Goal: Task Accomplishment & Management: Use online tool/utility

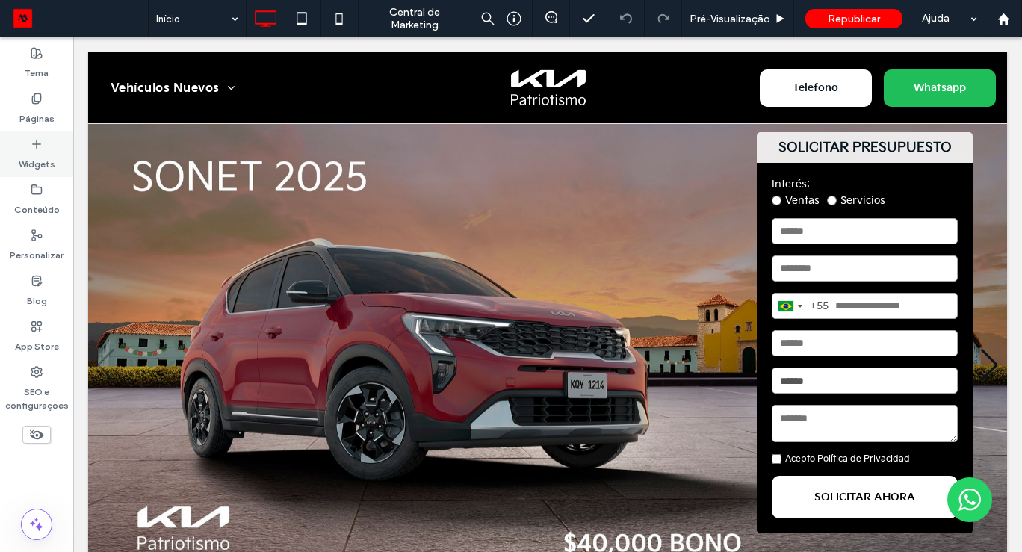
click at [44, 149] on div "Widgets" at bounding box center [36, 155] width 73 height 46
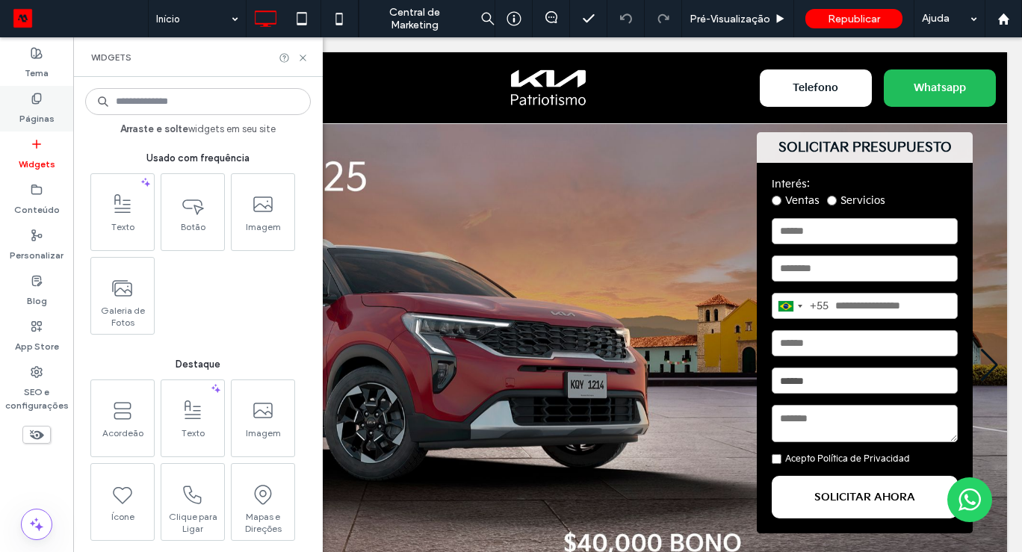
click at [35, 111] on label "Páginas" at bounding box center [36, 115] width 35 height 21
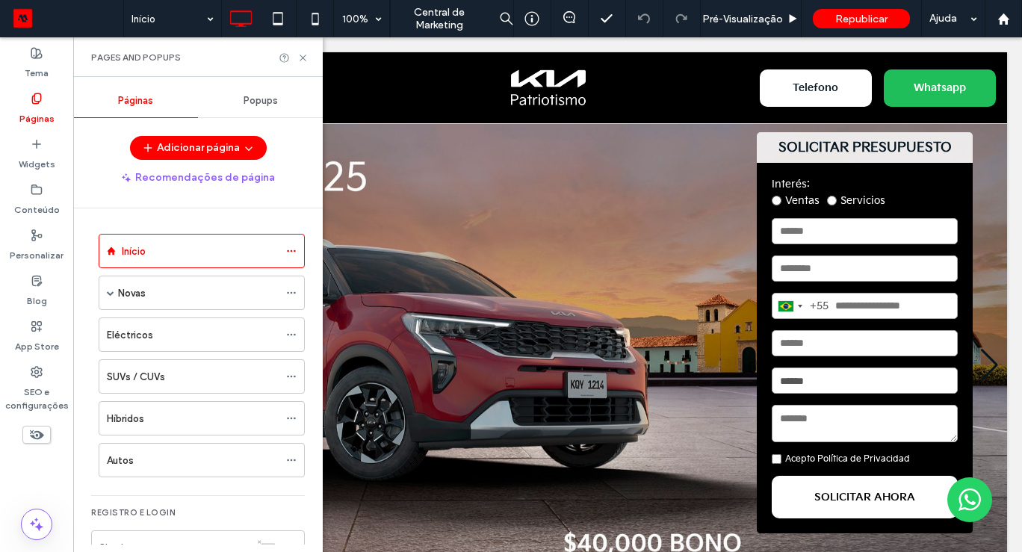
click at [265, 103] on span "Popups" at bounding box center [261, 101] width 34 height 12
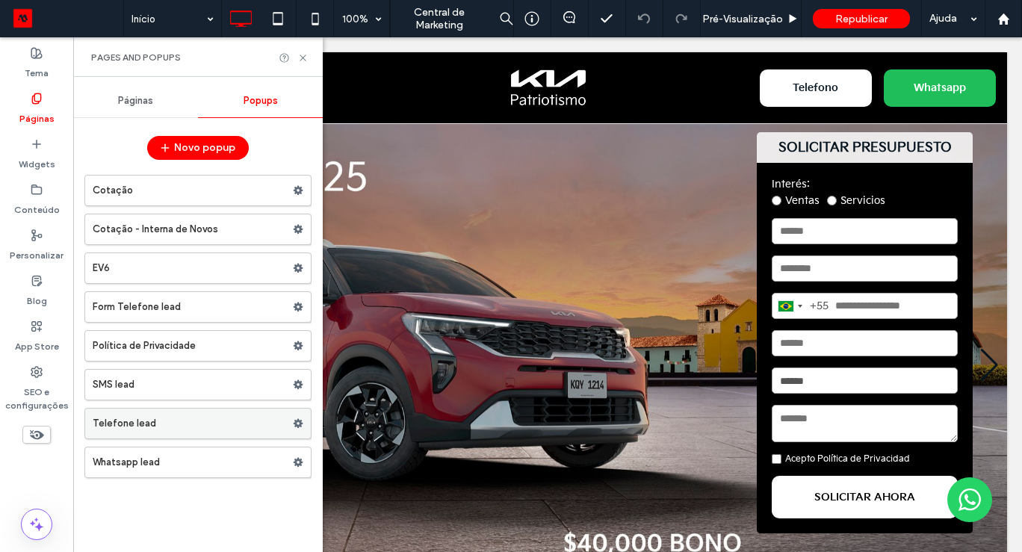
click at [131, 418] on label "Telefone lead" at bounding box center [193, 424] width 200 height 30
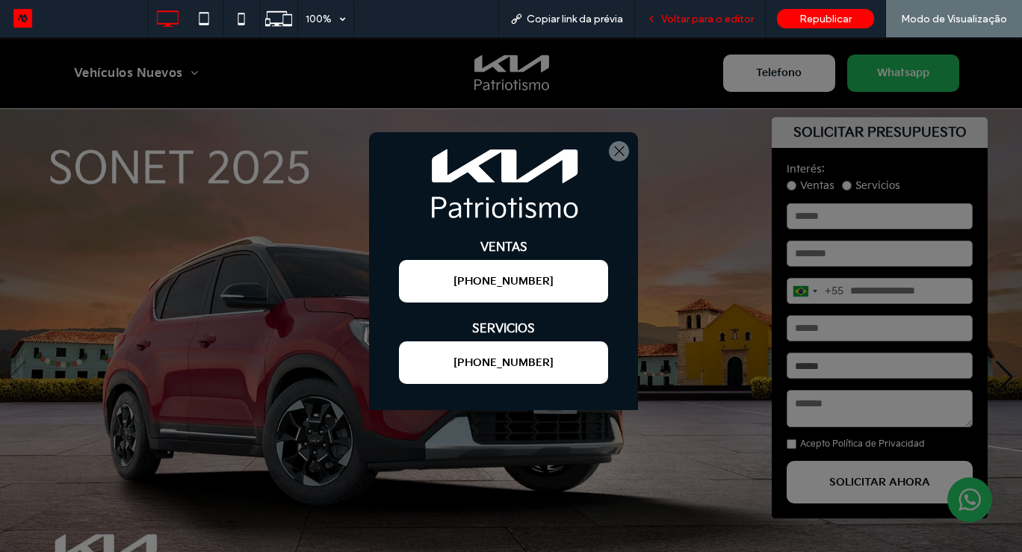
click at [739, 28] on div "Voltar para o editor" at bounding box center [700, 18] width 131 height 37
click at [664, 34] on div "Voltar para o editor" at bounding box center [700, 18] width 131 height 37
click at [694, 25] on span "Voltar para o editor" at bounding box center [707, 19] width 93 height 13
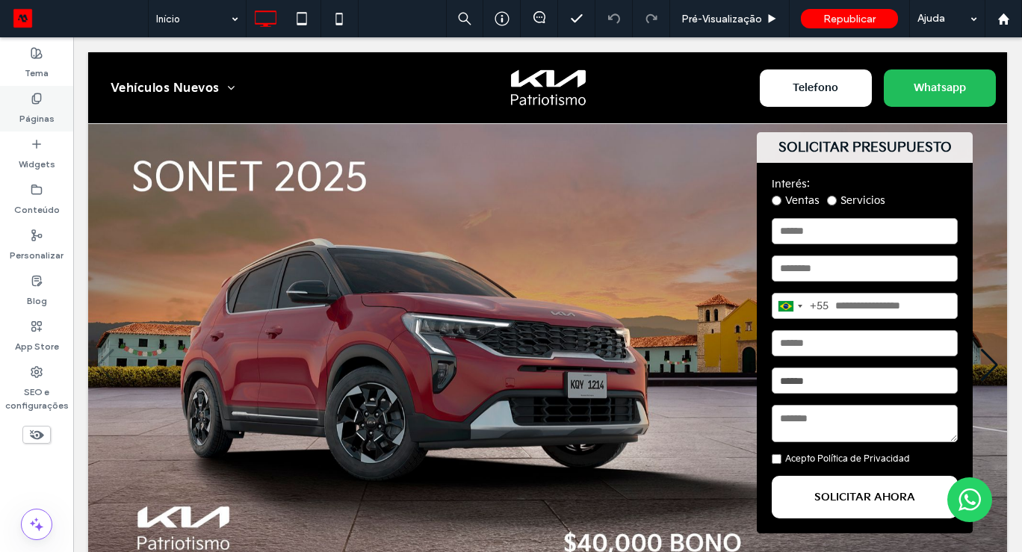
click at [35, 112] on label "Páginas" at bounding box center [36, 115] width 35 height 21
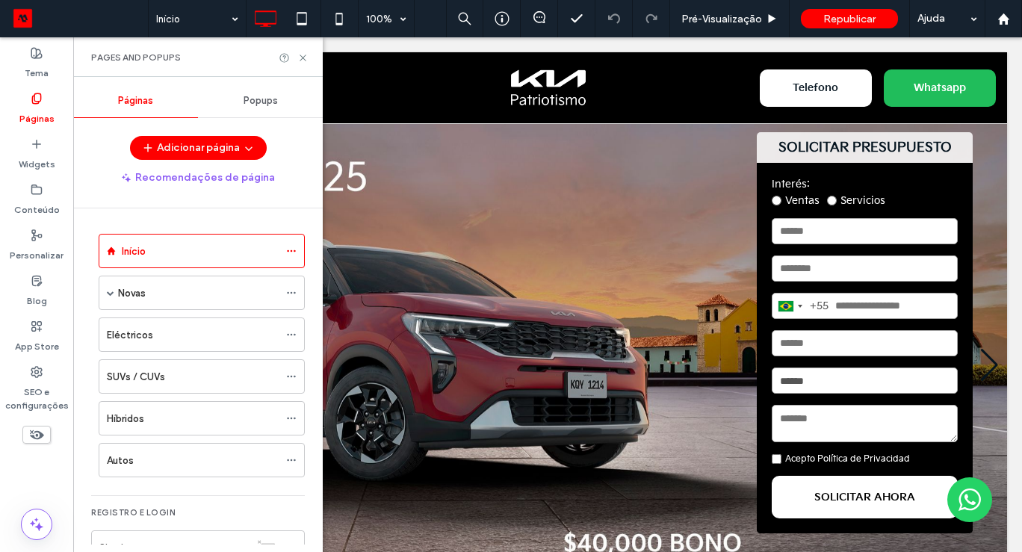
click at [272, 93] on div "Popups" at bounding box center [260, 100] width 125 height 33
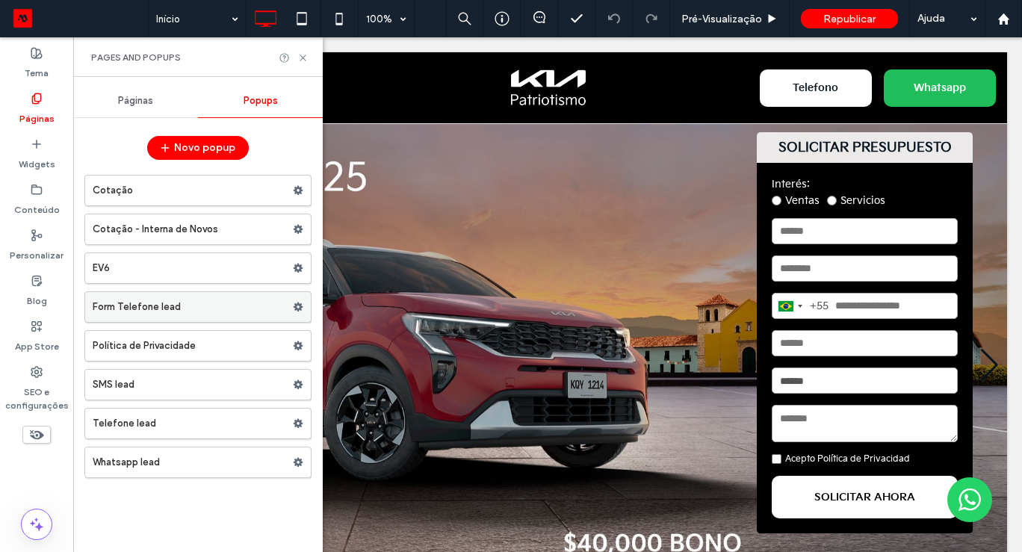
click at [141, 305] on label "Form Telefone lead" at bounding box center [193, 307] width 200 height 30
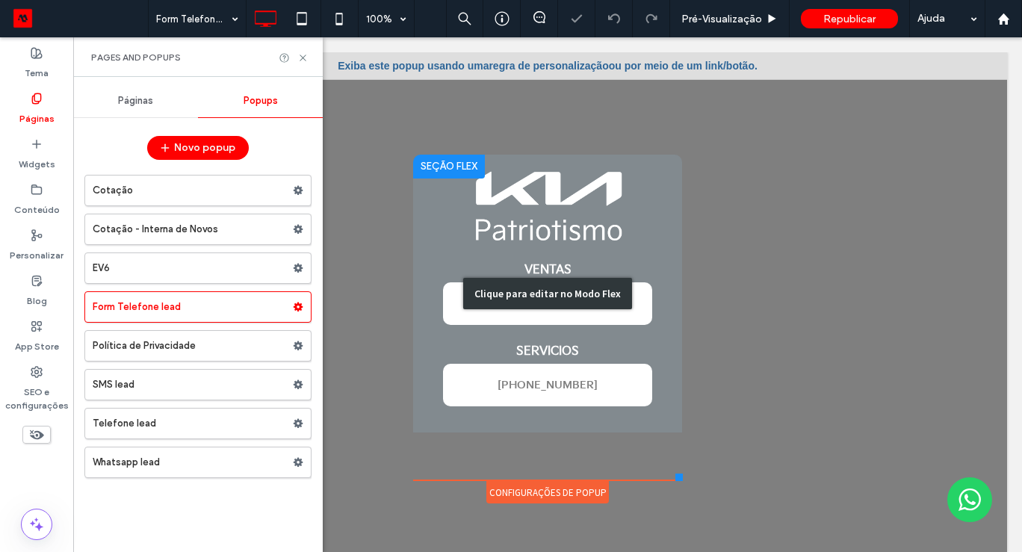
click at [605, 310] on div "Clique para editar no Modo Flex" at bounding box center [547, 294] width 269 height 278
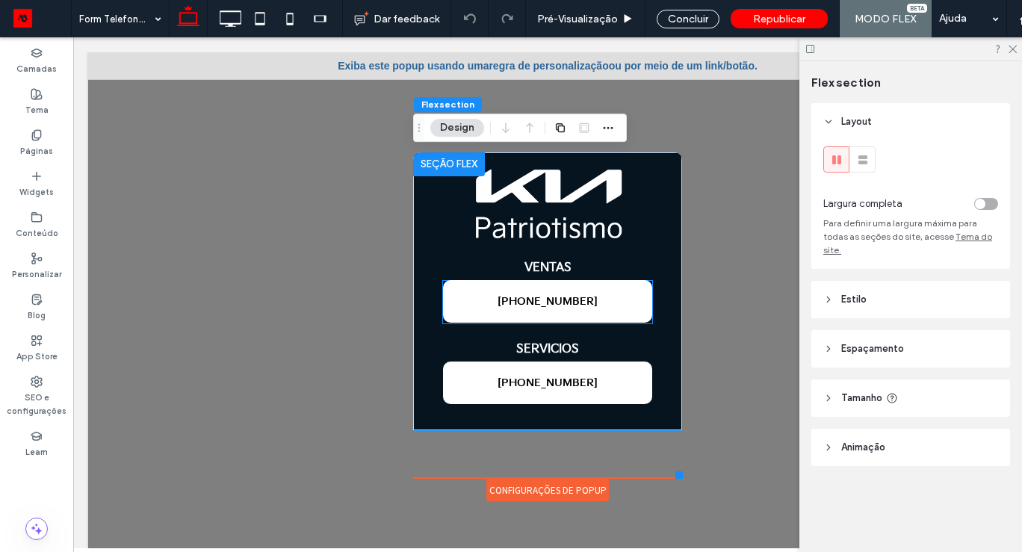
click at [605, 310] on link "+52 55 9721 9764" at bounding box center [547, 302] width 209 height 43
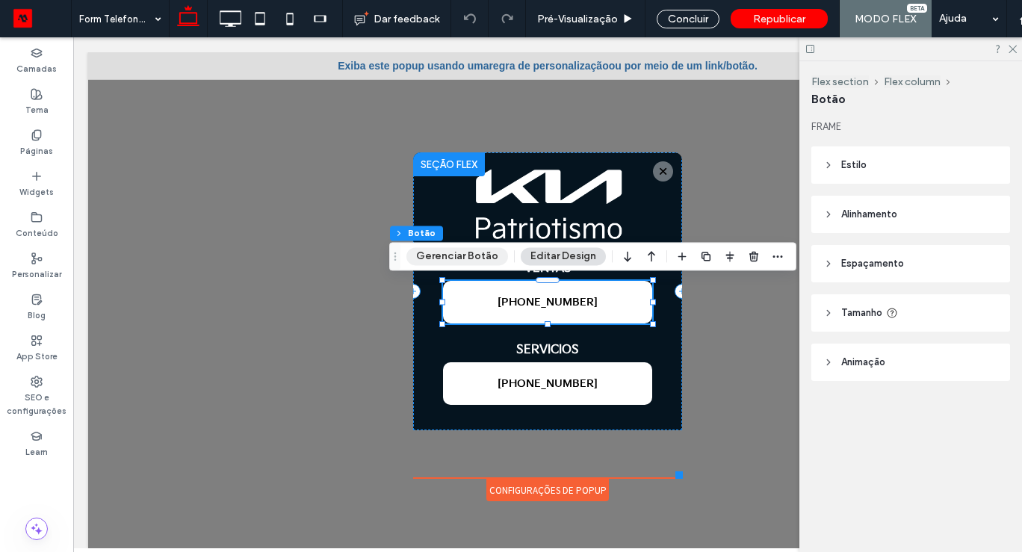
click at [448, 256] on button "Gerenciar Botão" at bounding box center [458, 256] width 102 height 18
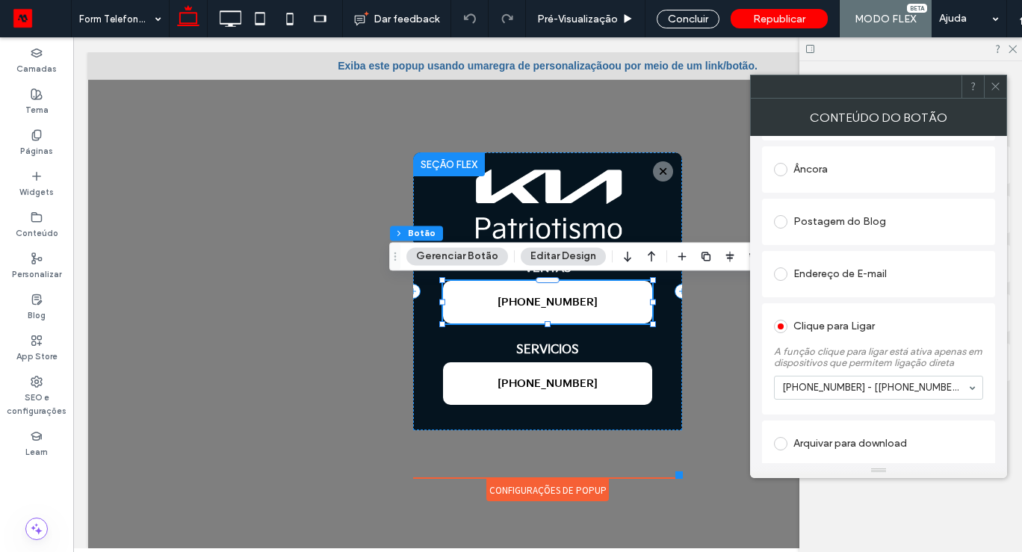
scroll to position [428, 0]
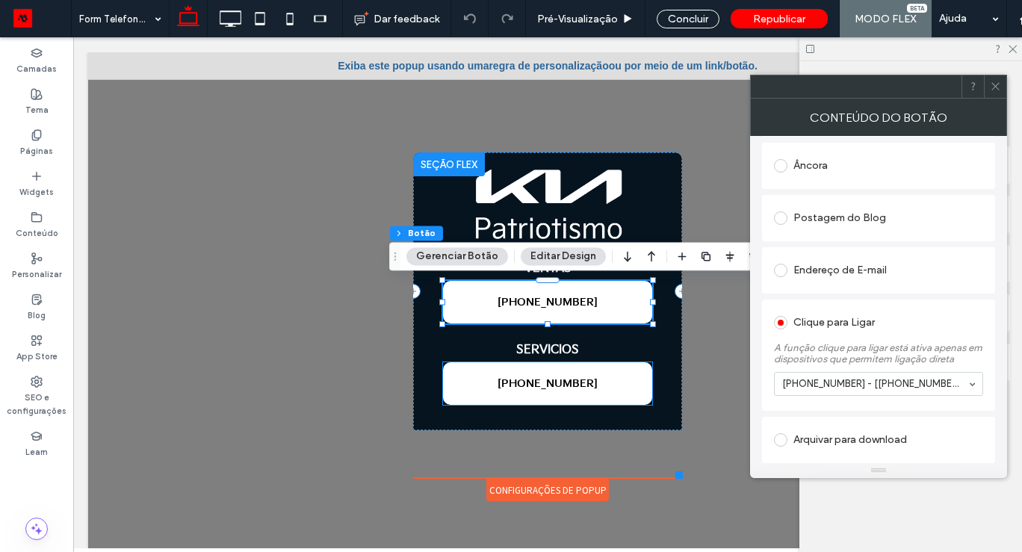
click at [553, 380] on span "+52 55 9722 4697" at bounding box center [548, 383] width 100 height 13
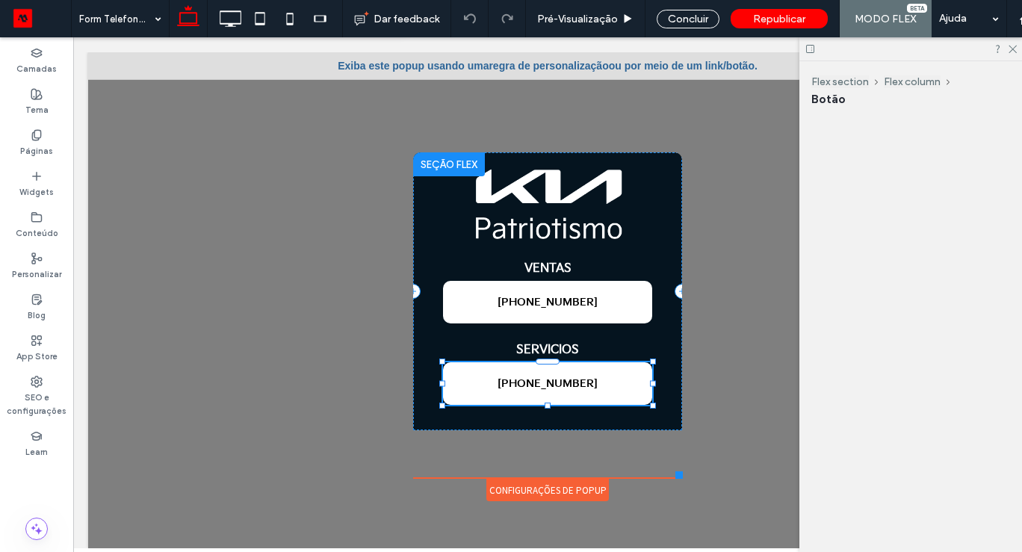
click at [553, 380] on div "+52 55 9722 4697" at bounding box center [547, 383] width 209 height 43
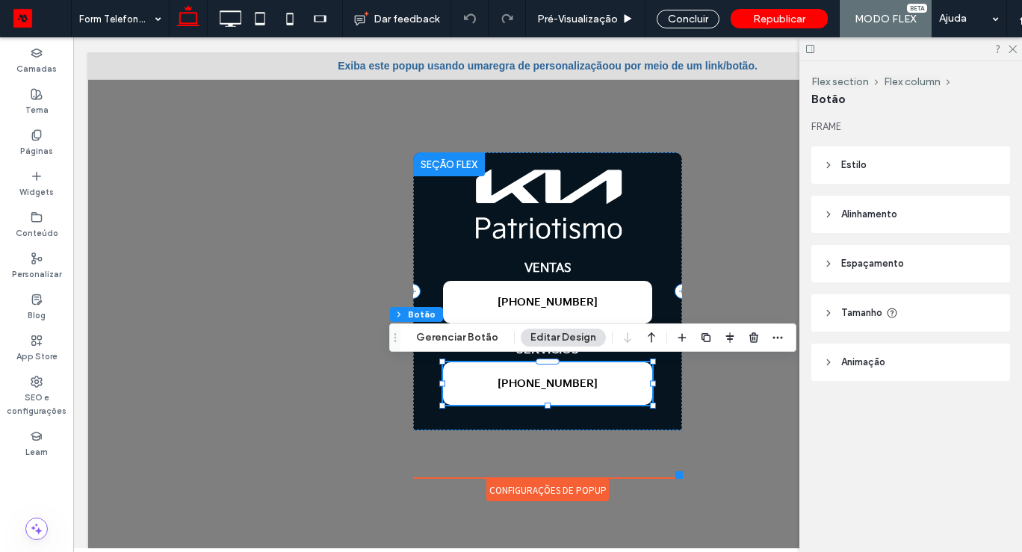
click at [553, 380] on span "+52 55 9722 4697" at bounding box center [548, 383] width 100 height 13
click at [467, 345] on button "Gerenciar Botão" at bounding box center [458, 338] width 102 height 18
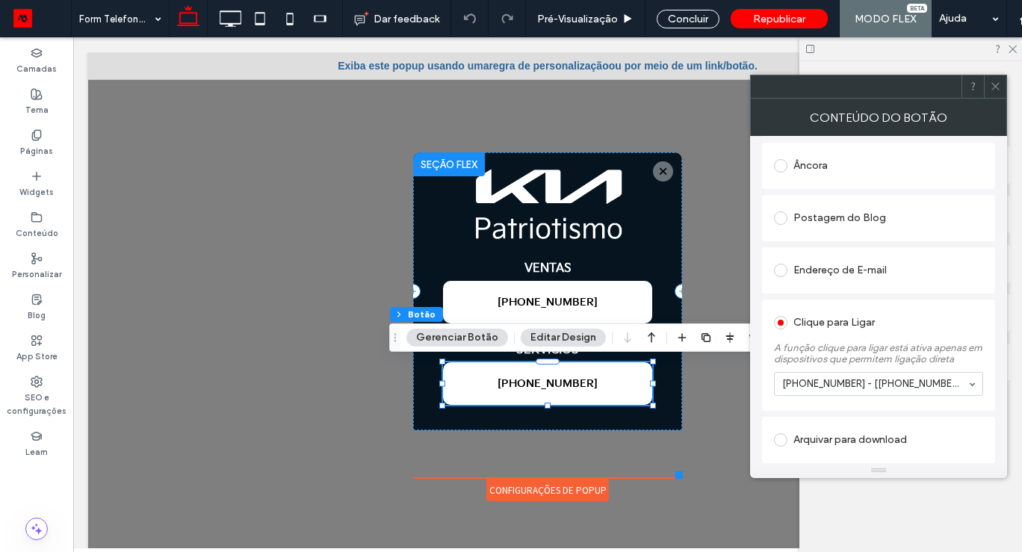
click at [999, 87] on icon at bounding box center [995, 86] width 11 height 11
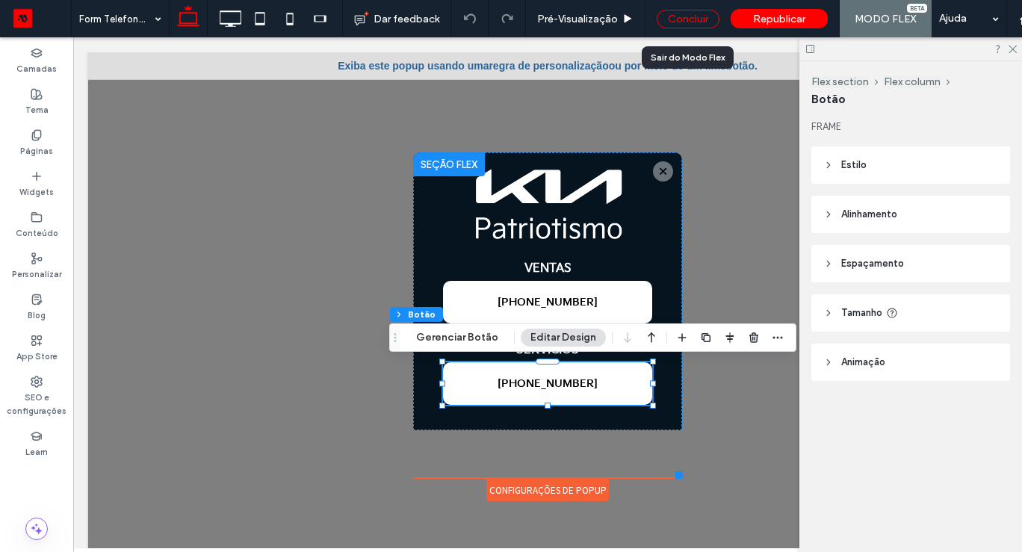
click at [697, 26] on div "Concluir" at bounding box center [688, 19] width 63 height 19
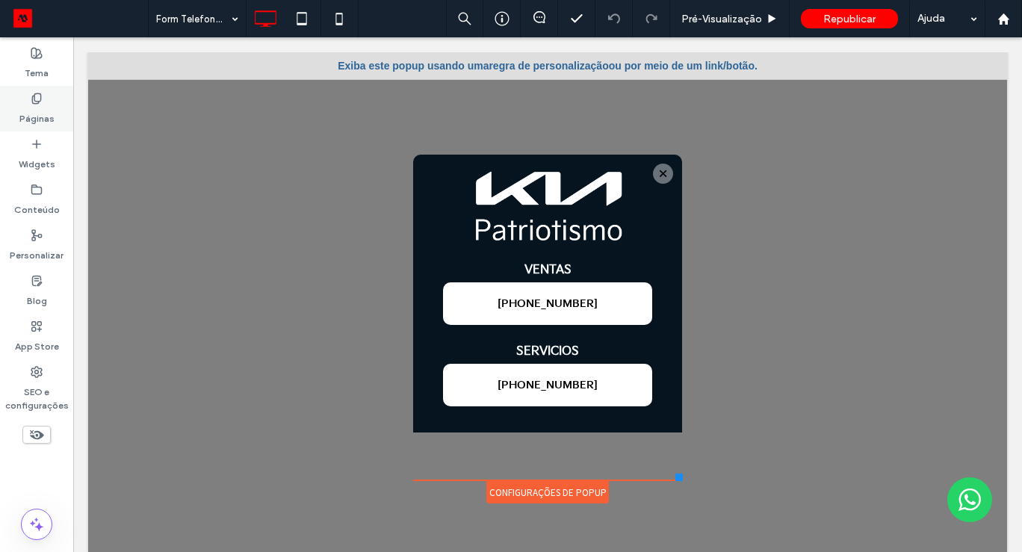
click at [34, 95] on use at bounding box center [36, 98] width 8 height 10
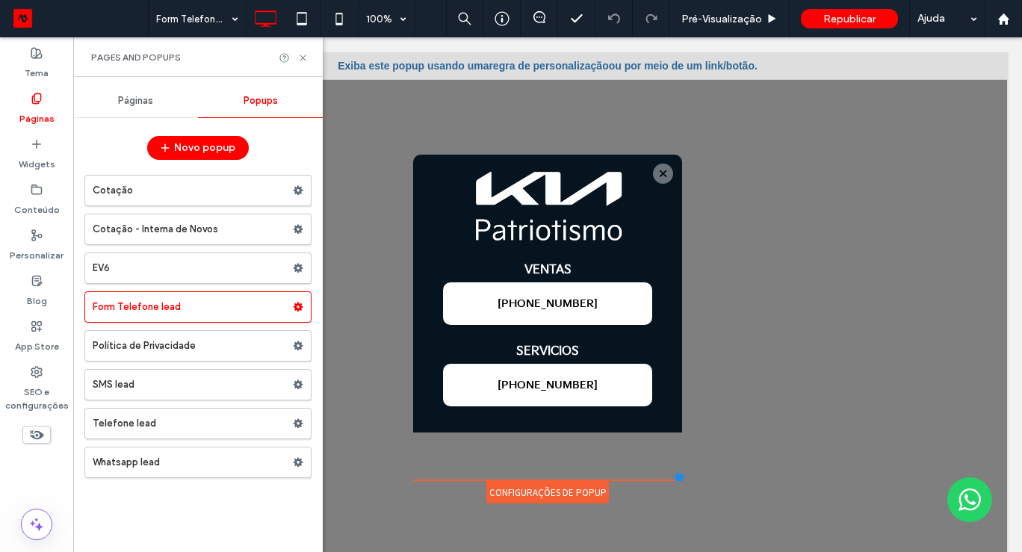
click at [132, 96] on span "Páginas" at bounding box center [135, 101] width 35 height 12
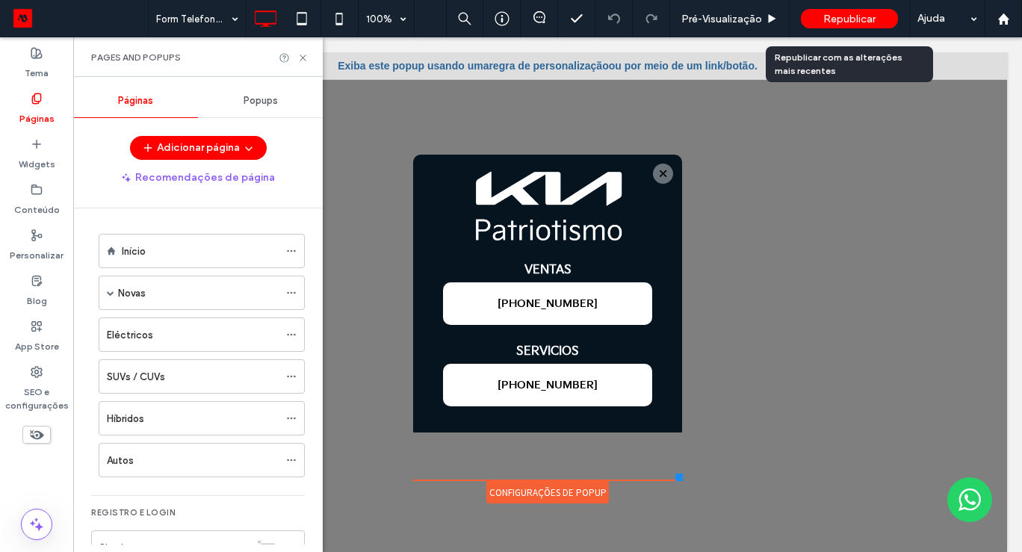
click at [866, 21] on span "Republicar" at bounding box center [850, 19] width 52 height 13
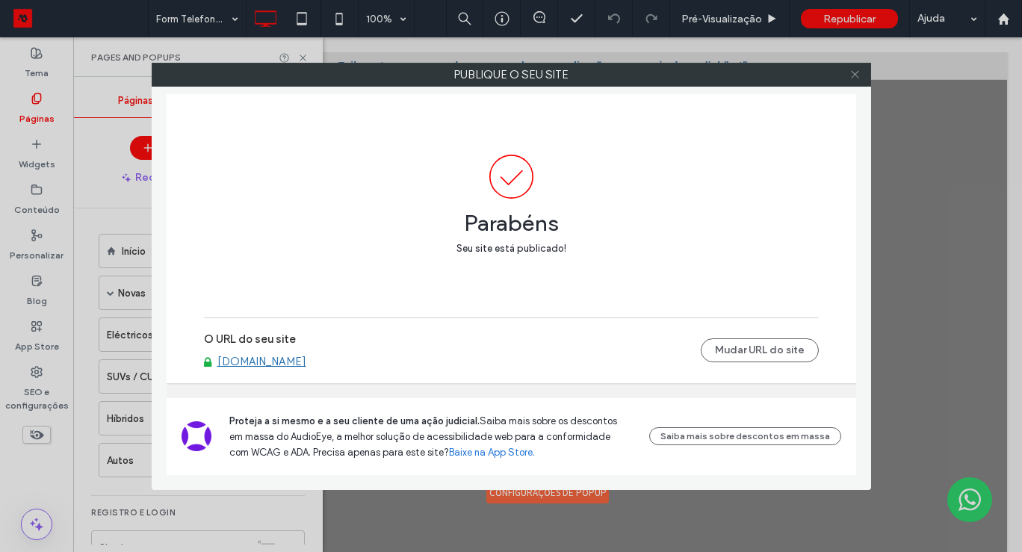
click at [856, 75] on use at bounding box center [854, 74] width 7 height 7
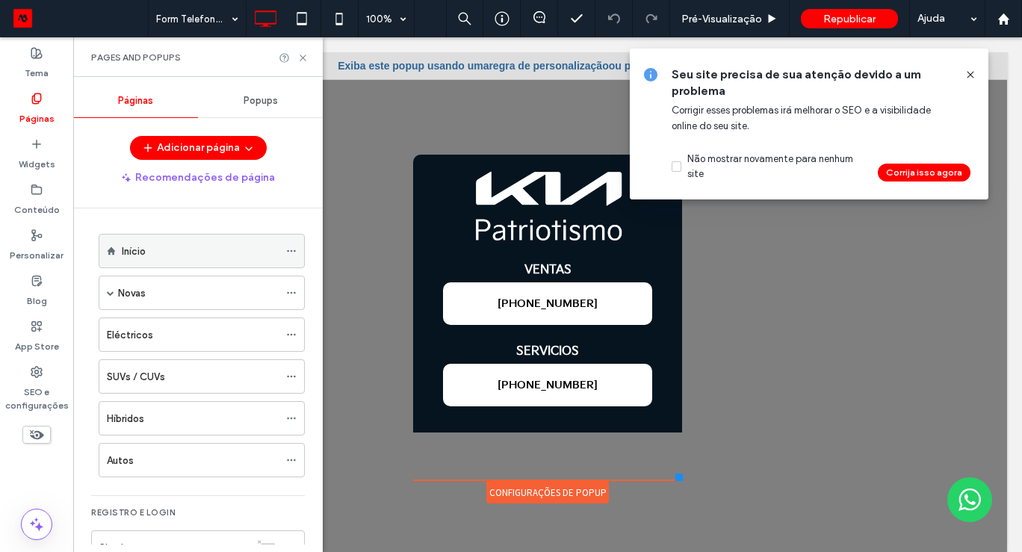
click at [126, 242] on div "Início" at bounding box center [200, 251] width 157 height 33
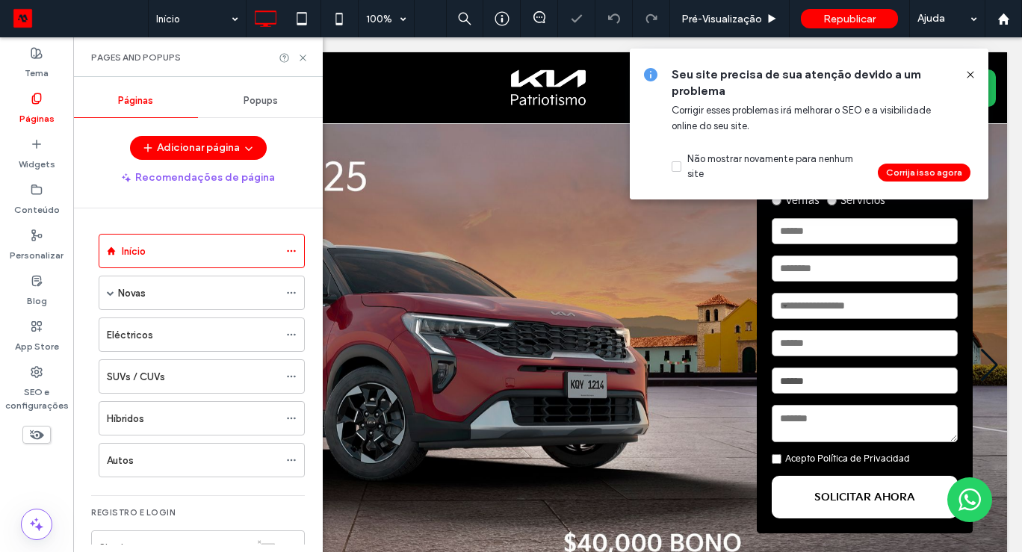
click at [976, 75] on icon at bounding box center [971, 75] width 12 height 12
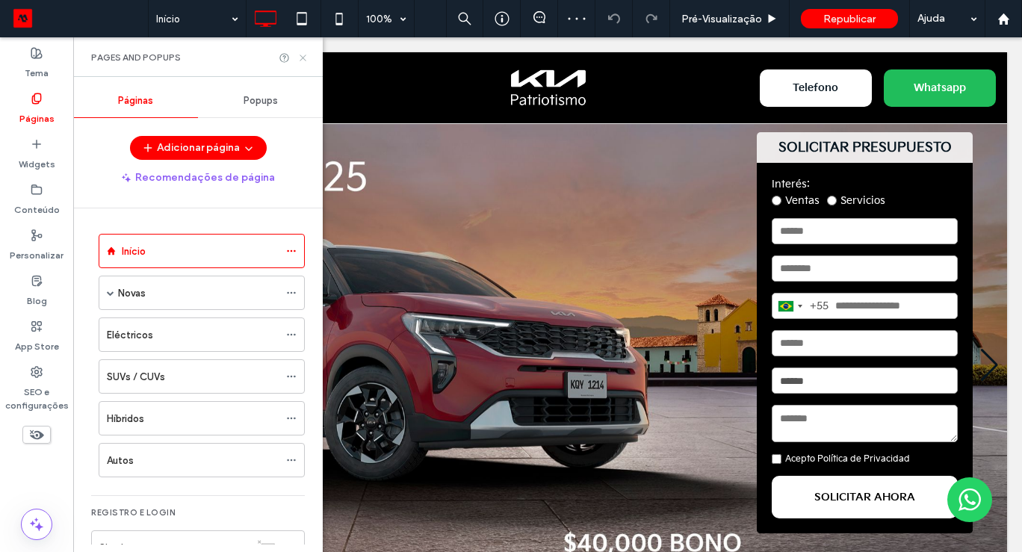
drag, startPoint x: 304, startPoint y: 55, endPoint x: 231, endPoint y: 18, distance: 82.2
click at [304, 55] on use at bounding box center [303, 58] width 6 height 6
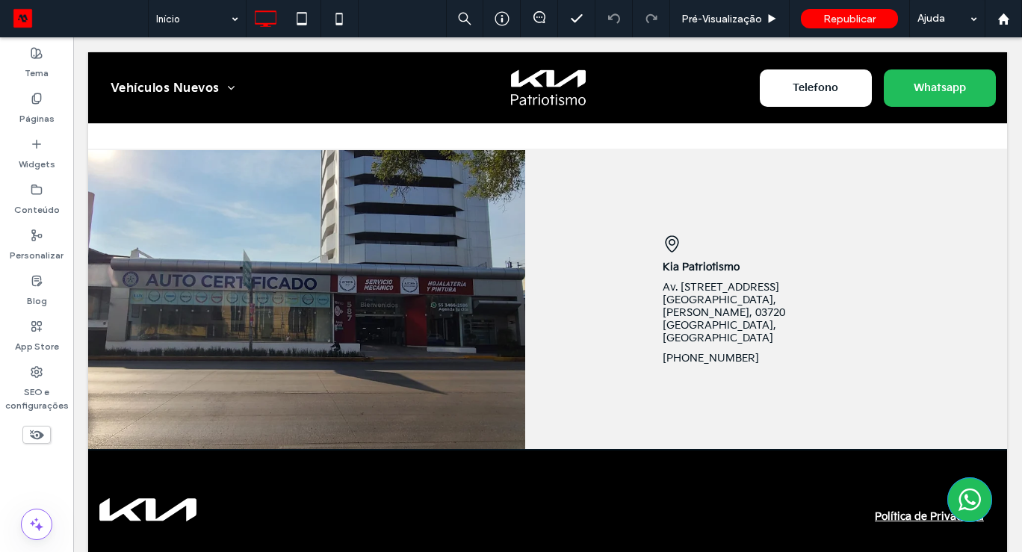
scroll to position [1572, 0]
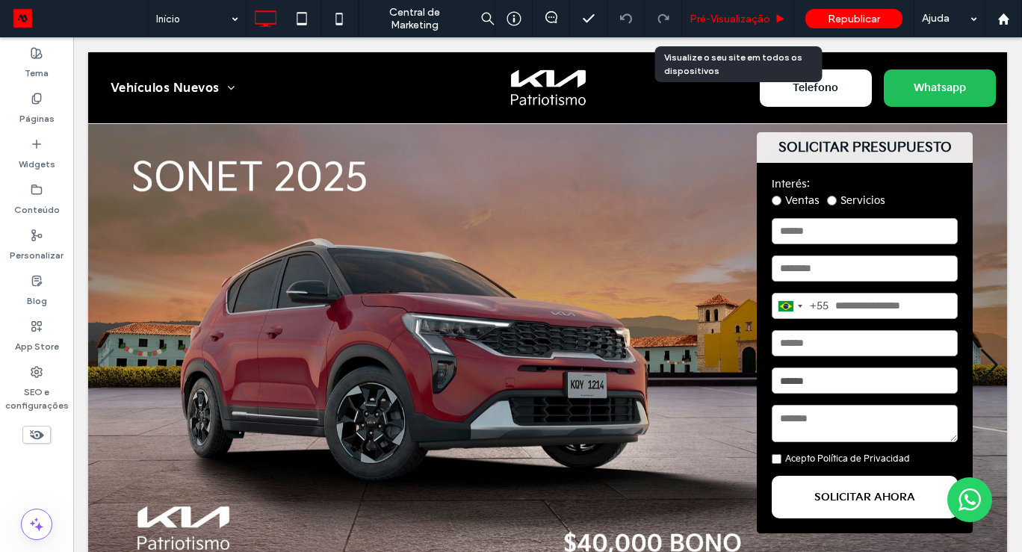
click at [741, 19] on span "Pré-Visualizaçāo" at bounding box center [730, 19] width 81 height 13
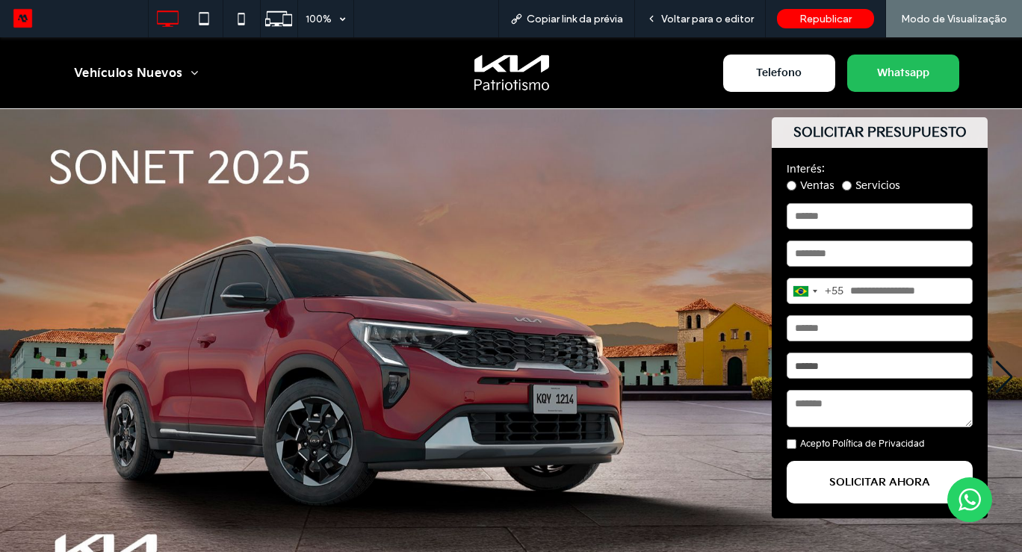
click at [1012, 247] on img "1 / 5" at bounding box center [511, 377] width 1022 height 536
click at [735, 31] on div "Voltar para o editor" at bounding box center [700, 18] width 131 height 37
click at [735, 21] on span "Voltar para o editor" at bounding box center [707, 19] width 93 height 13
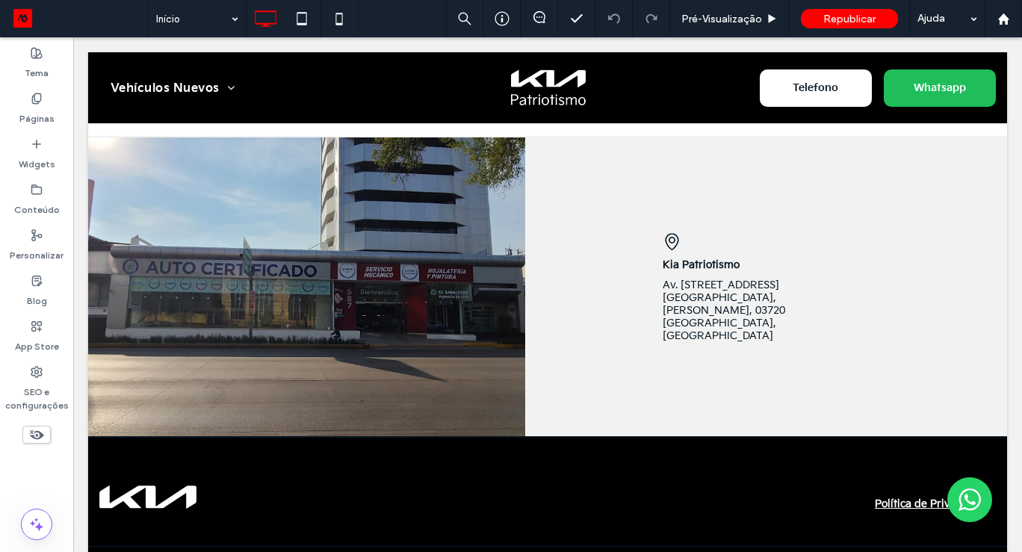
scroll to position [1589, 0]
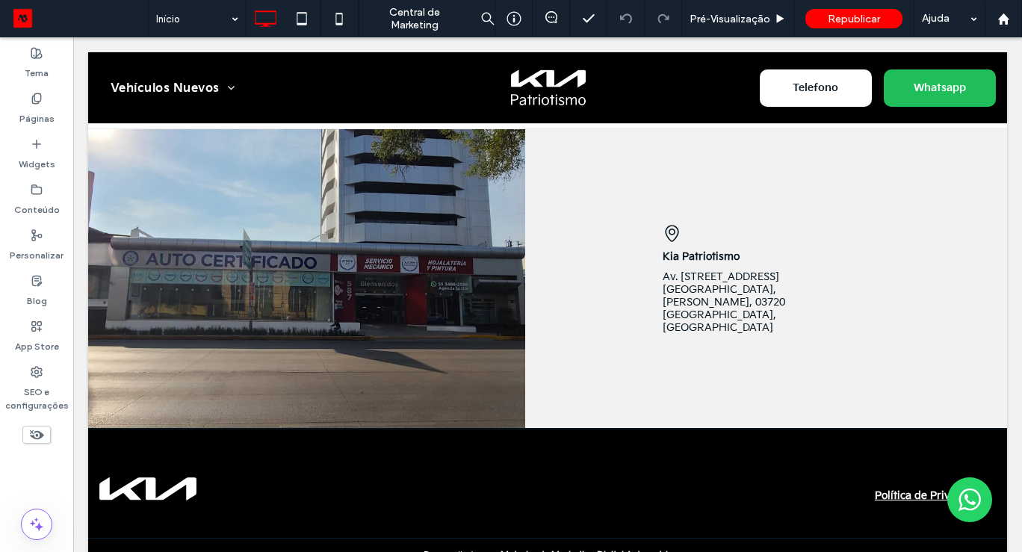
scroll to position [1605, 0]
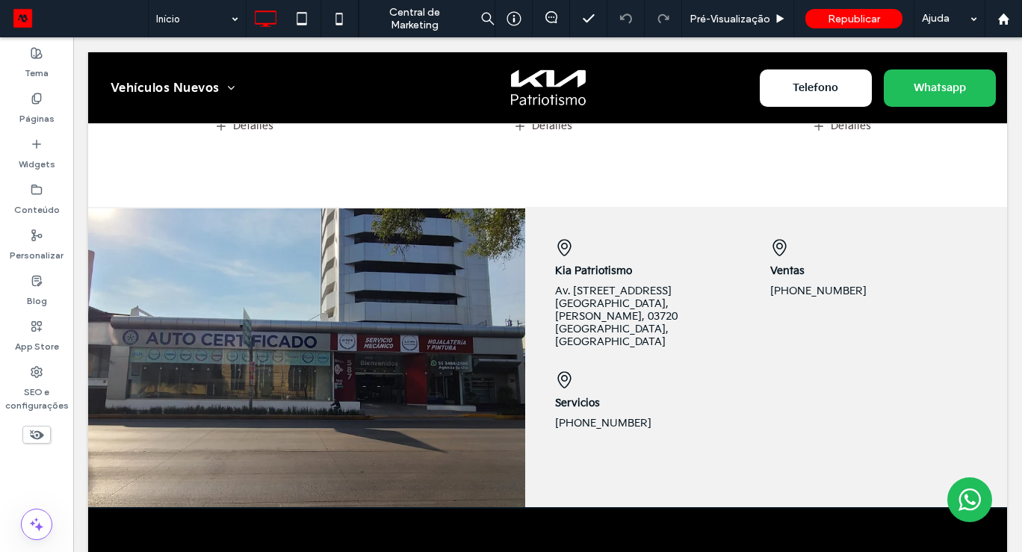
scroll to position [1518, 0]
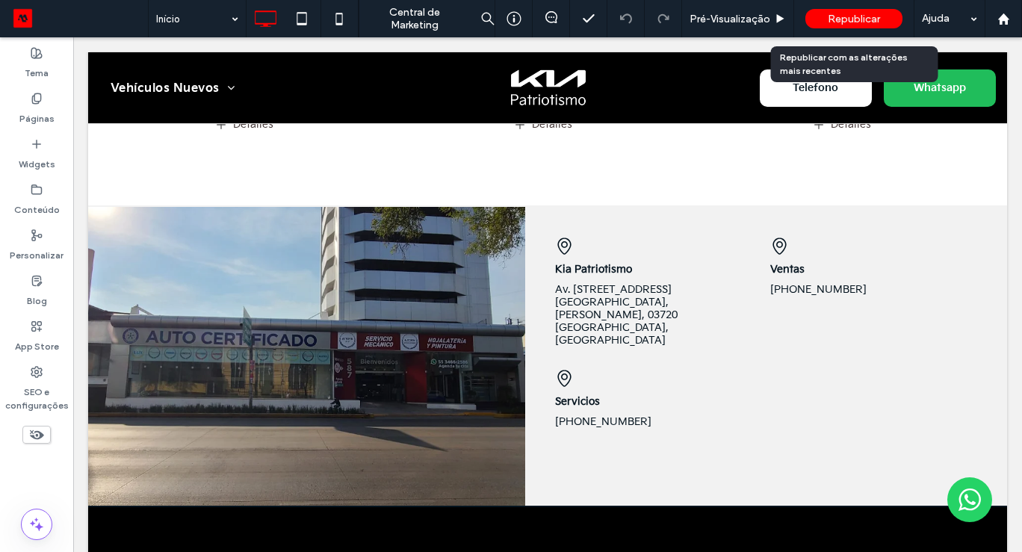
click at [842, 20] on span "Republicar" at bounding box center [854, 19] width 52 height 13
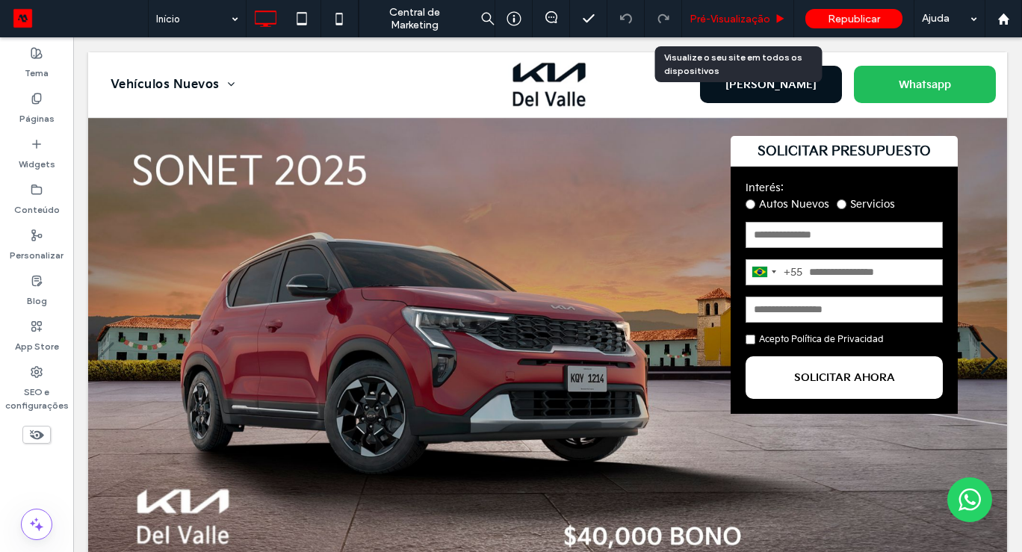
click at [738, 15] on span "Pré-Visualizaçāo" at bounding box center [730, 19] width 81 height 13
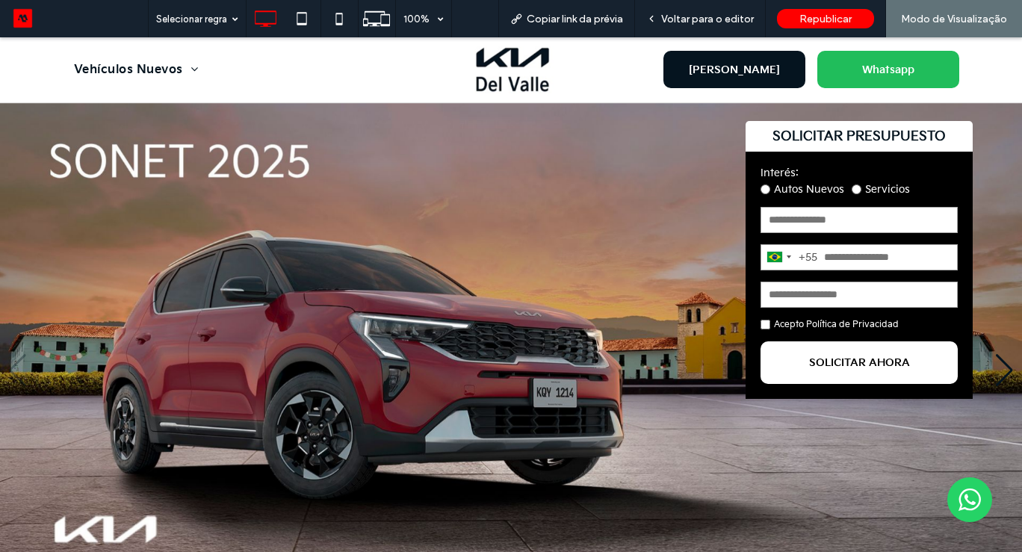
click at [753, 81] on span "[PERSON_NAME]" at bounding box center [735, 70] width 102 height 28
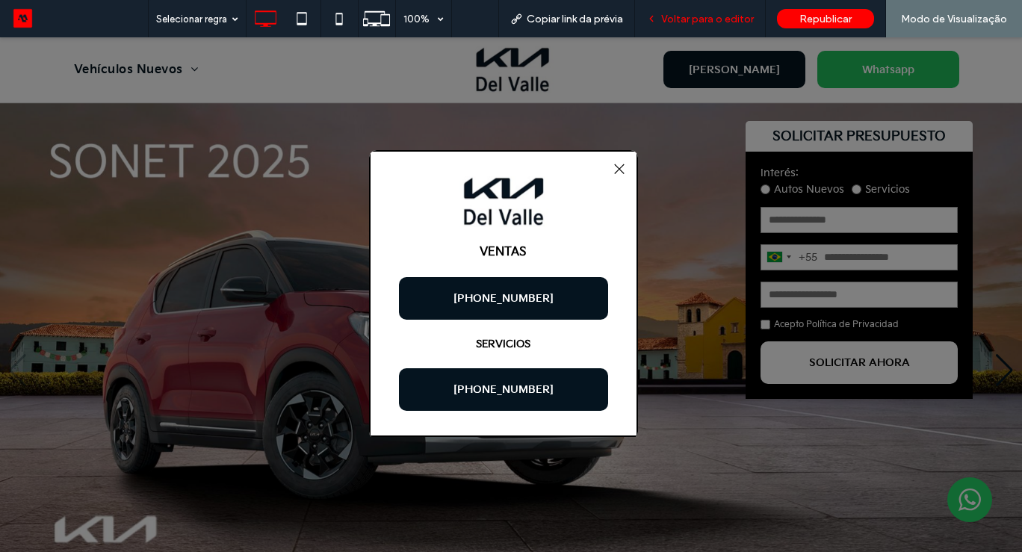
click at [723, 21] on span "Voltar para o editor" at bounding box center [707, 19] width 93 height 13
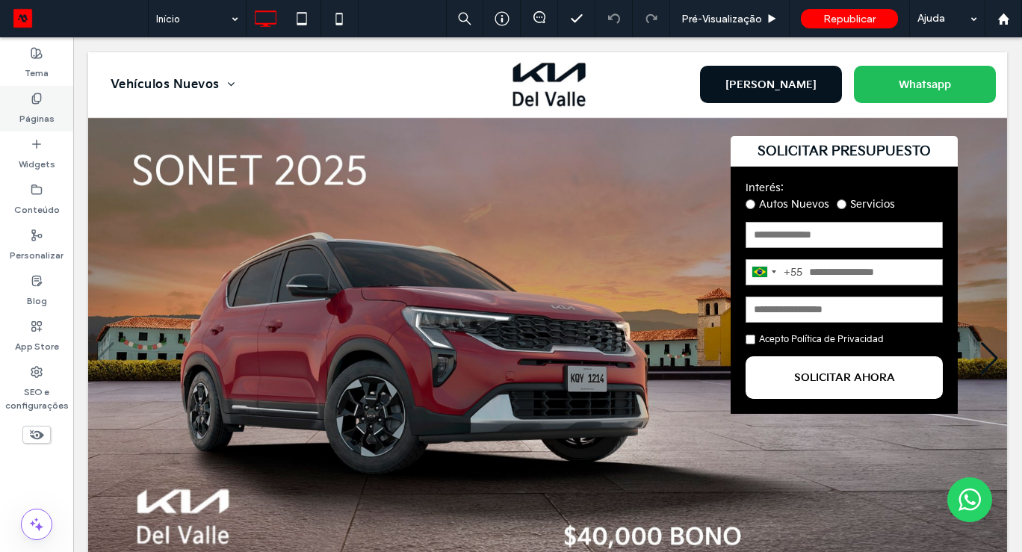
click at [34, 106] on label "Páginas" at bounding box center [36, 115] width 35 height 21
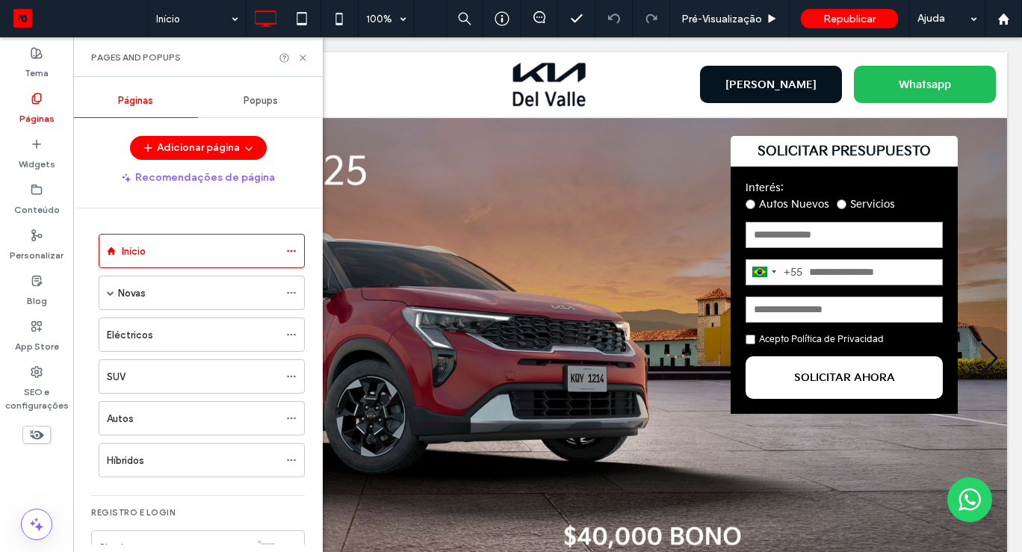
click at [262, 101] on span "Popups" at bounding box center [261, 101] width 34 height 12
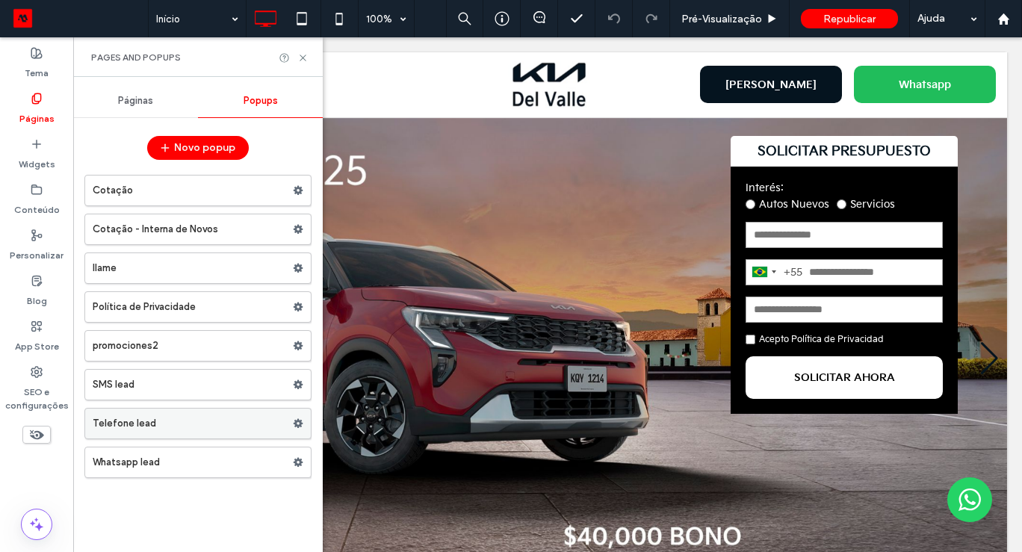
click at [127, 429] on label "Telefone lead" at bounding box center [193, 424] width 200 height 30
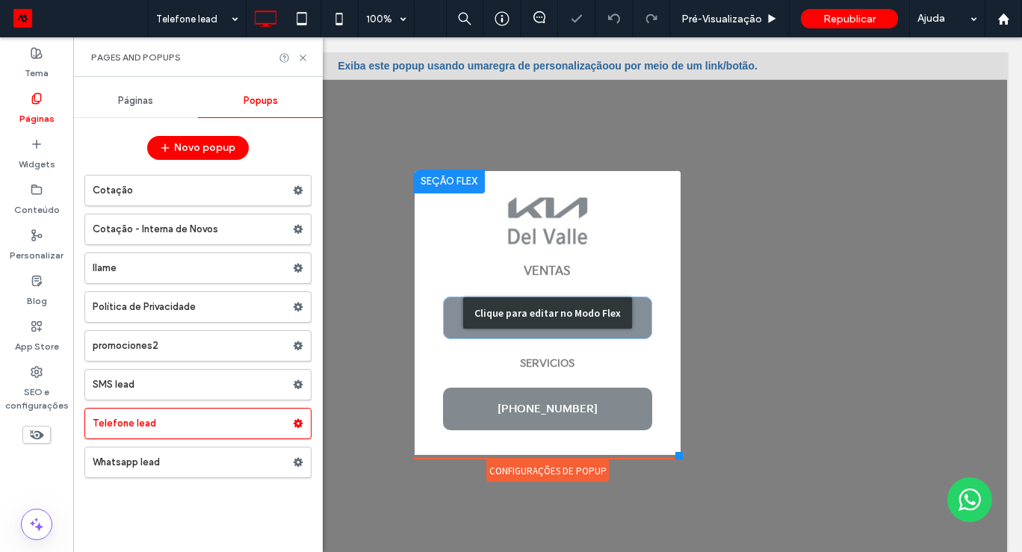
click at [625, 323] on div "Clique para editar no Modo Flex" at bounding box center [547, 312] width 169 height 31
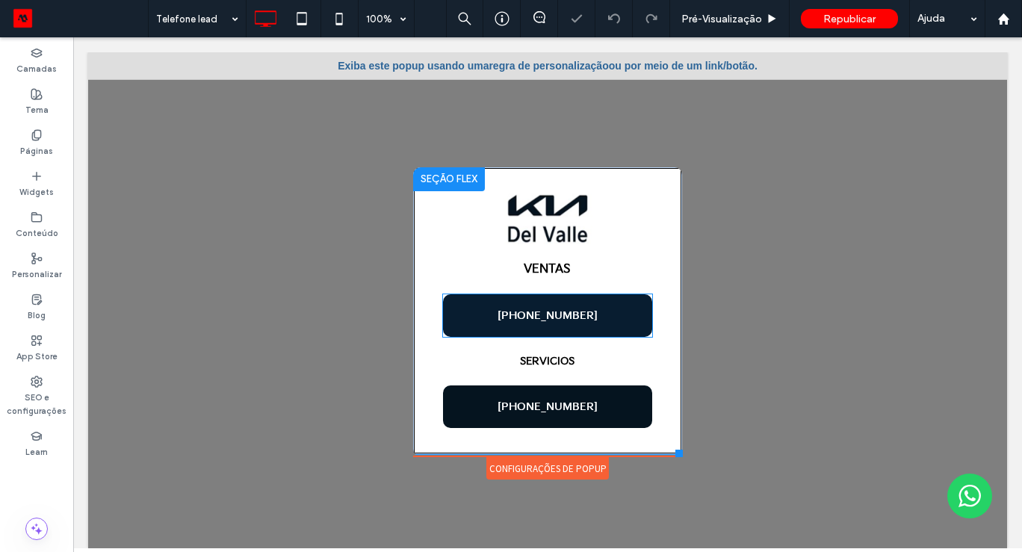
click at [625, 323] on link "+52 55 9317-8397" at bounding box center [547, 315] width 209 height 43
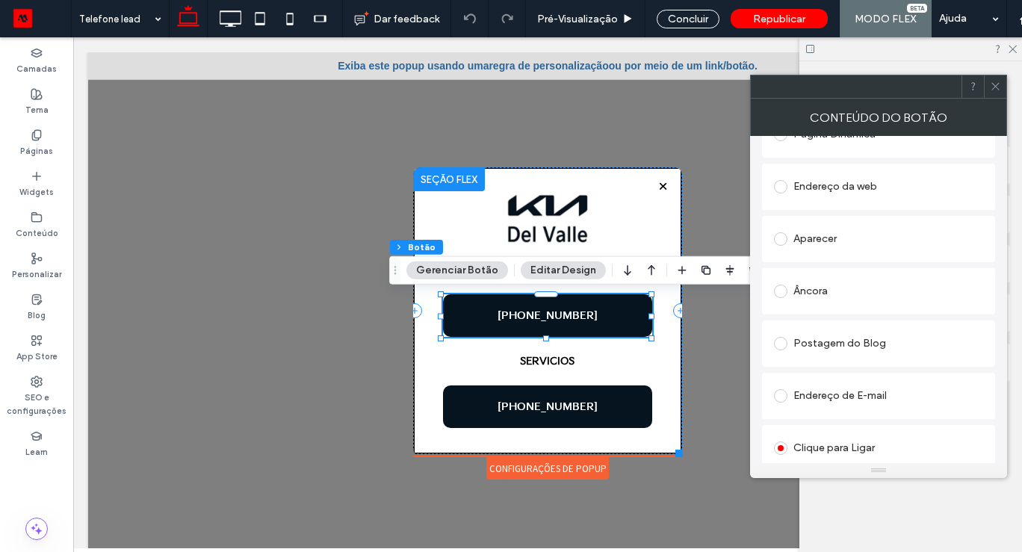
scroll to position [428, 0]
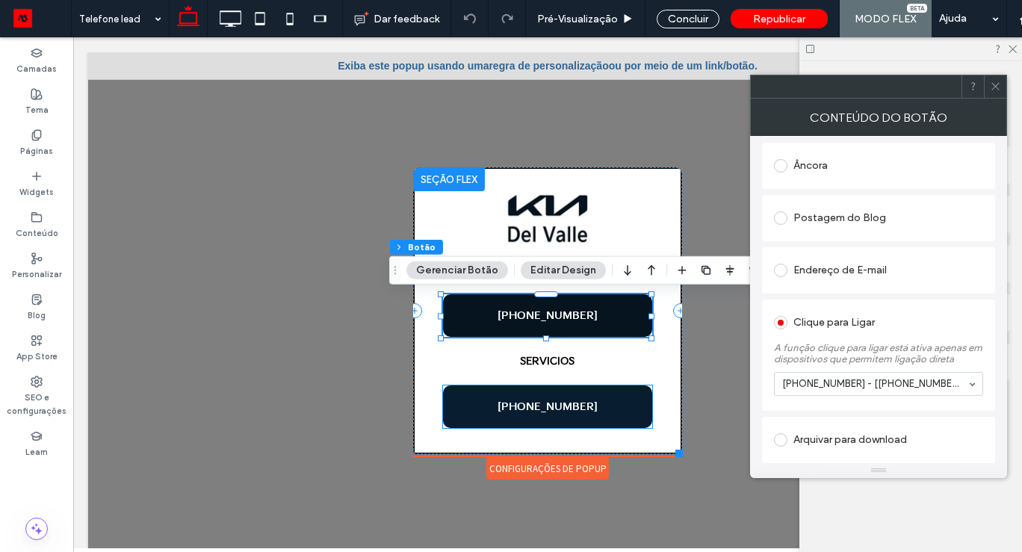
click at [523, 413] on span "+52 55 33983387" at bounding box center [548, 407] width 100 height 13
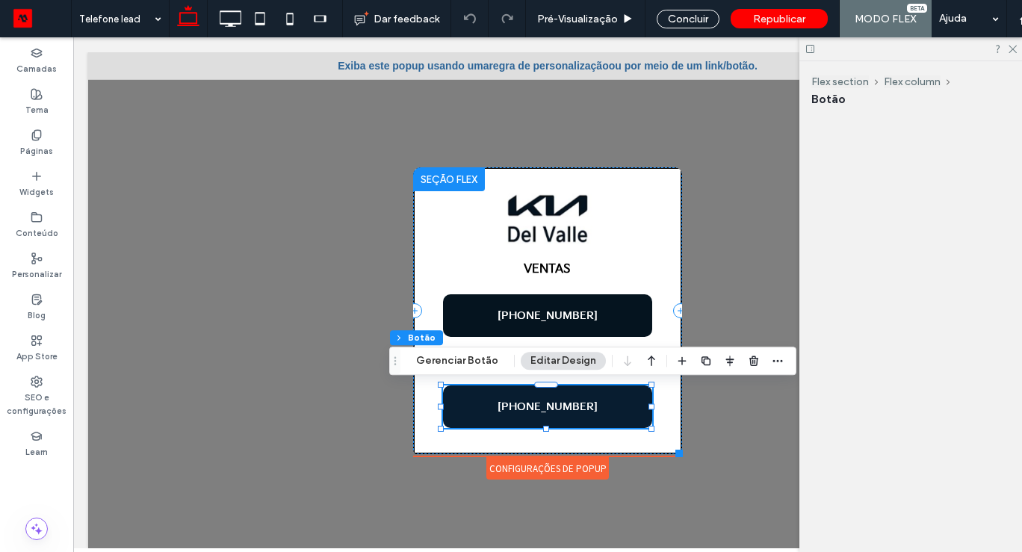
click at [523, 413] on span "+52 55 33983387" at bounding box center [548, 407] width 100 height 13
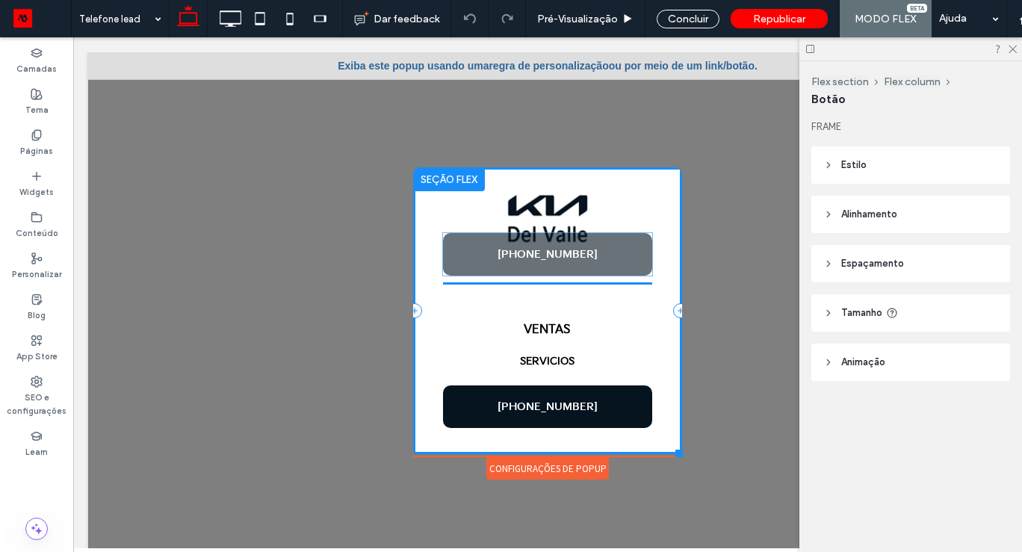
drag, startPoint x: 545, startPoint y: 315, endPoint x: 546, endPoint y: 253, distance: 62.8
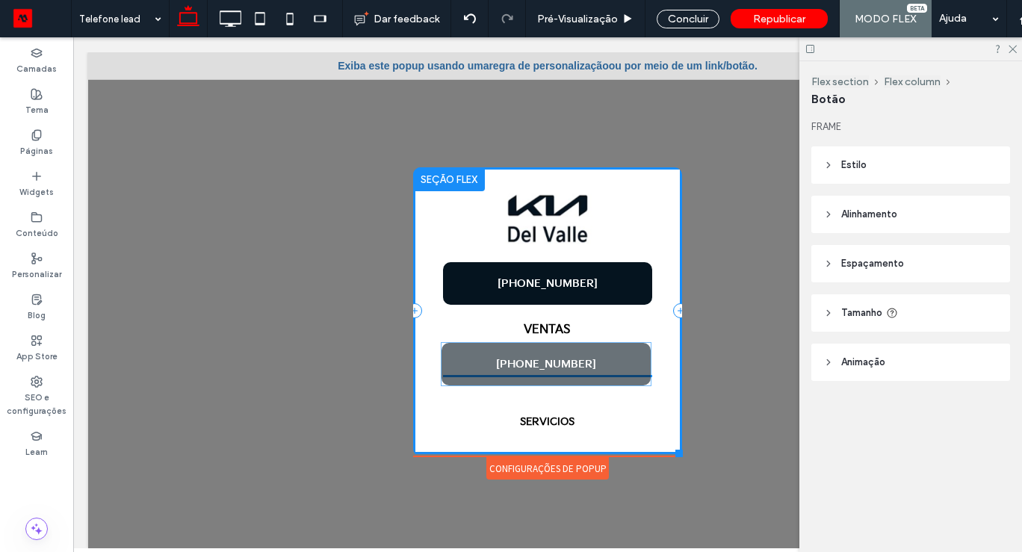
drag, startPoint x: 578, startPoint y: 401, endPoint x: 578, endPoint y: 355, distance: 45.6
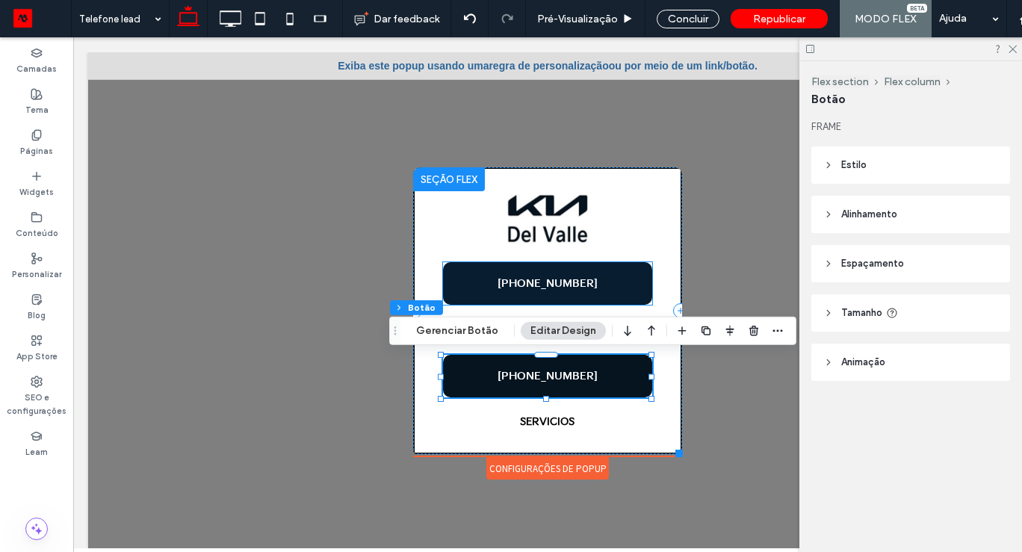
click at [591, 285] on span "+52 55 9317-8397" at bounding box center [548, 283] width 100 height 13
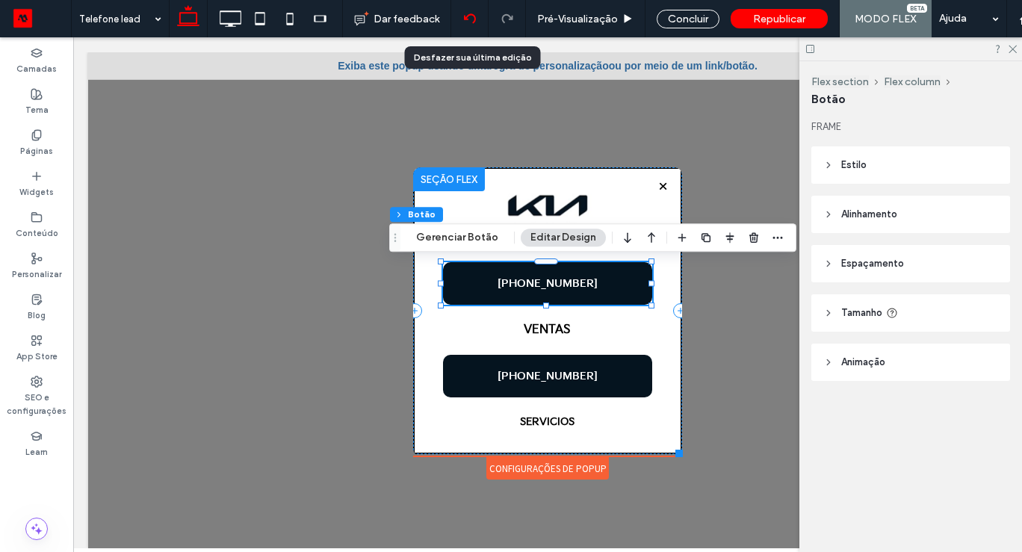
click at [474, 22] on icon at bounding box center [470, 19] width 12 height 12
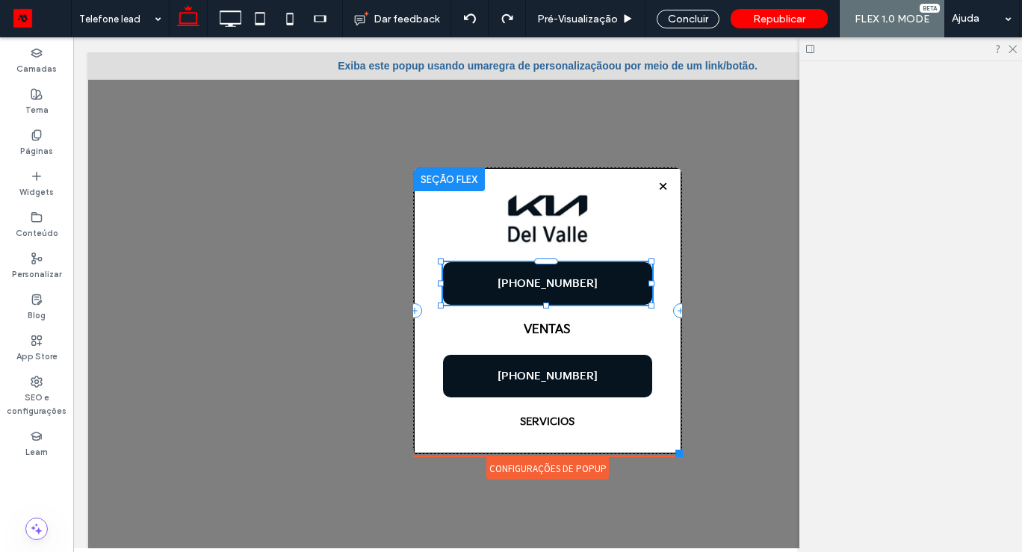
click at [473, 21] on div at bounding box center [511, 276] width 1022 height 552
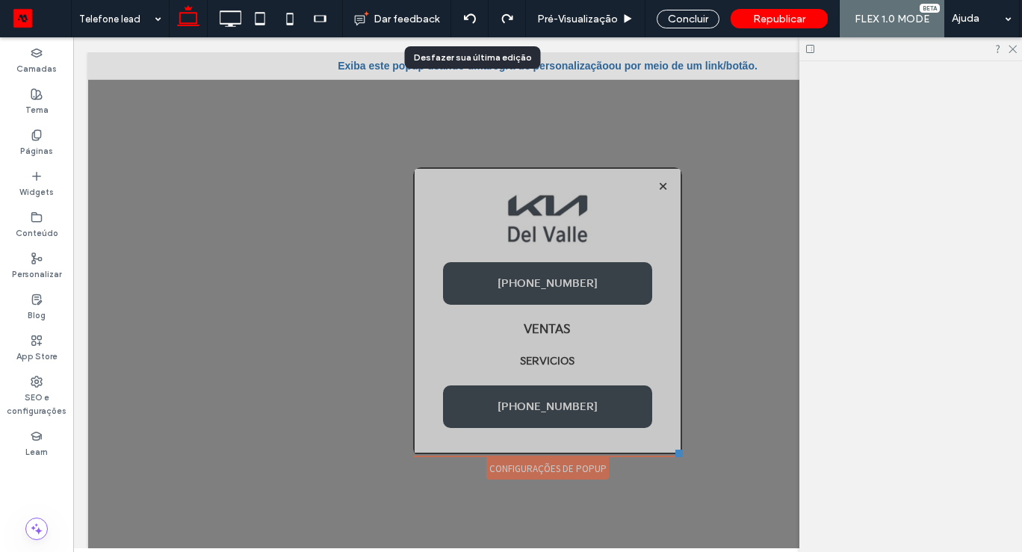
scroll to position [0, 0]
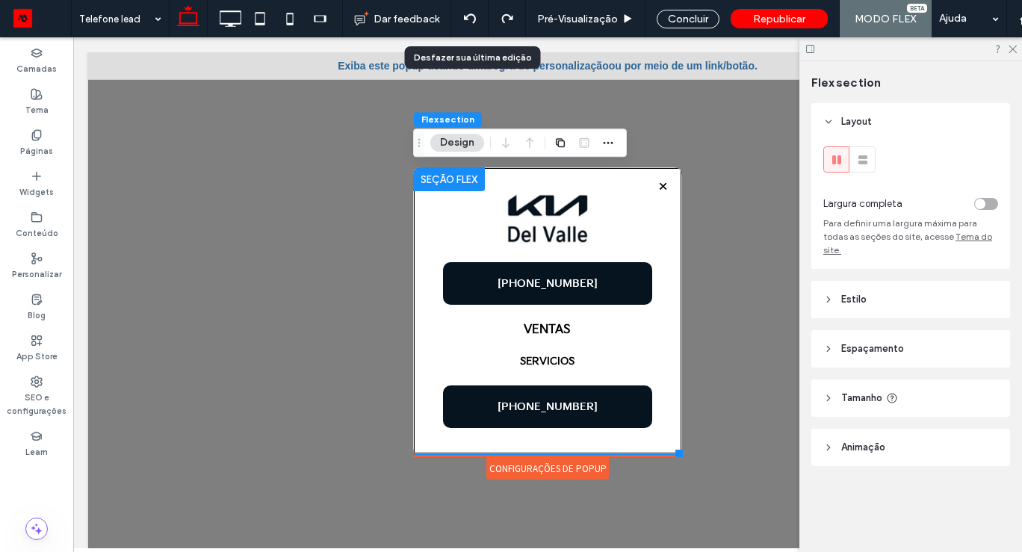
click at [473, 21] on use at bounding box center [469, 18] width 12 height 10
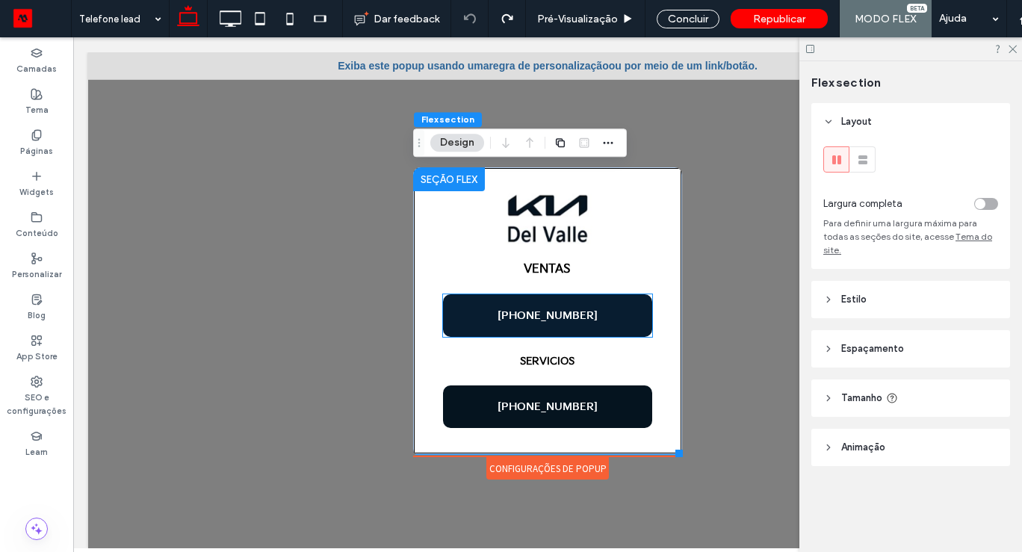
click at [513, 327] on link "+52 55 9317-8397" at bounding box center [547, 315] width 209 height 43
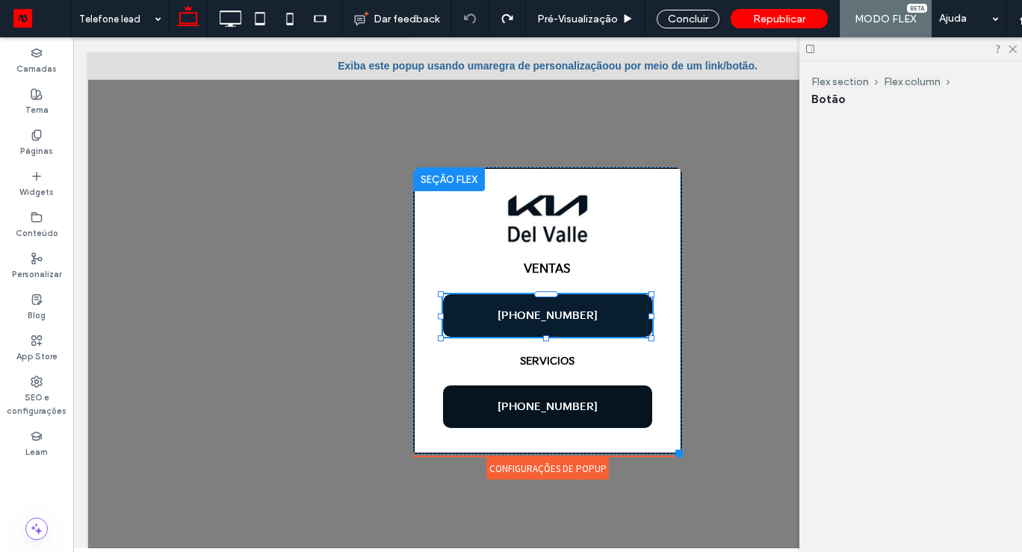
click at [513, 327] on link "+52 55 9317-8397" at bounding box center [547, 315] width 209 height 43
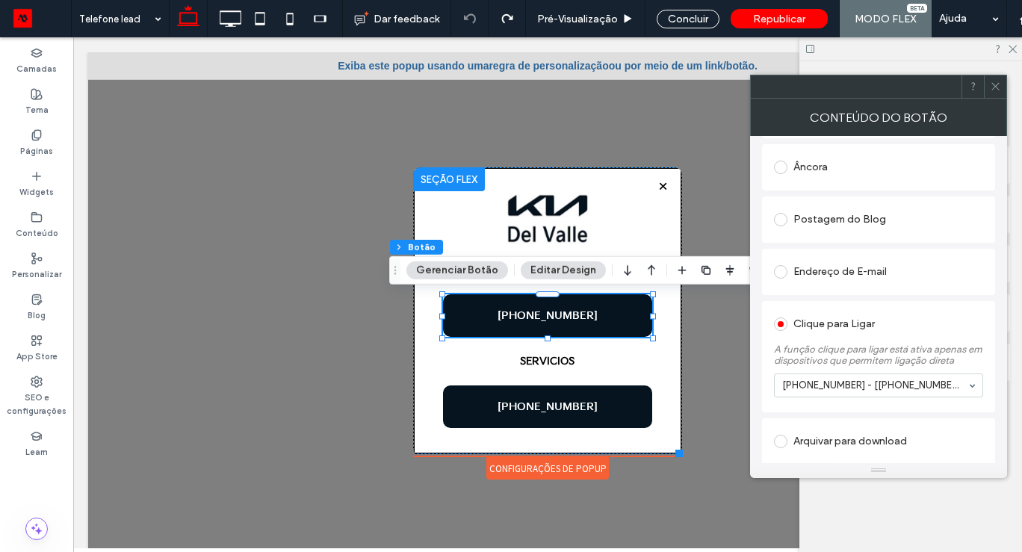
scroll to position [428, 0]
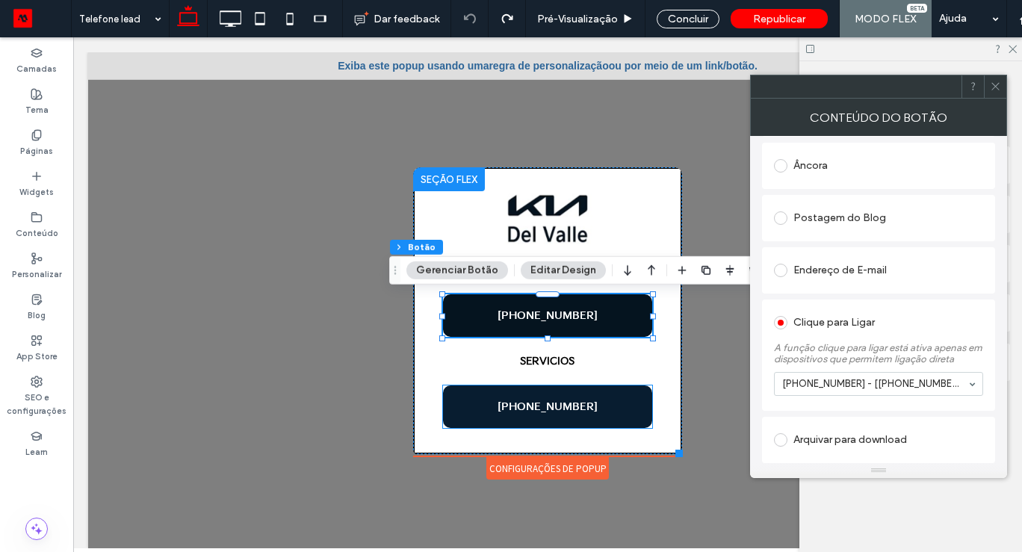
click at [621, 404] on link "+52 55 33983387" at bounding box center [547, 407] width 209 height 43
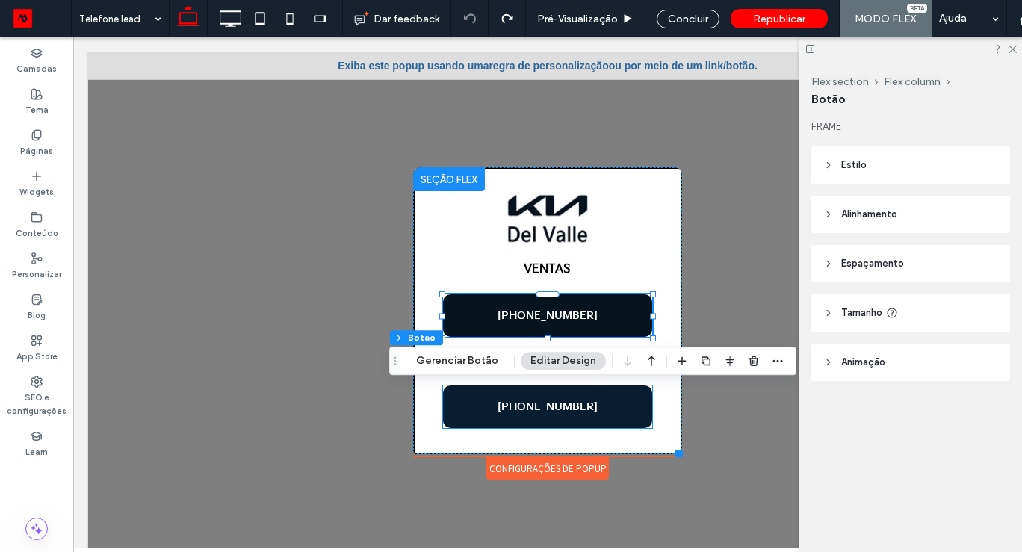
click at [621, 404] on div "+52 55 33983387" at bounding box center [547, 407] width 209 height 43
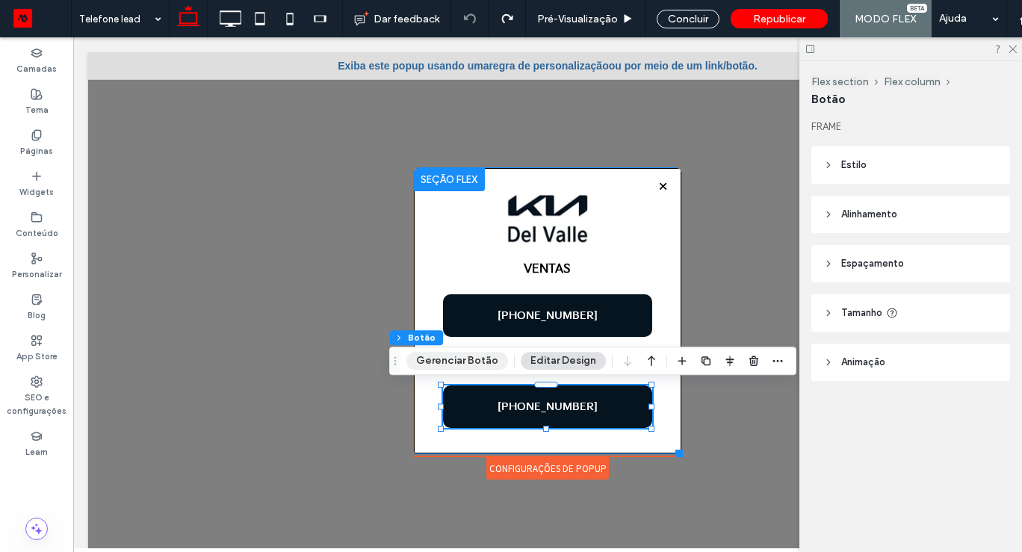
click at [473, 366] on button "Gerenciar Botão" at bounding box center [458, 361] width 102 height 18
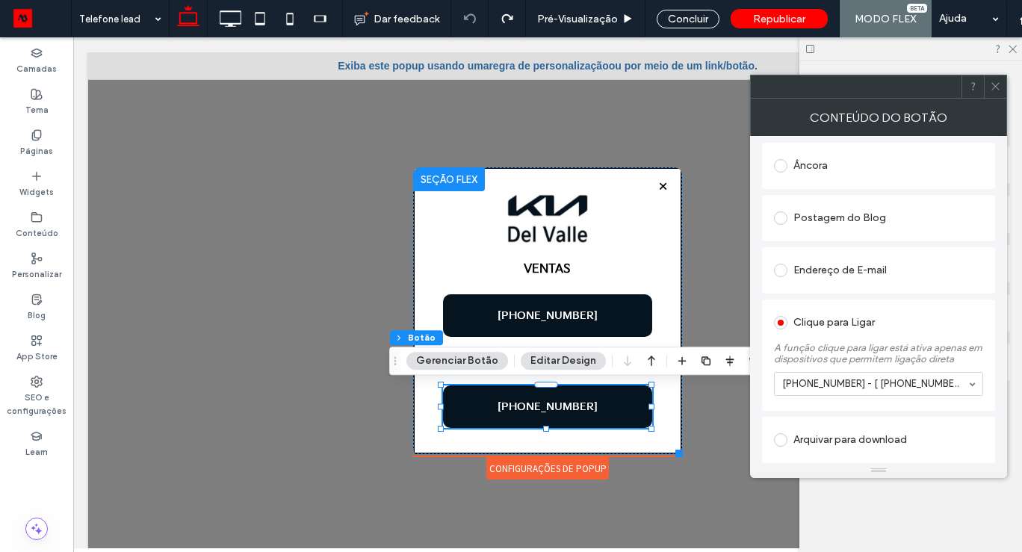
click at [999, 84] on use at bounding box center [995, 86] width 7 height 7
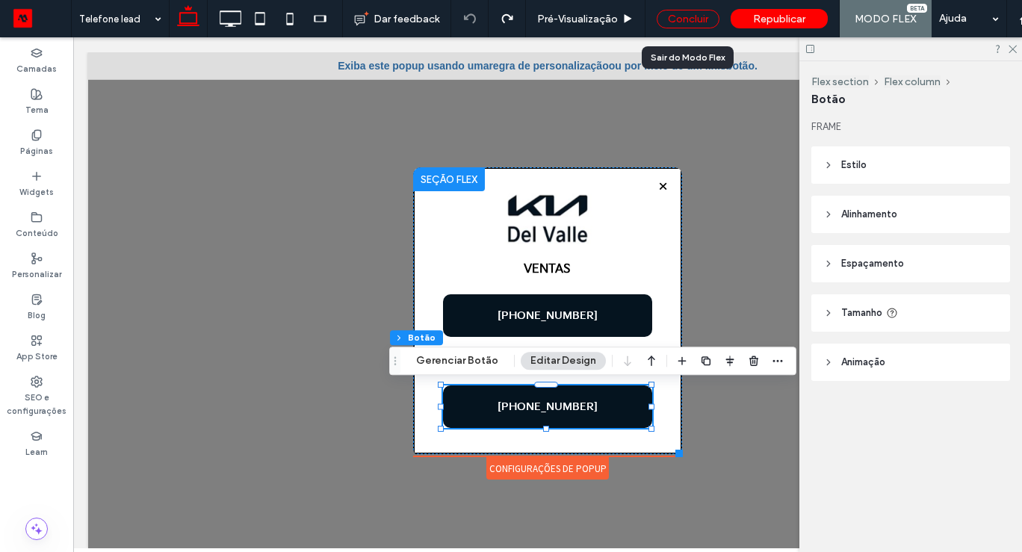
click at [673, 20] on div "Concluir" at bounding box center [688, 19] width 63 height 19
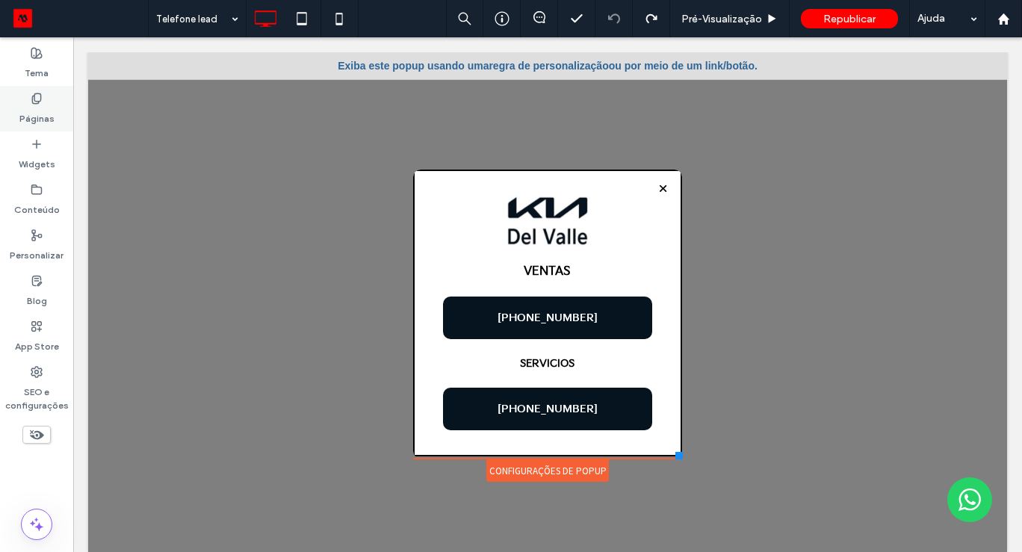
click at [32, 101] on use at bounding box center [36, 98] width 8 height 10
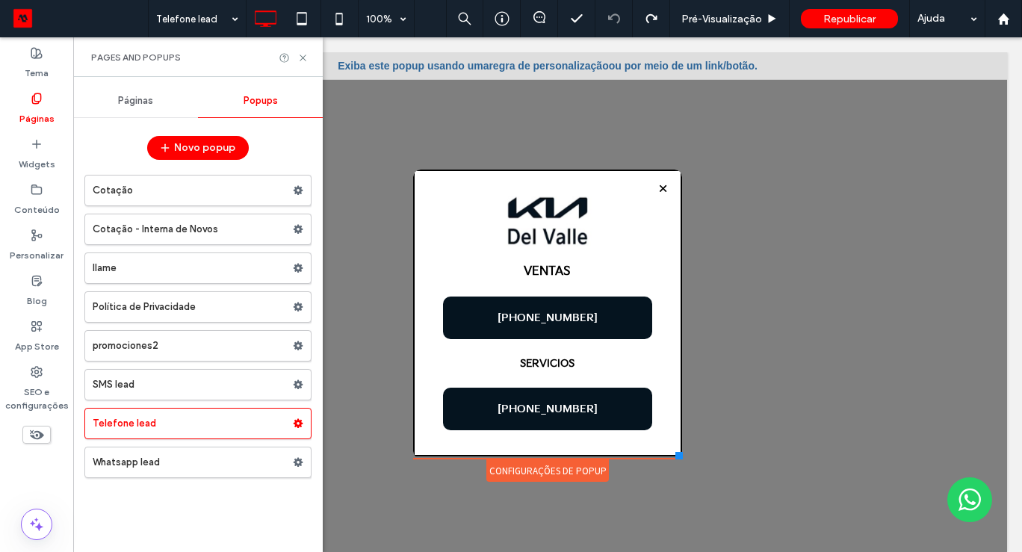
click at [138, 102] on span "Páginas" at bounding box center [135, 101] width 35 height 12
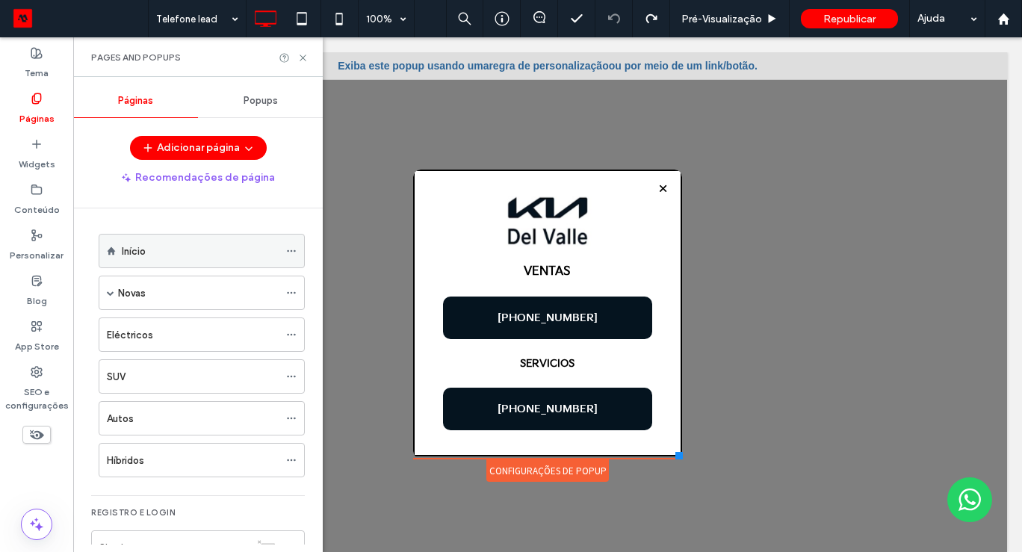
click at [152, 255] on div "Início" at bounding box center [200, 252] width 157 height 16
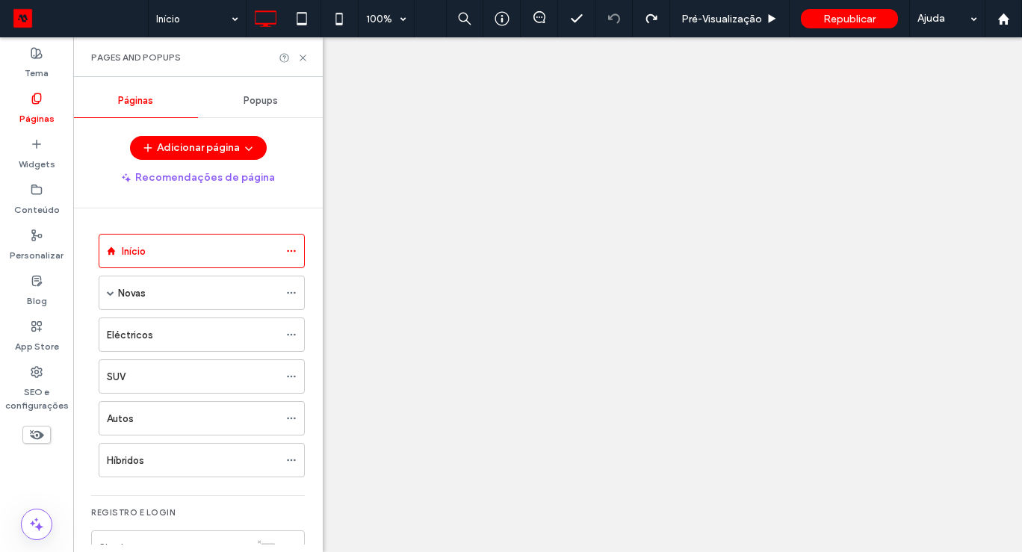
scroll to position [0, 0]
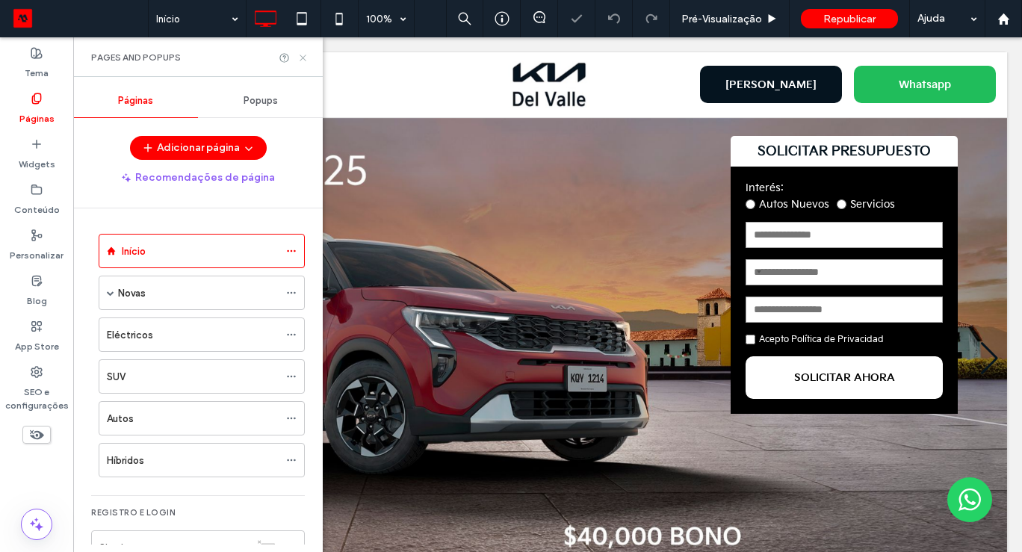
click at [303, 55] on icon at bounding box center [302, 57] width 11 height 11
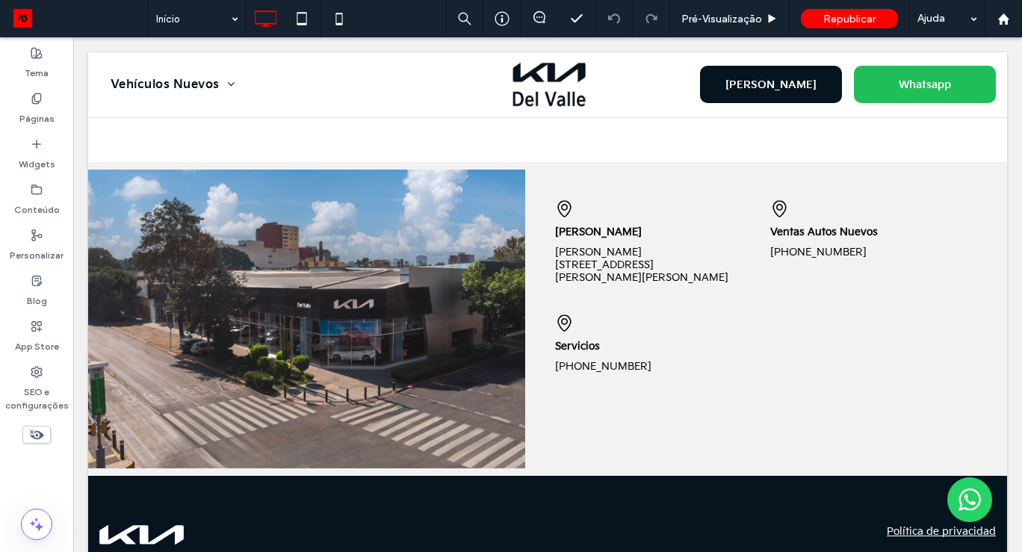
scroll to position [1184, 0]
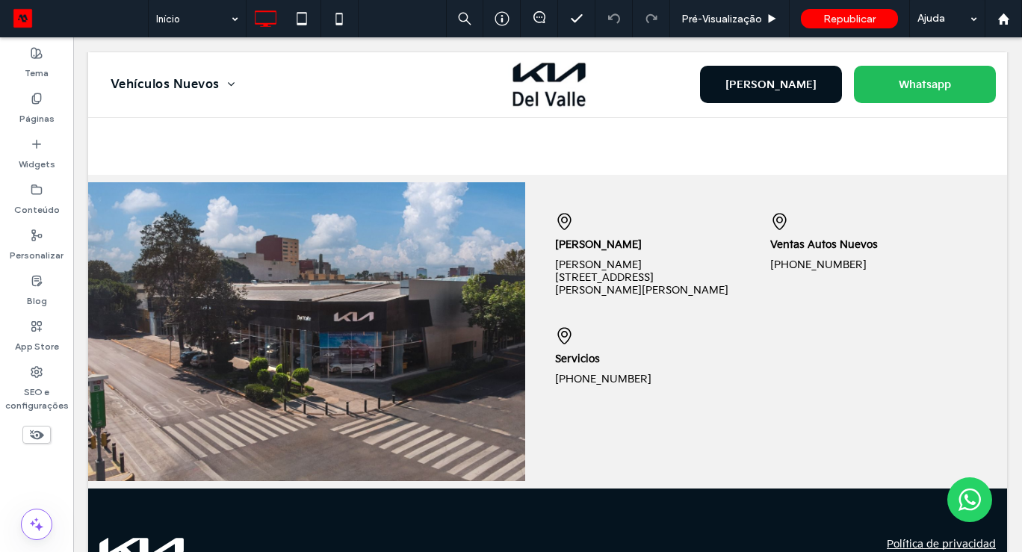
click at [839, 27] on div "Republicar" at bounding box center [849, 18] width 97 height 19
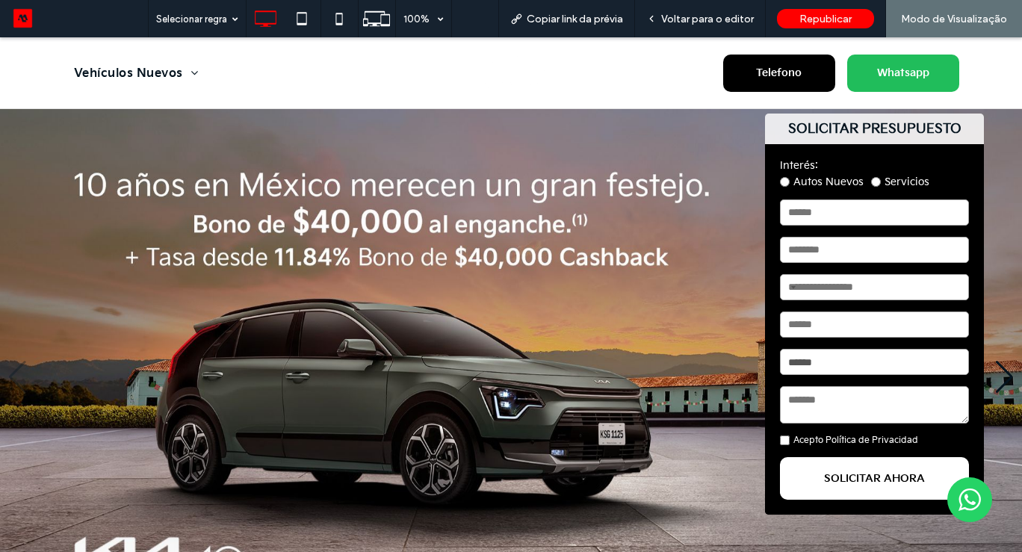
click at [793, 68] on span "Telefono" at bounding box center [779, 73] width 56 height 28
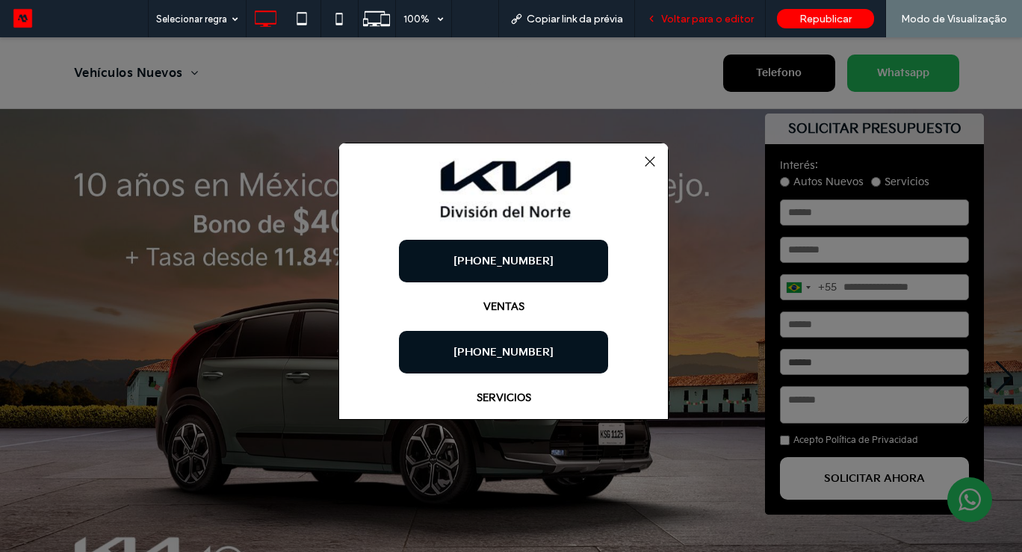
click at [689, 25] on span "Voltar para o editor" at bounding box center [707, 19] width 93 height 13
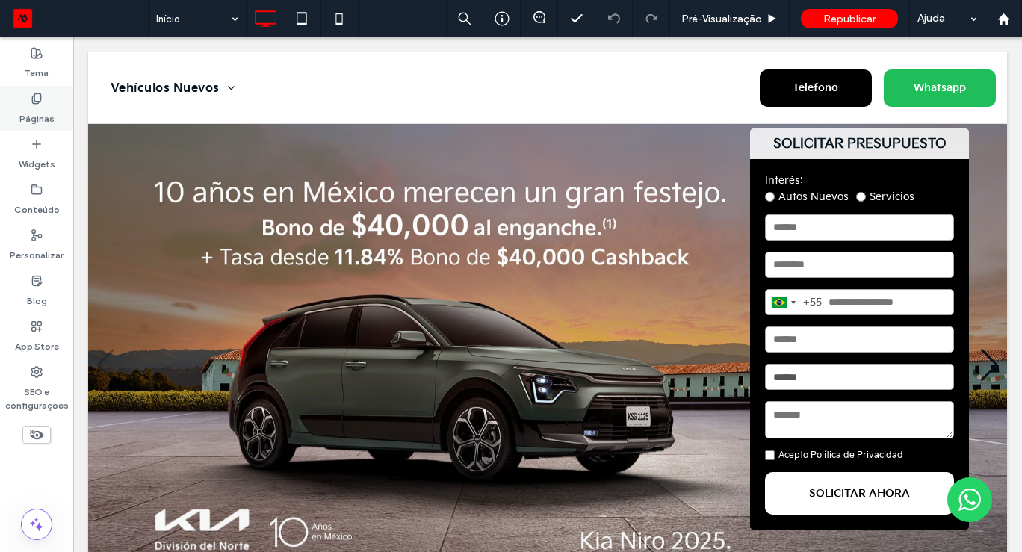
click at [39, 100] on use at bounding box center [36, 98] width 8 height 10
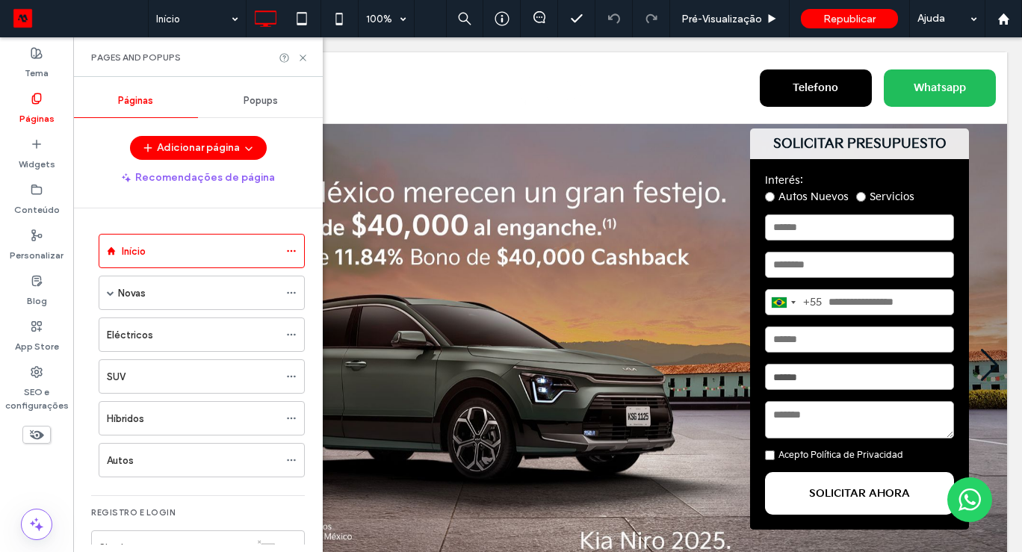
click at [264, 103] on span "Popups" at bounding box center [261, 101] width 34 height 12
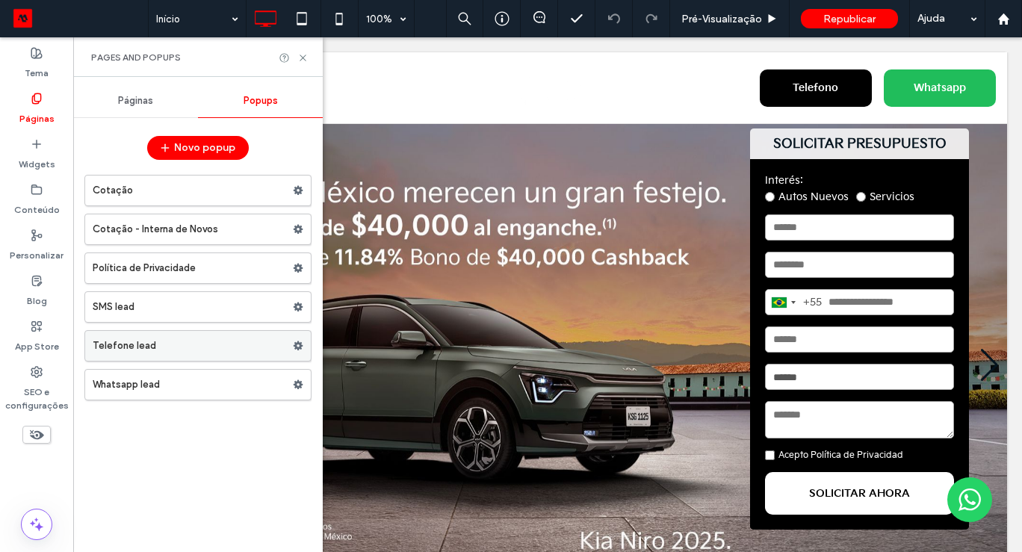
click at [179, 346] on label "Telefone lead" at bounding box center [193, 346] width 200 height 30
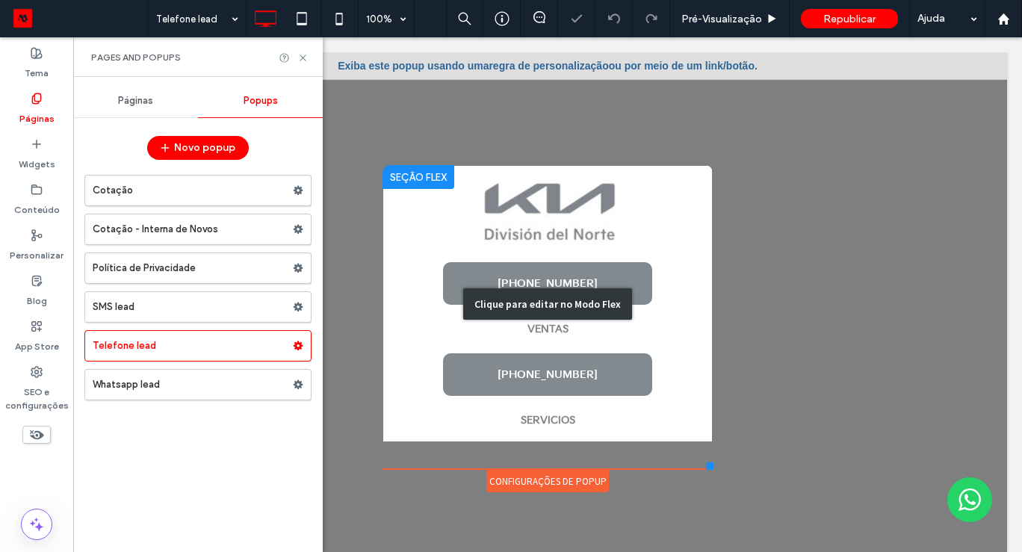
click at [611, 368] on div "Clique para editar no Modo Flex" at bounding box center [548, 303] width 330 height 277
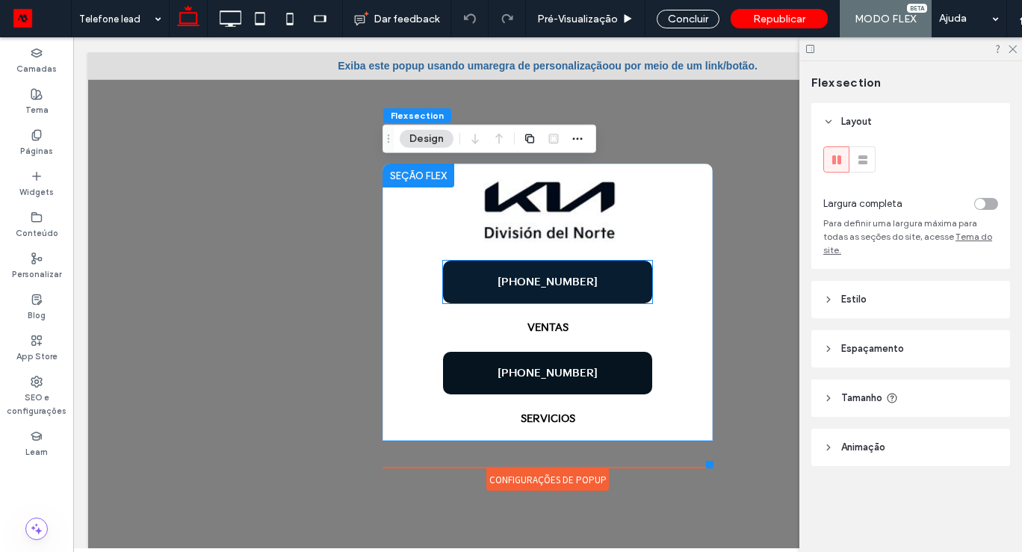
click at [606, 286] on link "[PHONE_NUMBER]" at bounding box center [547, 282] width 209 height 43
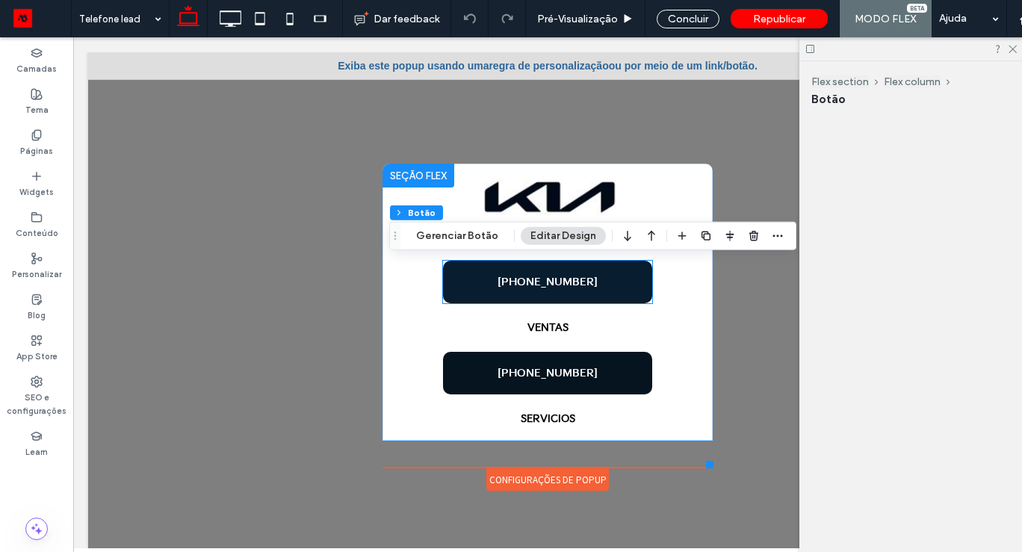
click at [606, 286] on div "[PHONE_NUMBER]" at bounding box center [547, 282] width 209 height 43
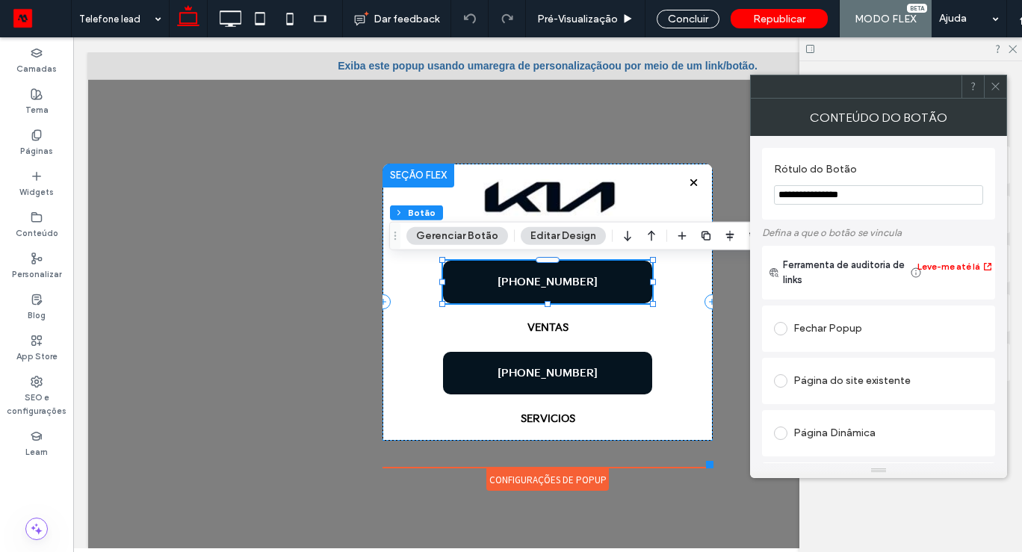
click at [870, 194] on input "**********" at bounding box center [878, 194] width 209 height 19
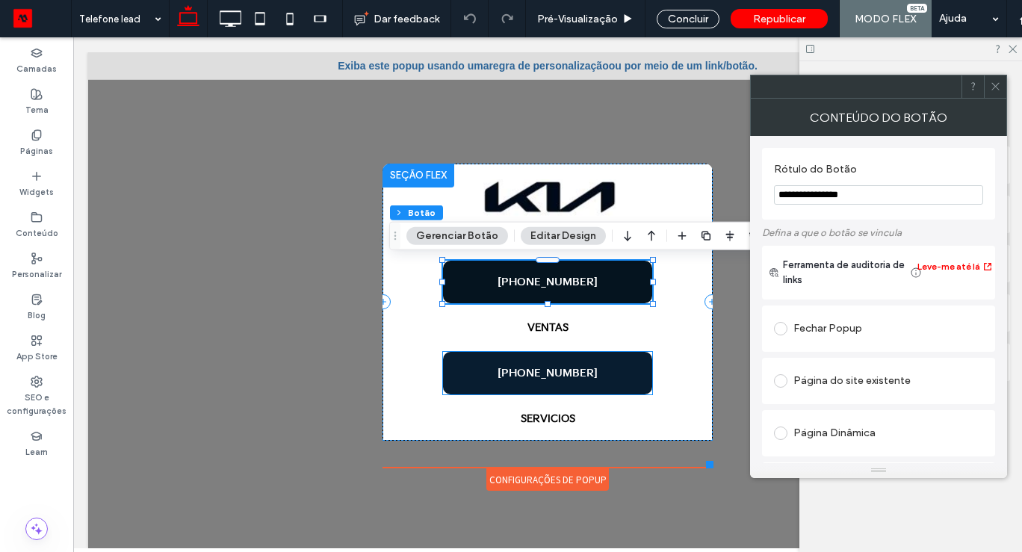
click at [575, 367] on span "[PHONE_NUMBER]" at bounding box center [548, 373] width 100 height 13
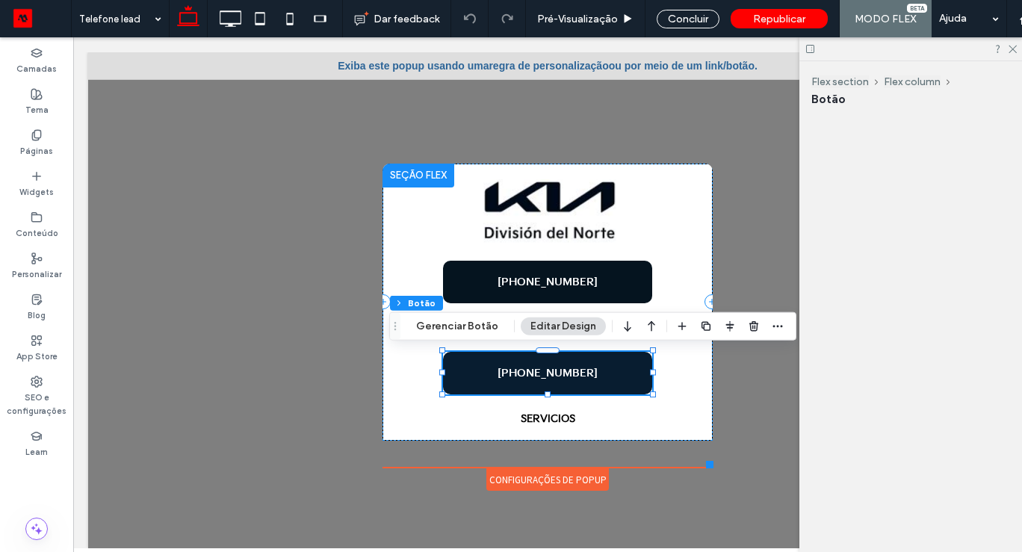
click at [575, 367] on span "[PHONE_NUMBER]" at bounding box center [548, 373] width 100 height 13
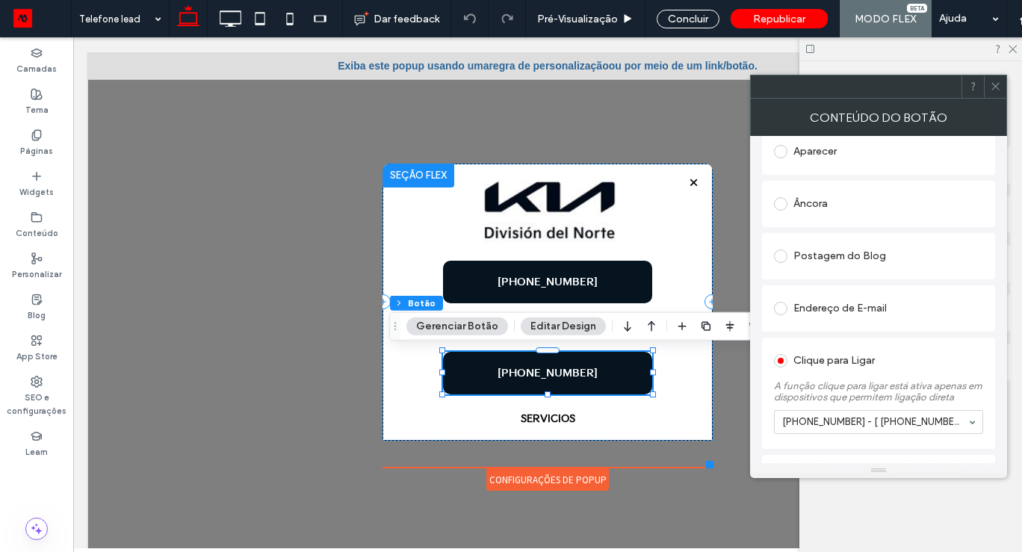
scroll to position [428, 0]
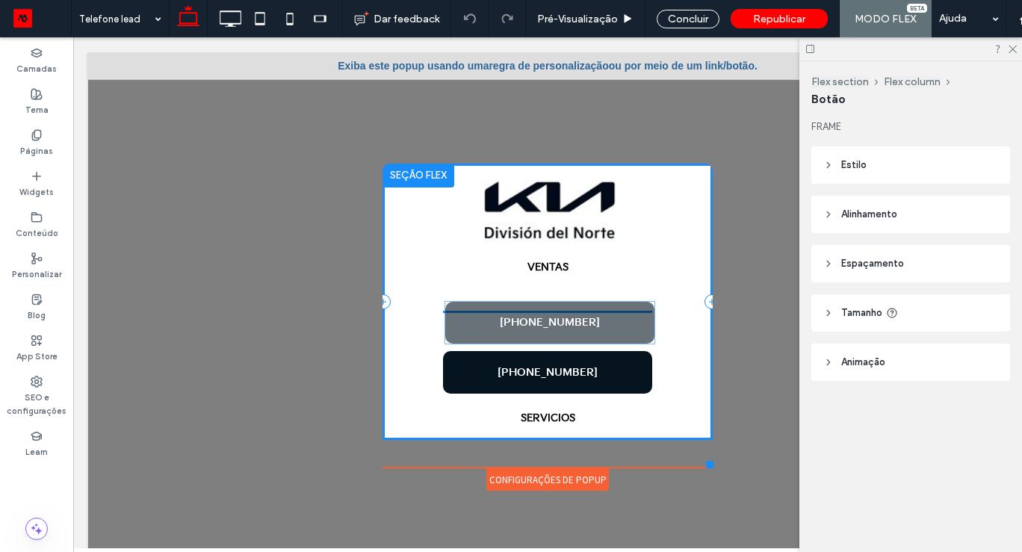
drag, startPoint x: 552, startPoint y: 291, endPoint x: 553, endPoint y: 321, distance: 29.2
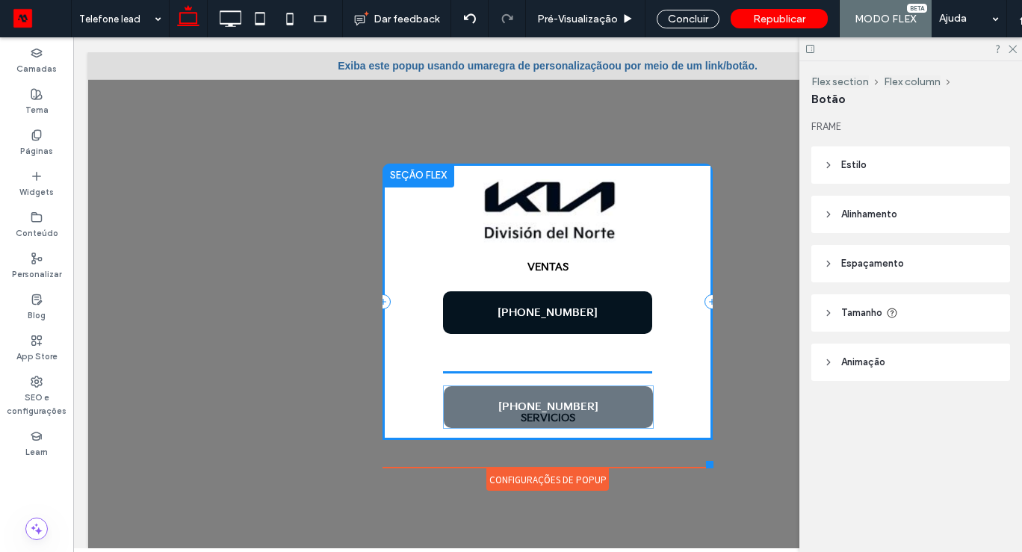
drag, startPoint x: 554, startPoint y: 375, endPoint x: 555, endPoint y: 419, distance: 43.4
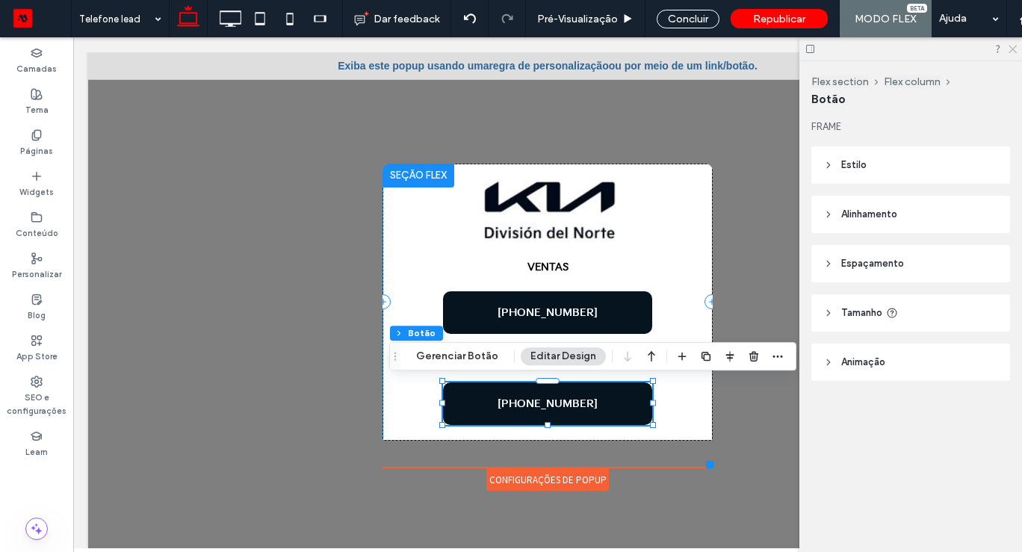
click at [1010, 50] on icon at bounding box center [1012, 48] width 10 height 10
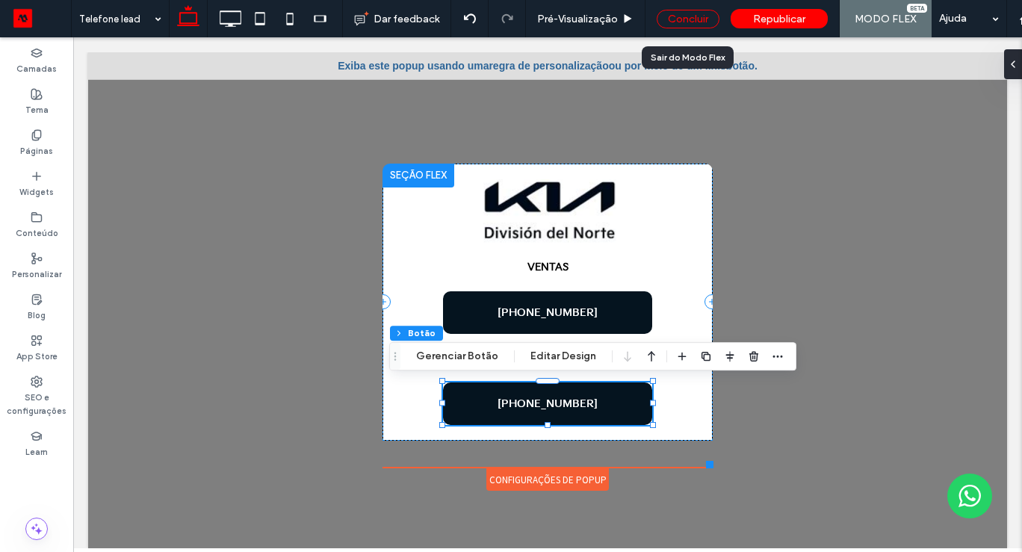
click at [691, 15] on div "Concluir" at bounding box center [688, 19] width 63 height 19
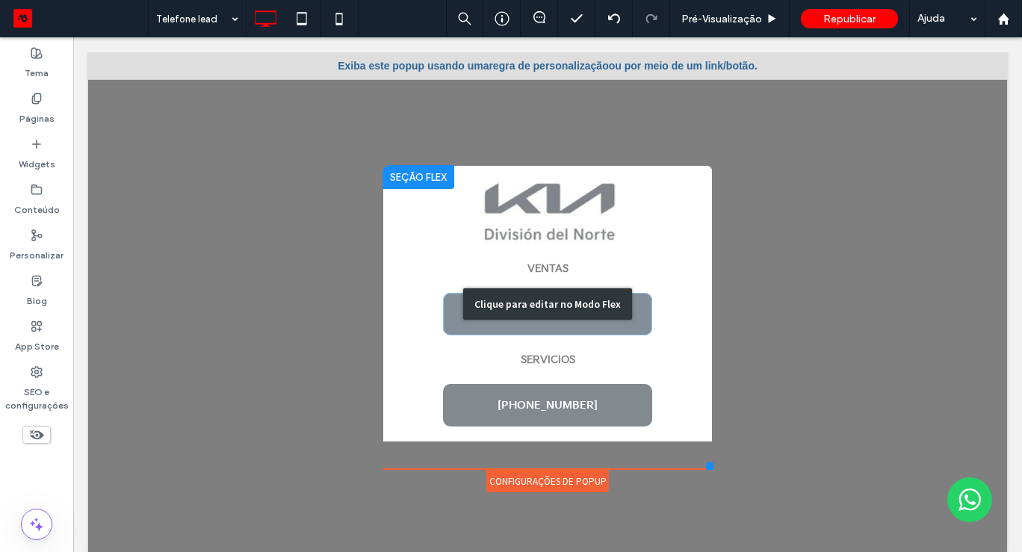
click at [593, 313] on div "Clique para editar no Modo Flex" at bounding box center [547, 303] width 169 height 31
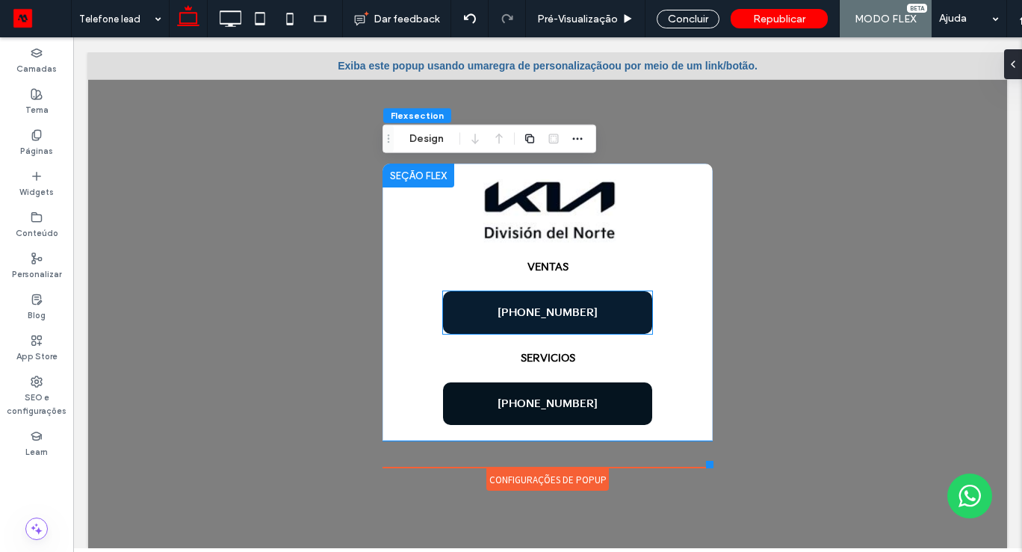
click at [589, 318] on link "[PHONE_NUMBER]" at bounding box center [547, 312] width 209 height 43
click at [589, 318] on div "[PHONE_NUMBER]" at bounding box center [547, 312] width 209 height 43
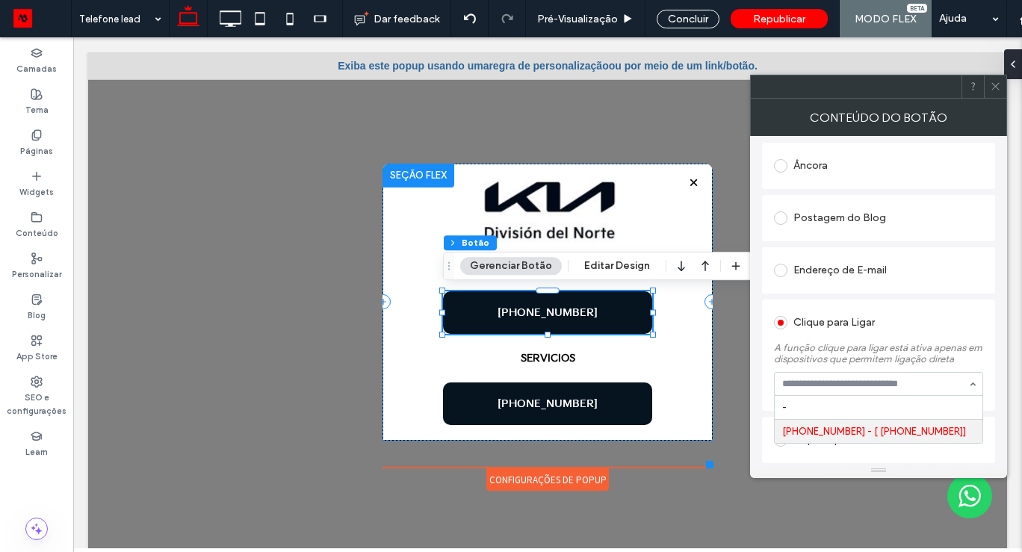
click at [991, 88] on icon at bounding box center [995, 86] width 11 height 11
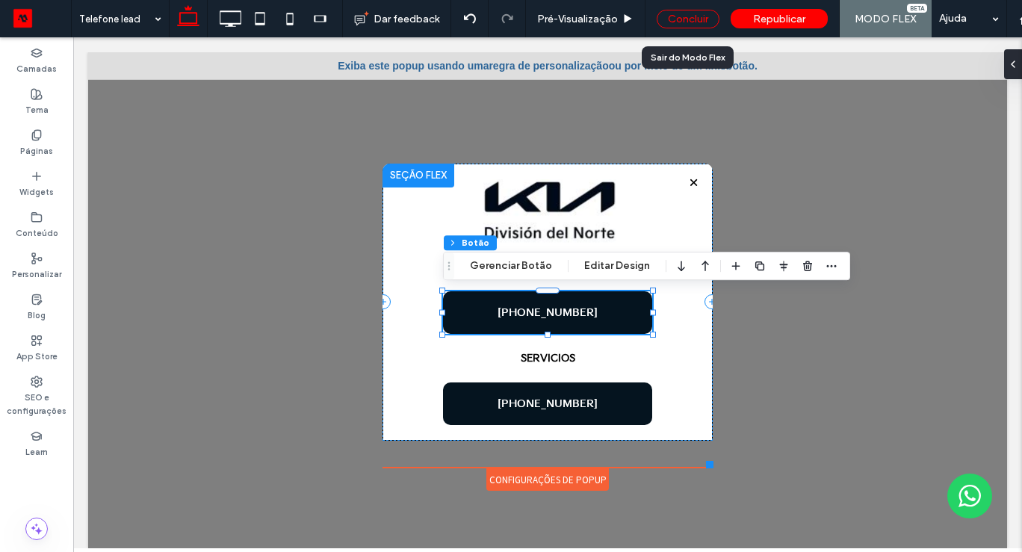
click at [688, 12] on div "Concluir" at bounding box center [688, 19] width 63 height 19
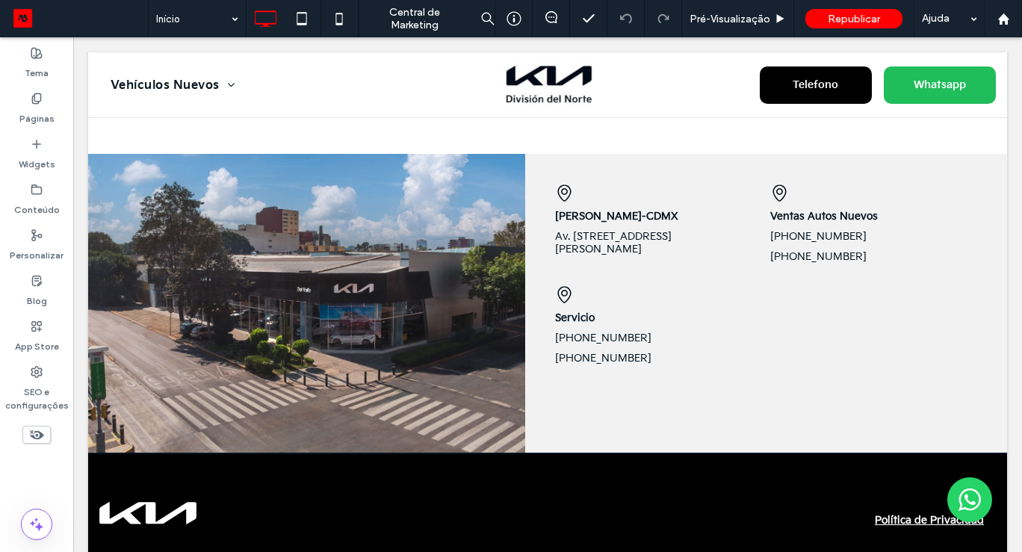
scroll to position [2007, 0]
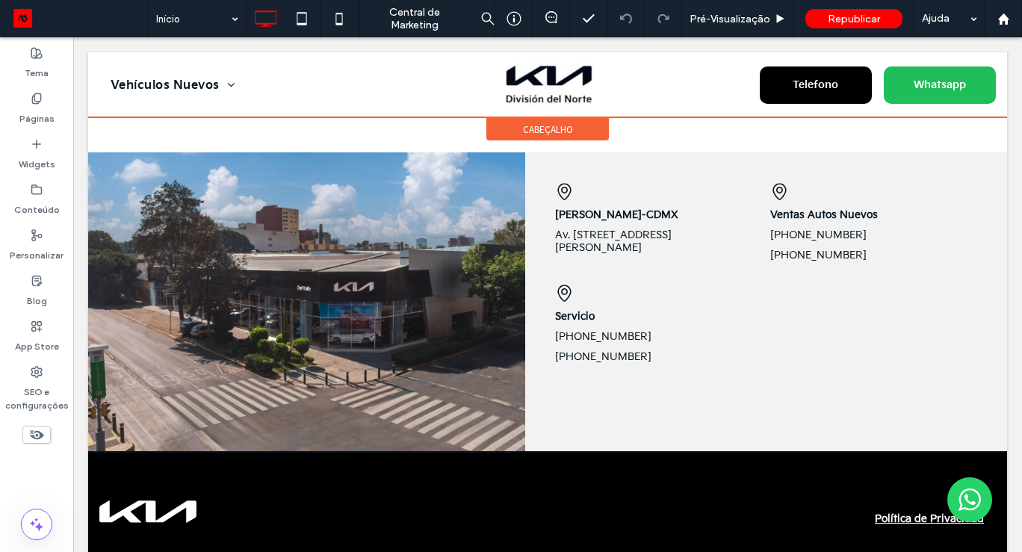
click at [815, 84] on div at bounding box center [547, 84] width 919 height 65
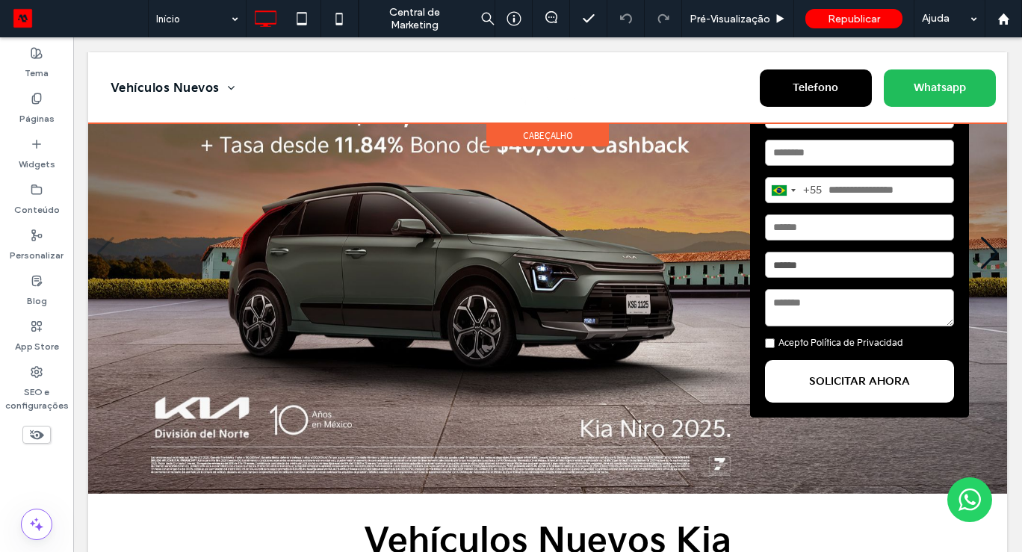
scroll to position [0, 0]
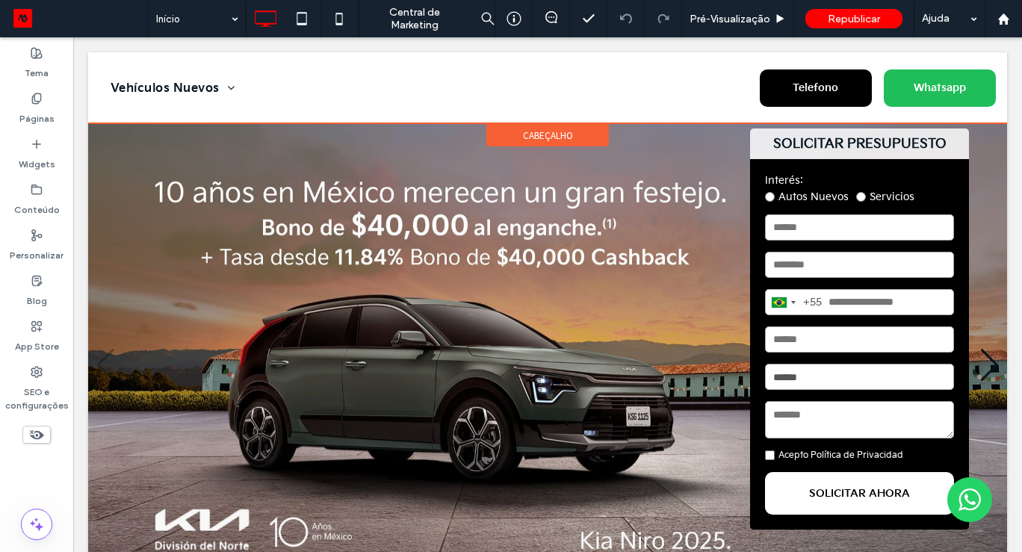
click at [815, 84] on div "Clique para editar no Modo Flex" at bounding box center [547, 87] width 919 height 71
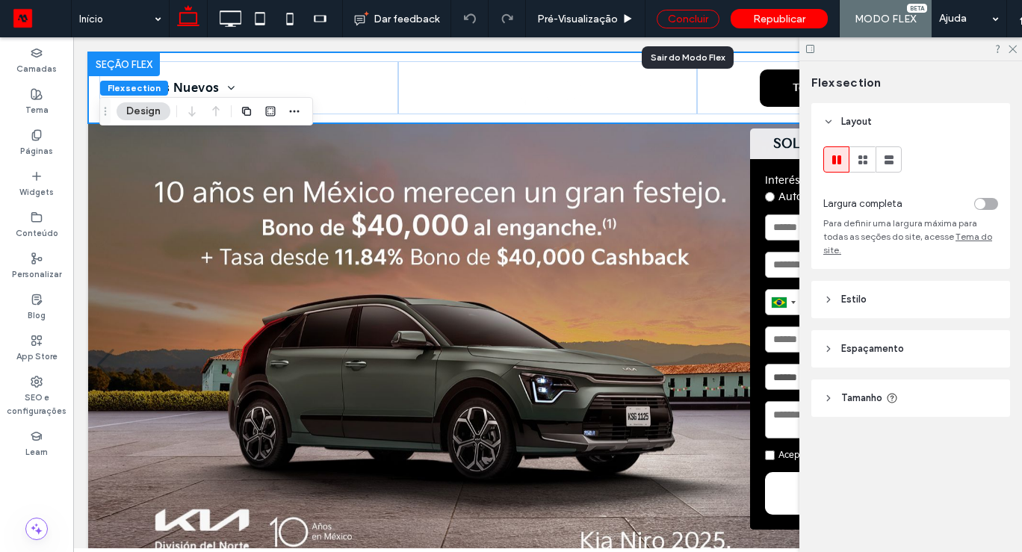
click at [697, 26] on div "Concluir" at bounding box center [688, 19] width 63 height 19
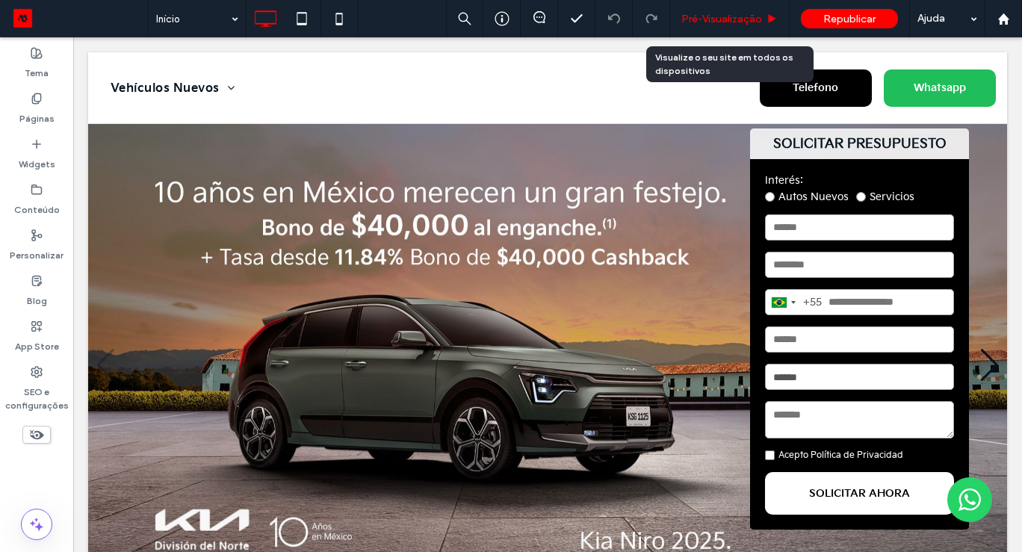
click at [720, 19] on span "Pré-Visualizaçāo" at bounding box center [722, 19] width 81 height 13
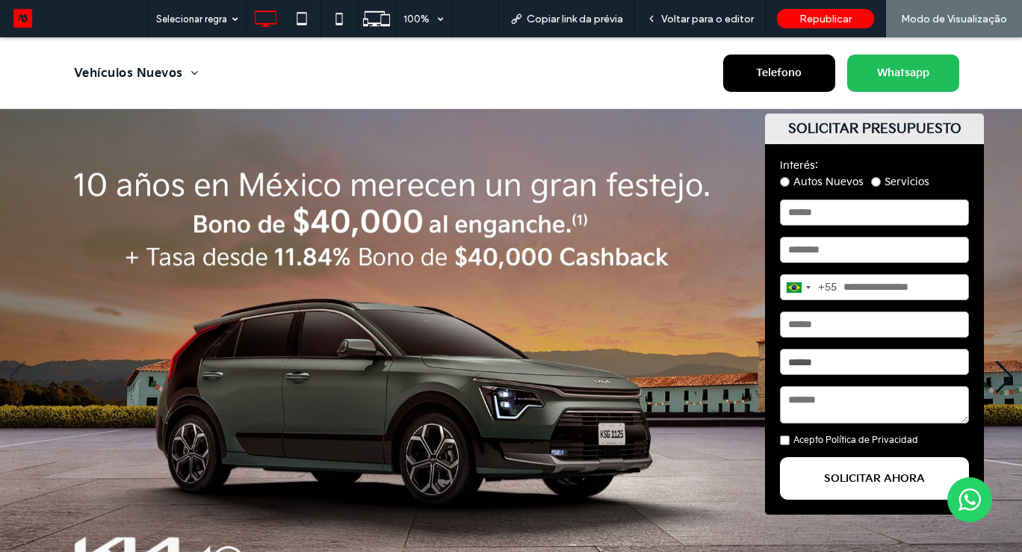
click at [783, 72] on span "Telefono" at bounding box center [779, 73] width 56 height 28
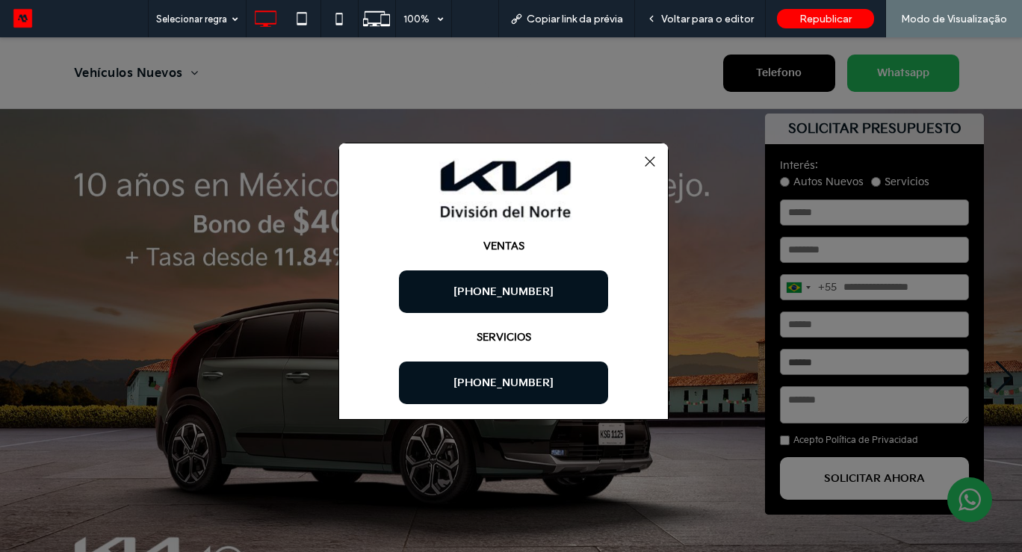
click at [636, 154] on div "VENTAS ﻿ +52 55 9602-4165 SERVICIOS +52 55 4170-8200" at bounding box center [504, 281] width 330 height 277
click at [649, 152] on div at bounding box center [650, 162] width 20 height 20
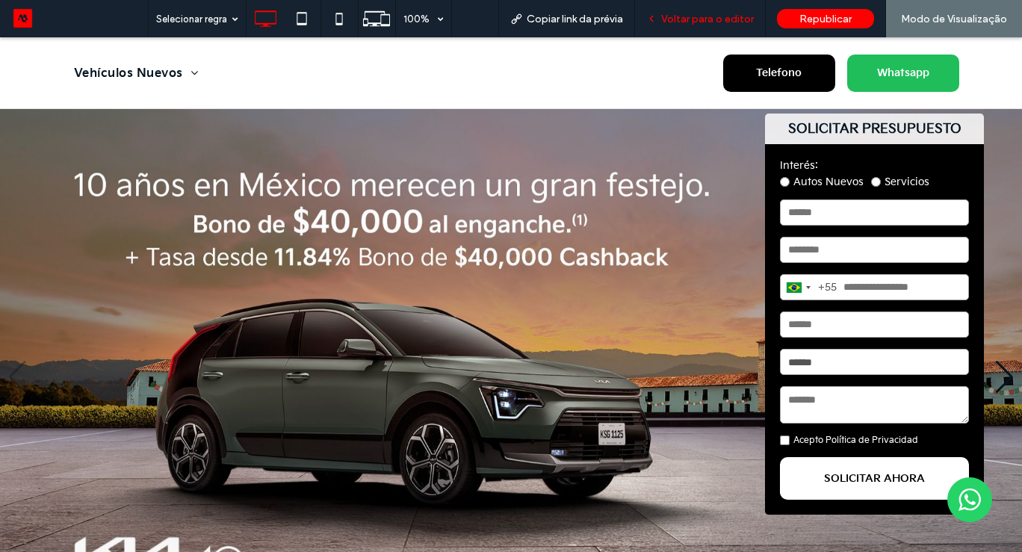
click at [698, 16] on span "Voltar para o editor" at bounding box center [707, 19] width 93 height 13
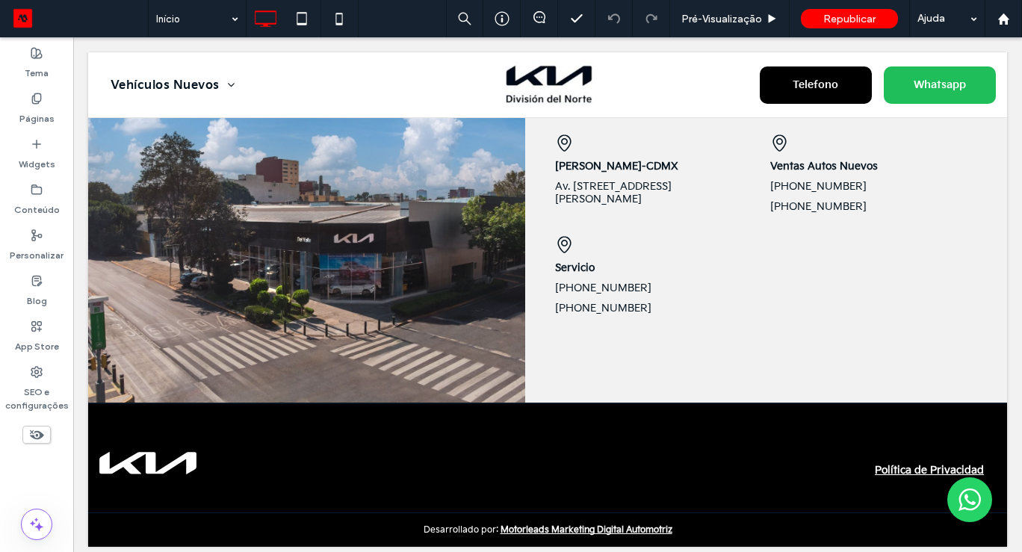
scroll to position [2064, 0]
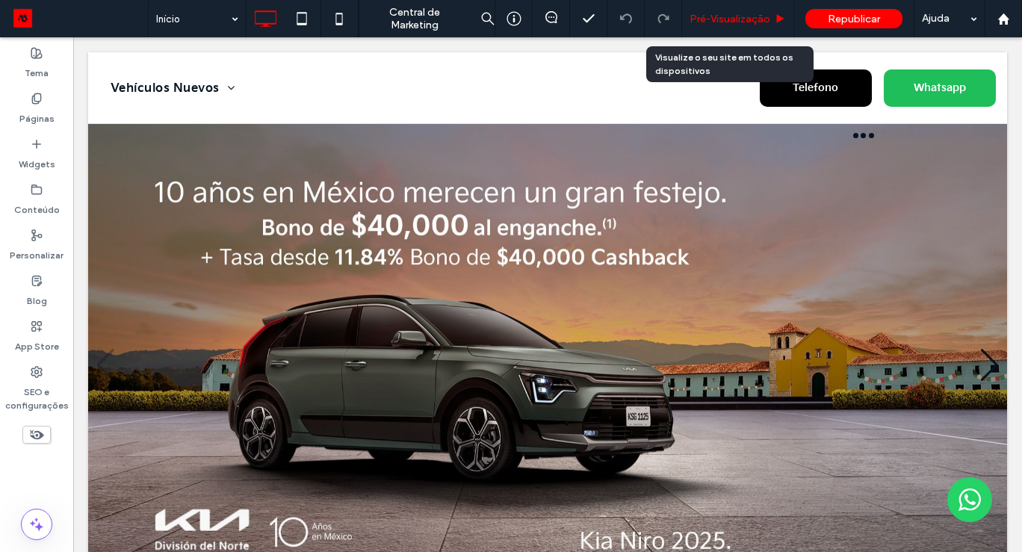
click at [730, 13] on span "Pré-Visualizaçāo" at bounding box center [730, 19] width 81 height 13
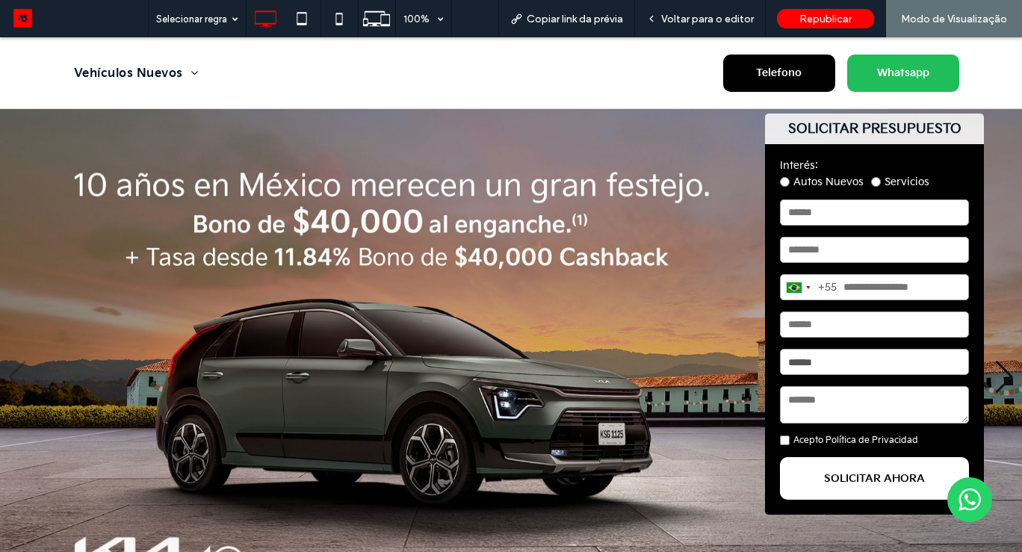
click at [1004, 304] on img "1 / 4" at bounding box center [511, 377] width 1022 height 536
click at [732, 20] on span "Voltar para o editor" at bounding box center [707, 19] width 93 height 13
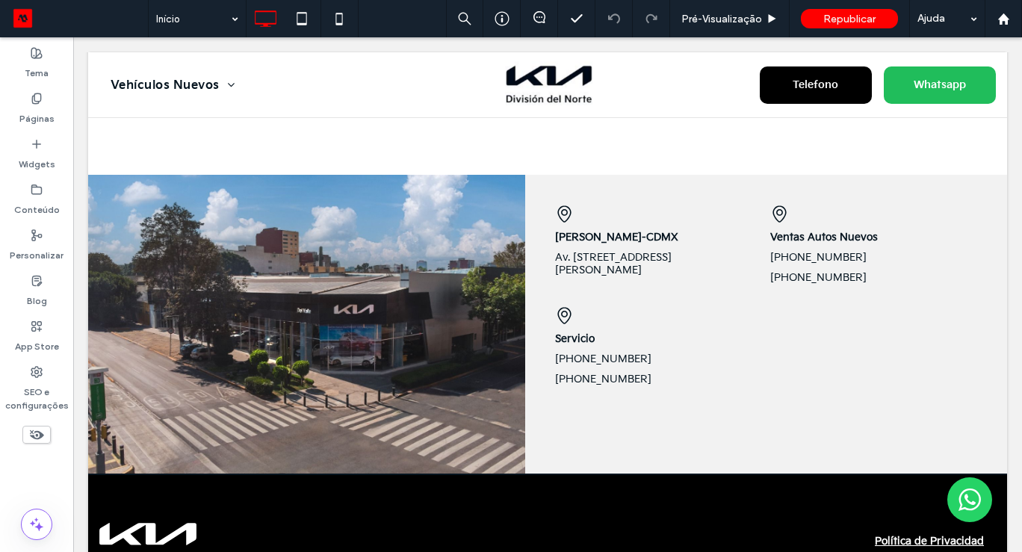
scroll to position [1982, 0]
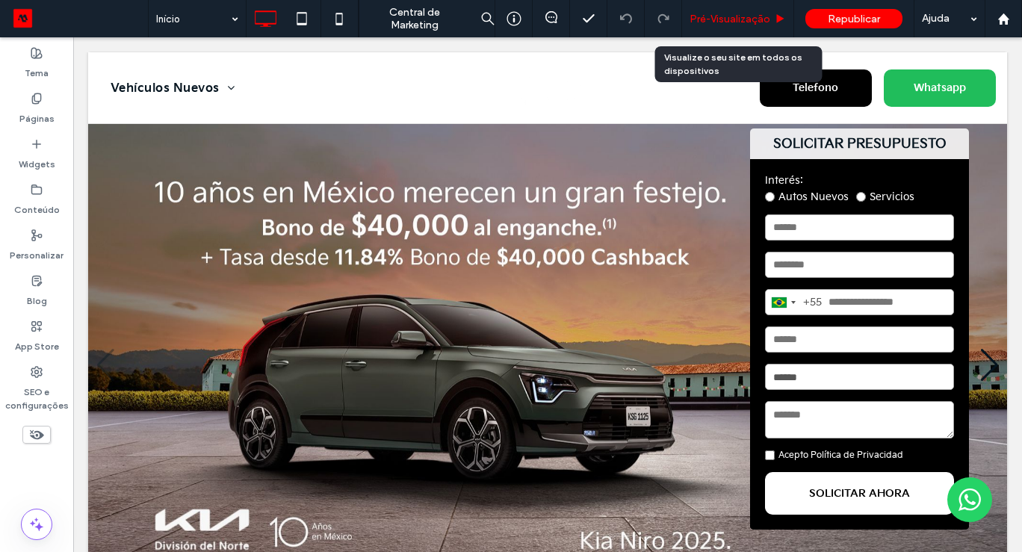
click at [732, 10] on div "Pré-Visualizaçāo" at bounding box center [738, 18] width 112 height 37
click at [732, 17] on span "Pré-Visualizaçāo" at bounding box center [730, 19] width 81 height 13
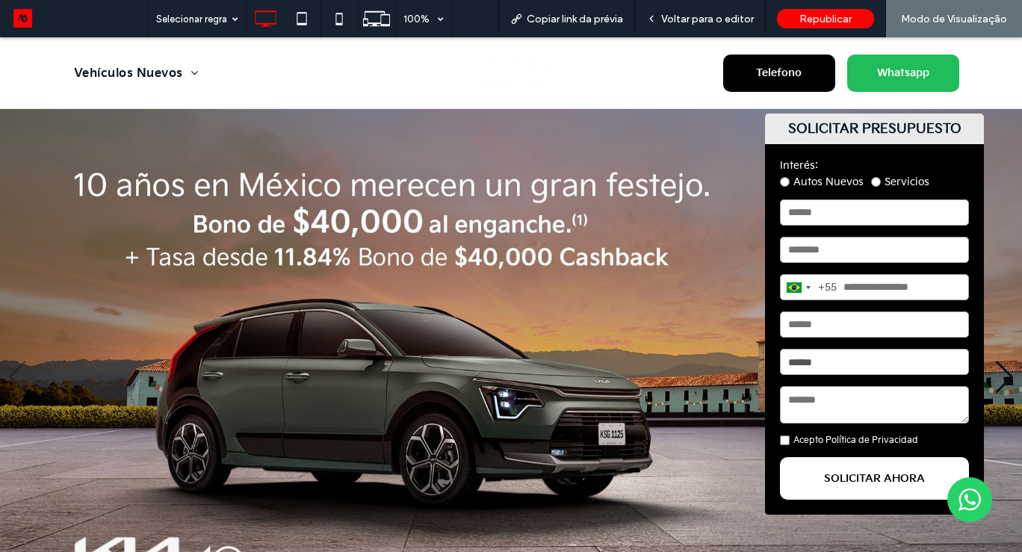
click at [1012, 235] on img "1 / 4" at bounding box center [511, 377] width 1022 height 536
click at [990, 537] on img "1 / 4" at bounding box center [511, 377] width 1022 height 536
click at [701, 13] on span "Voltar para o editor" at bounding box center [707, 19] width 93 height 13
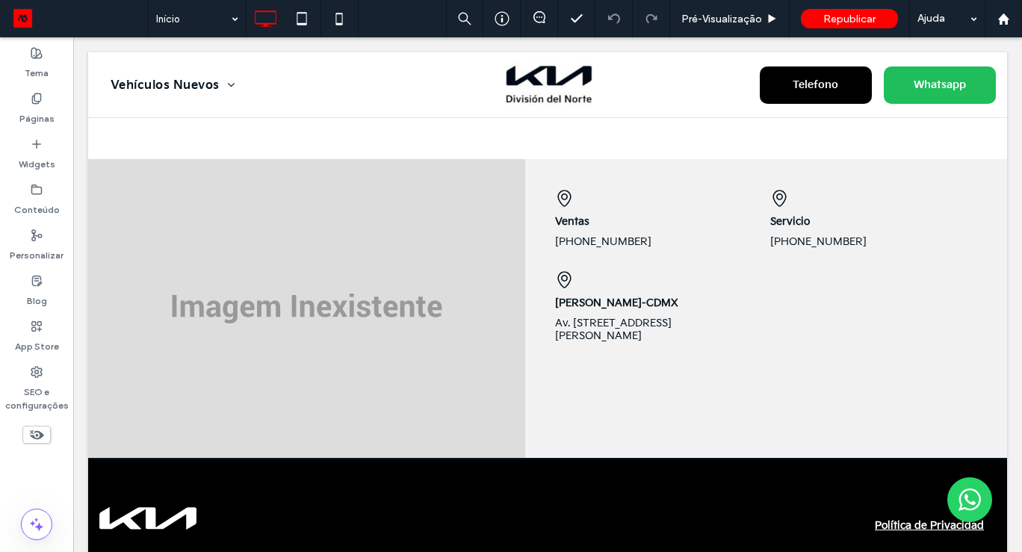
scroll to position [1993, 0]
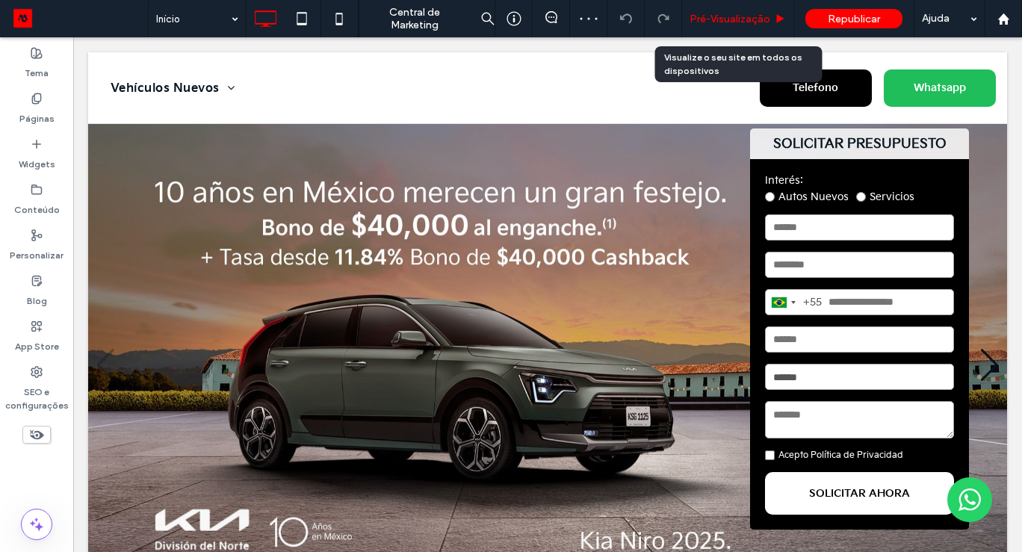
click at [742, 13] on span "Pré-Visualizaçāo" at bounding box center [730, 19] width 81 height 13
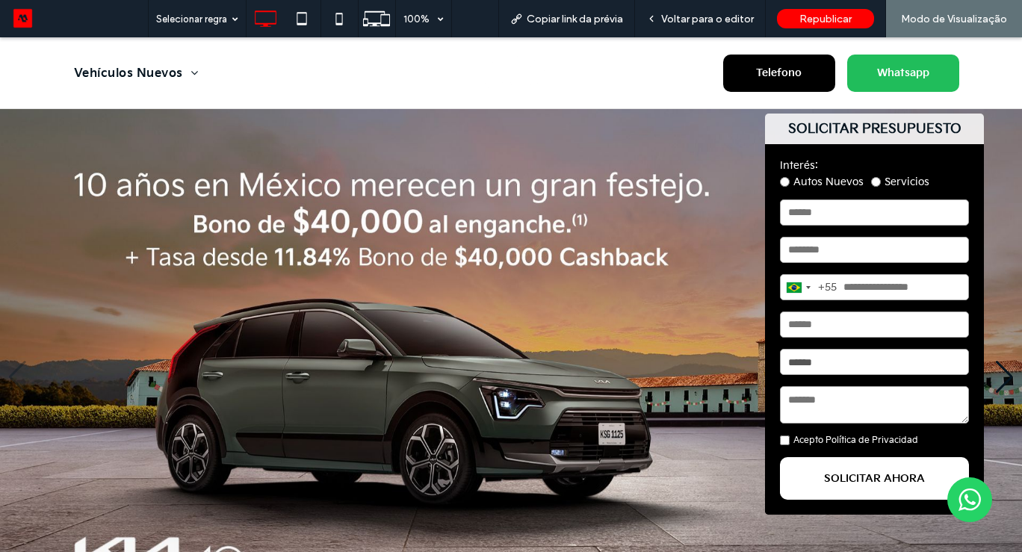
click at [999, 264] on img "1 / 4" at bounding box center [511, 377] width 1022 height 536
click at [1000, 264] on img "1 / 4" at bounding box center [511, 377] width 1022 height 536
click at [723, 16] on span "Voltar para o editor" at bounding box center [707, 19] width 93 height 13
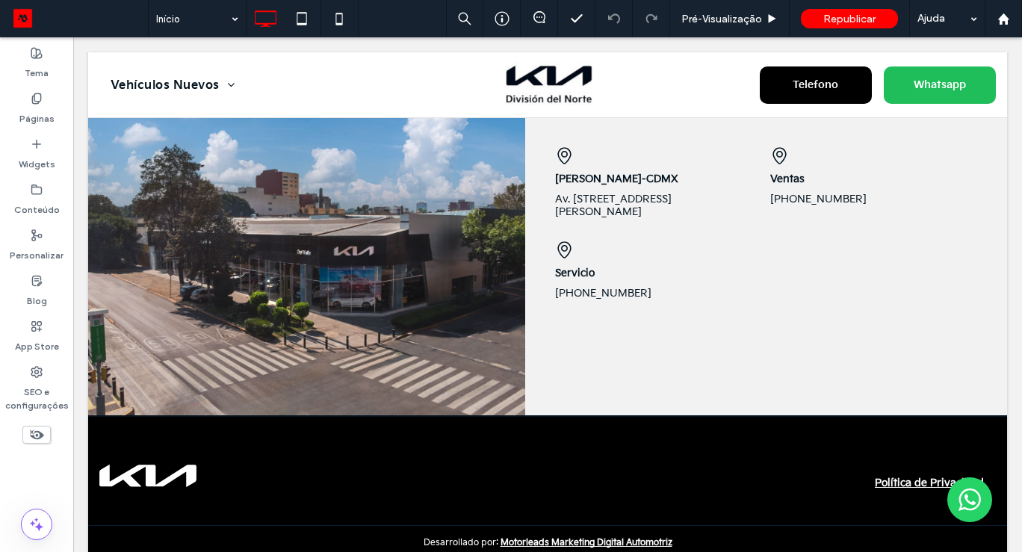
scroll to position [1949, 0]
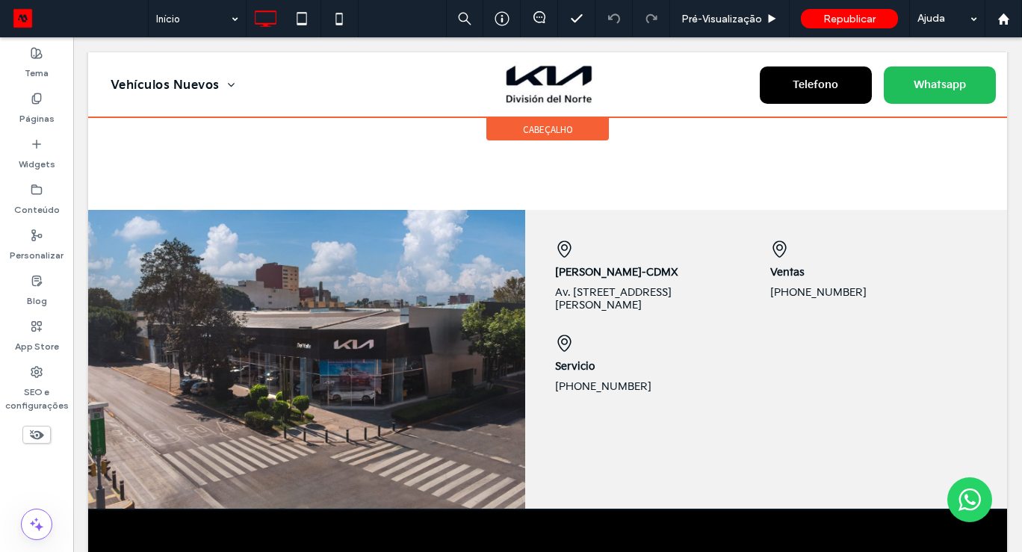
click at [801, 75] on div at bounding box center [547, 84] width 919 height 65
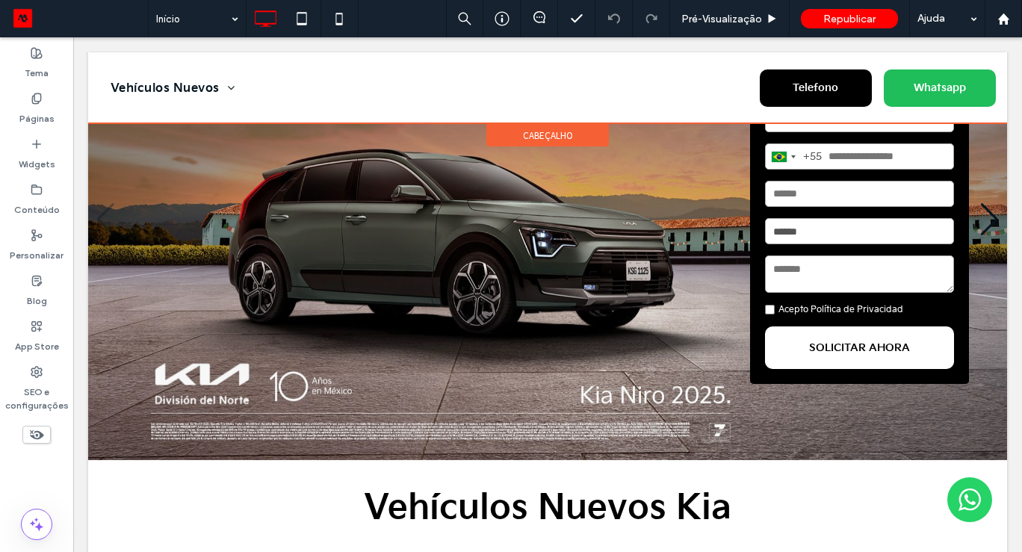
scroll to position [0, 0]
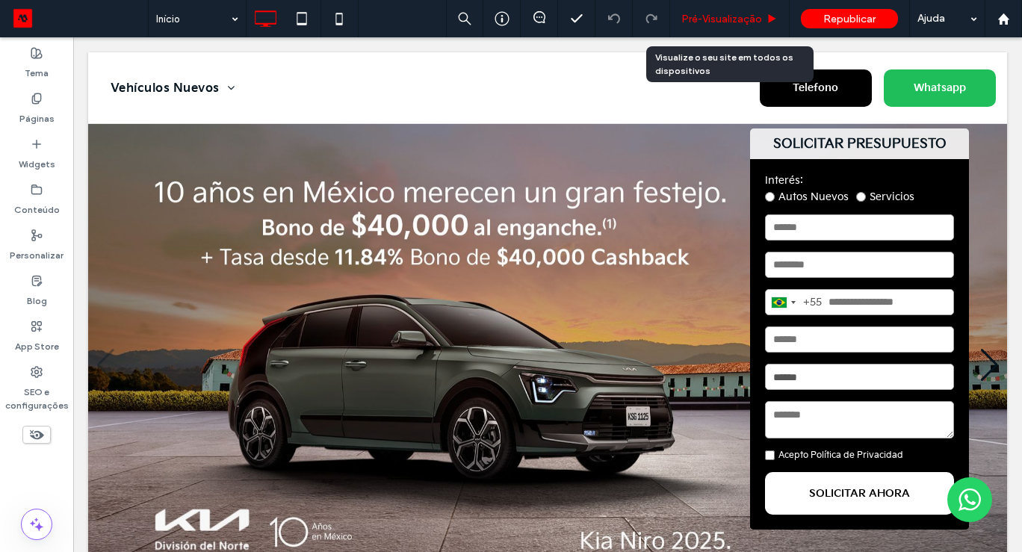
click at [735, 13] on span "Pré-Visualizaçāo" at bounding box center [722, 19] width 81 height 13
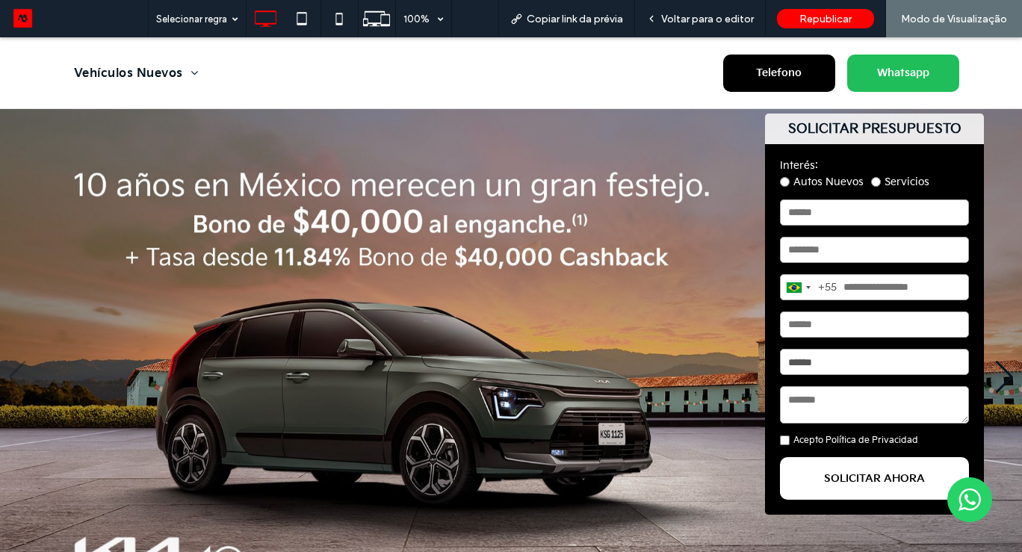
click at [774, 72] on span "Telefono" at bounding box center [779, 73] width 56 height 28
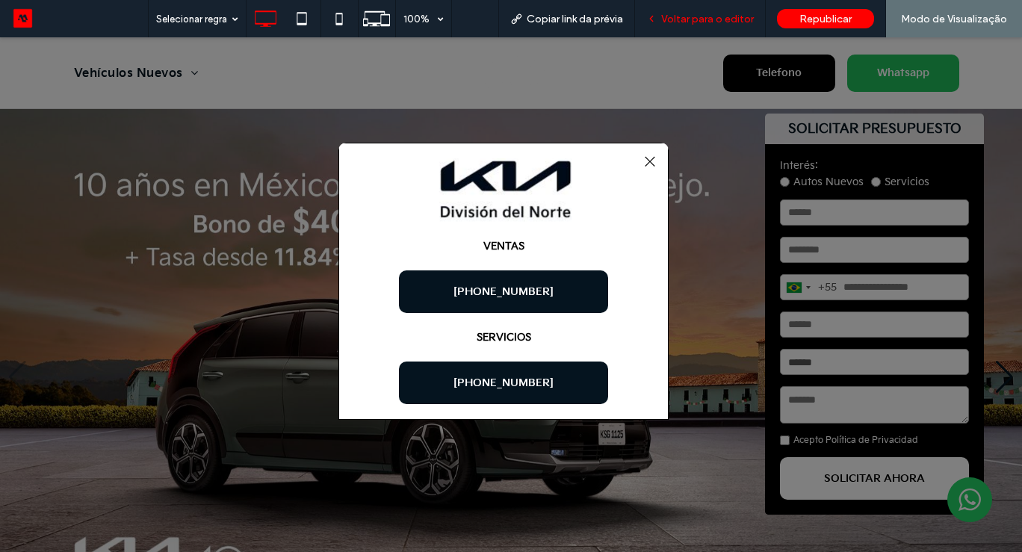
click at [727, 8] on div "Voltar para o editor" at bounding box center [700, 18] width 131 height 37
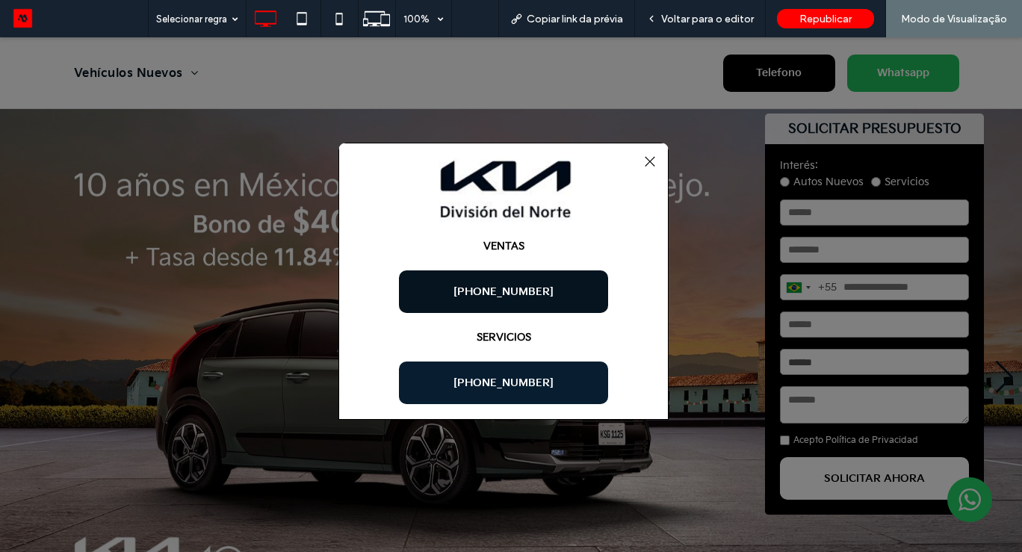
click at [530, 386] on span "+52 55 4170-8200" at bounding box center [504, 383] width 100 height 13
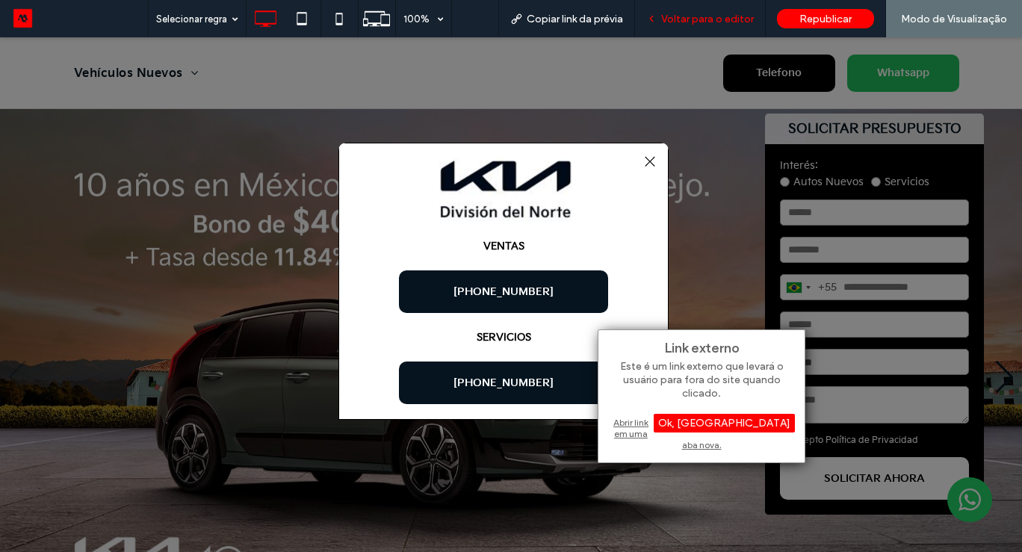
click at [706, 13] on span "Voltar para o editor" at bounding box center [707, 19] width 93 height 13
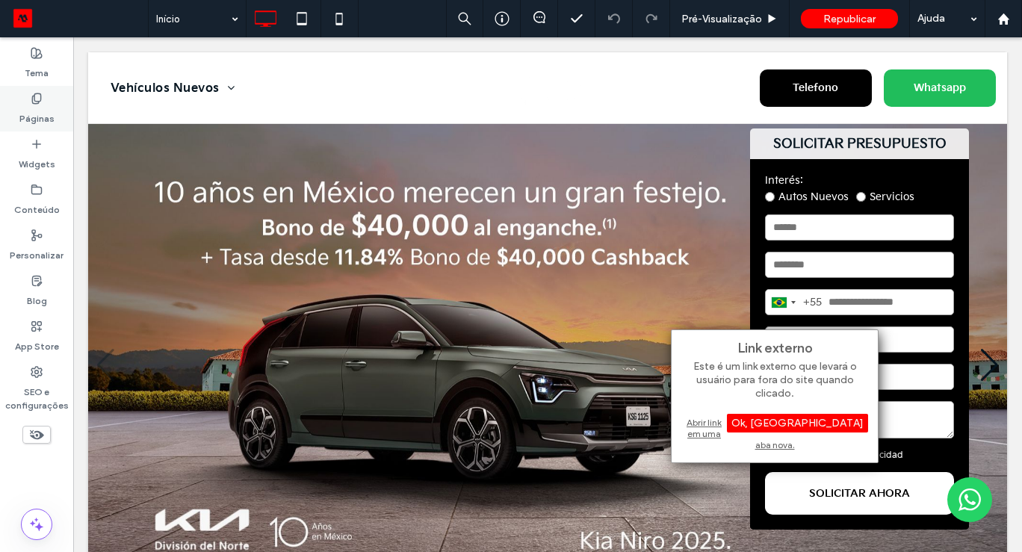
click at [36, 104] on icon at bounding box center [37, 99] width 12 height 12
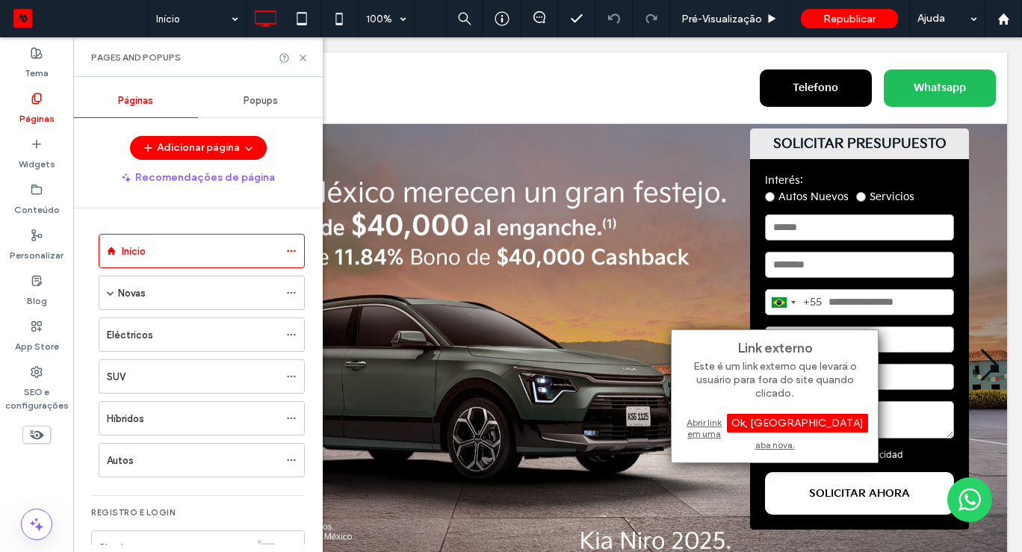
click at [252, 105] on span "Popups" at bounding box center [261, 101] width 34 height 12
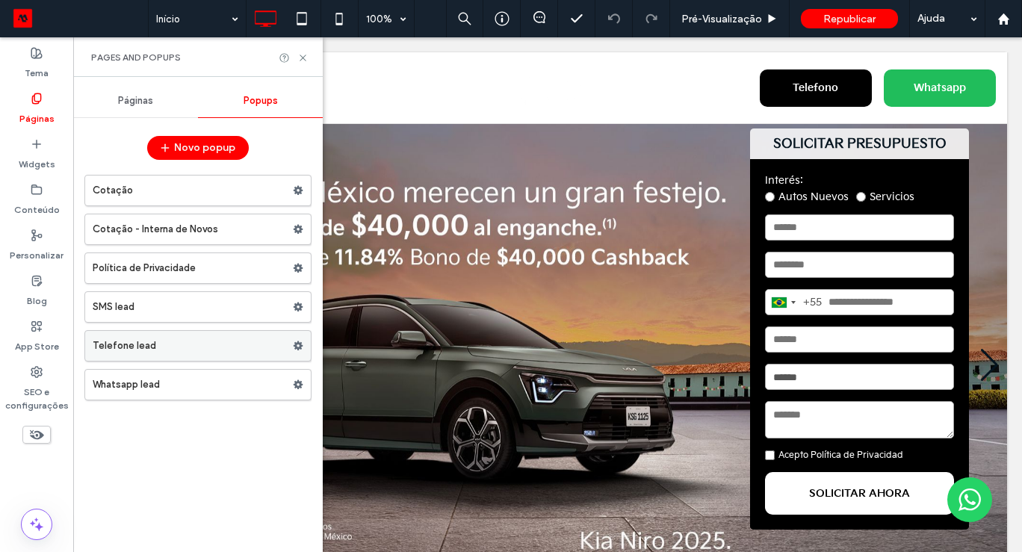
click at [123, 354] on label "Telefone lead" at bounding box center [193, 346] width 200 height 30
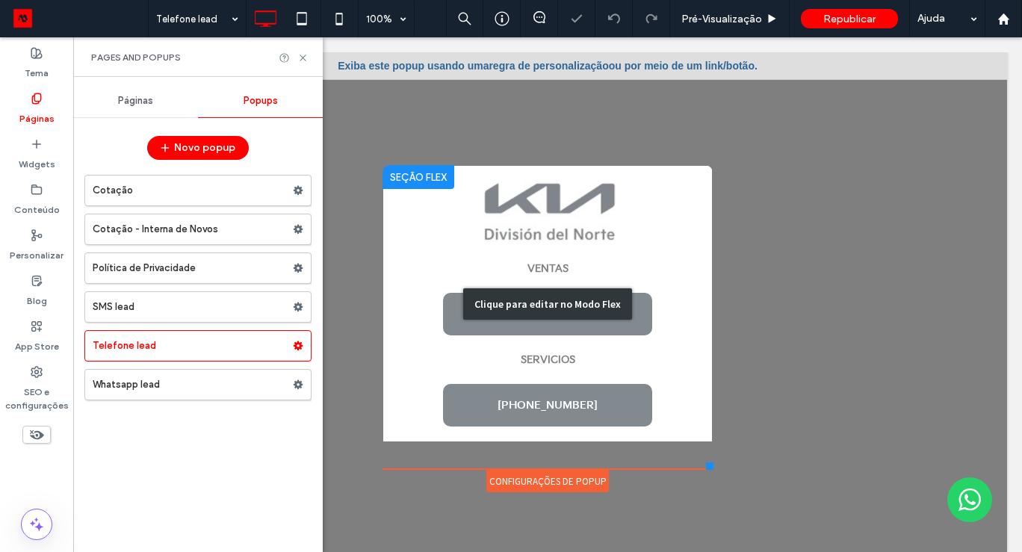
click at [534, 404] on div "Clique para editar no Modo Flex" at bounding box center [548, 303] width 330 height 277
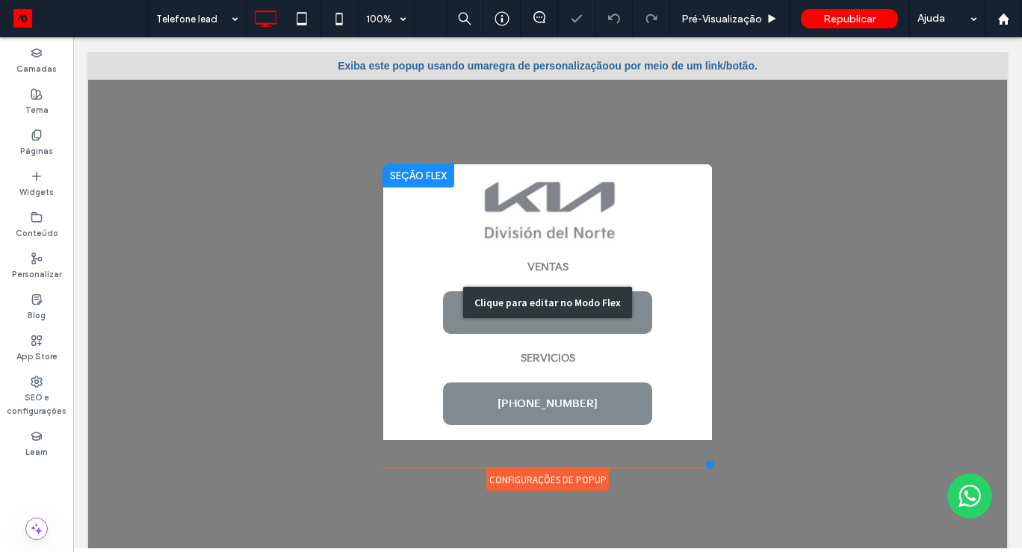
click at [534, 404] on span "+52 55 4170-8200" at bounding box center [548, 404] width 100 height 13
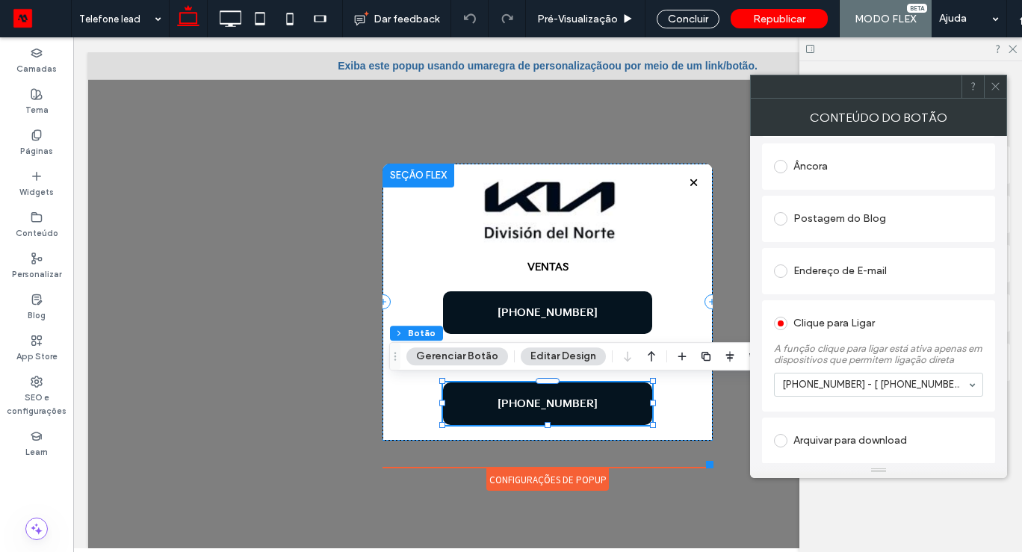
scroll to position [428, 0]
click at [999, 86] on icon at bounding box center [995, 86] width 11 height 11
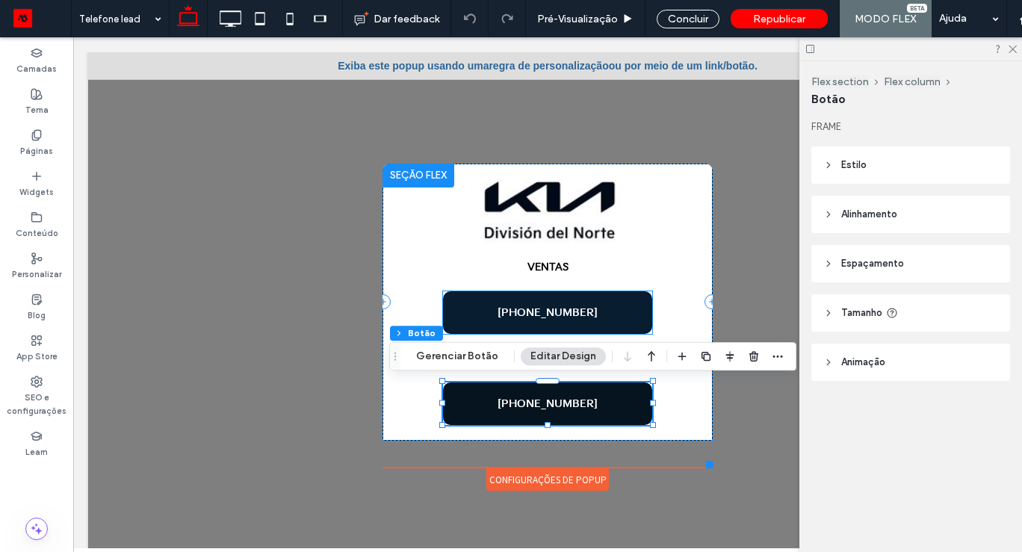
click at [632, 309] on link "+52 55 9602-4165" at bounding box center [547, 312] width 209 height 43
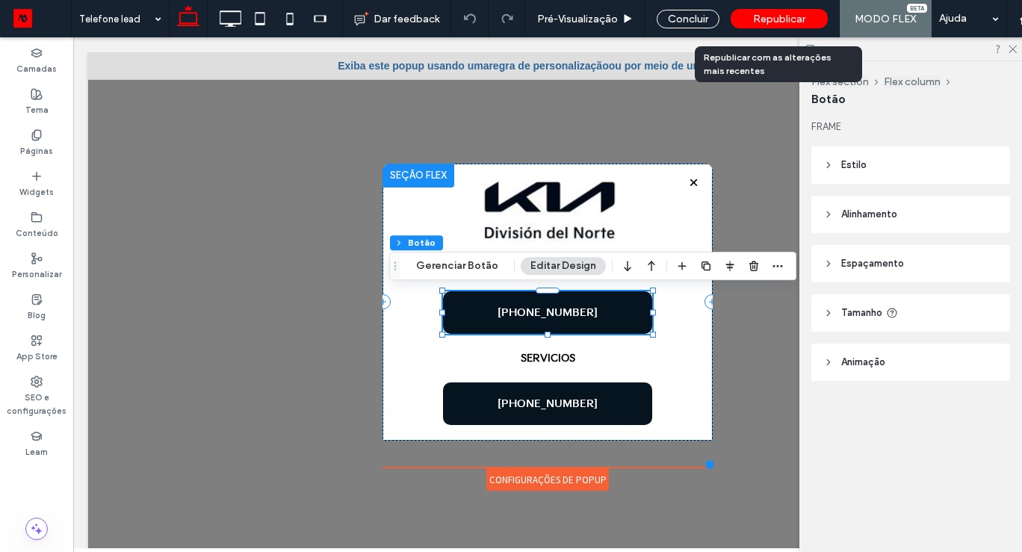
click at [782, 26] on div "Republicar" at bounding box center [779, 18] width 97 height 19
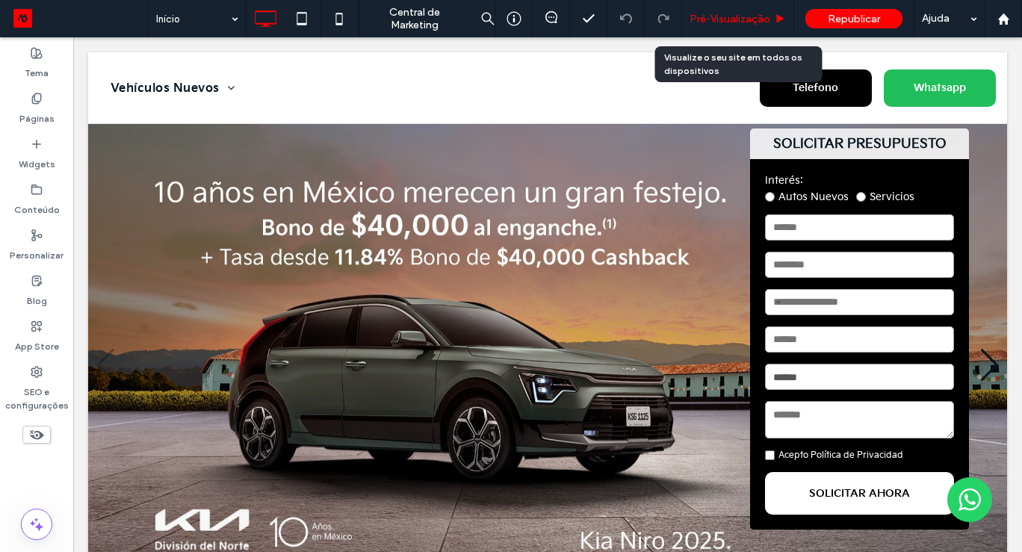
click at [740, 13] on span "Pré-Visualizaçāo" at bounding box center [730, 19] width 81 height 13
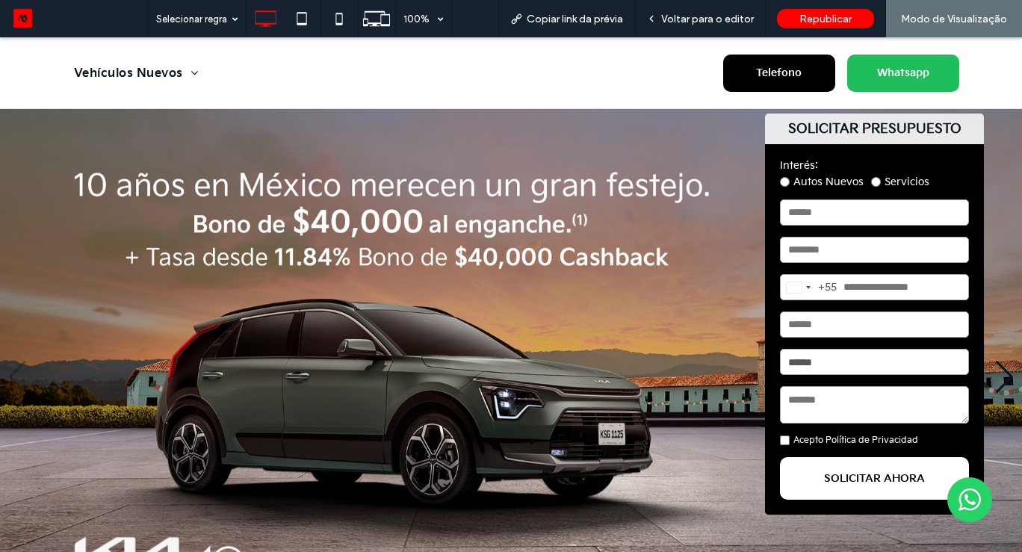
click at [1000, 200] on img "1 / 4" at bounding box center [511, 377] width 1022 height 536
click at [827, 10] on div "Republicar" at bounding box center [825, 18] width 97 height 19
